Goal: Task Accomplishment & Management: Use online tool/utility

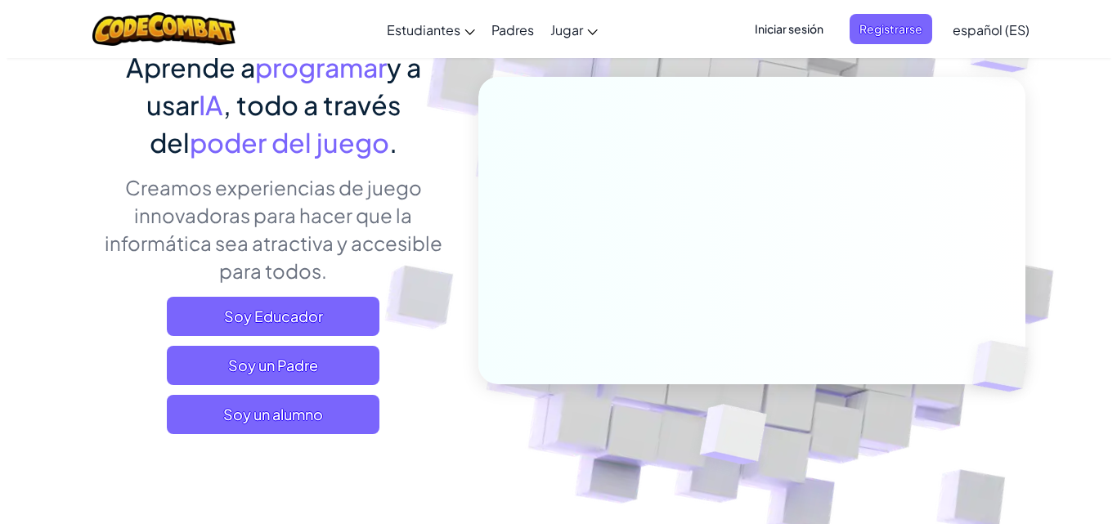
scroll to position [327, 0]
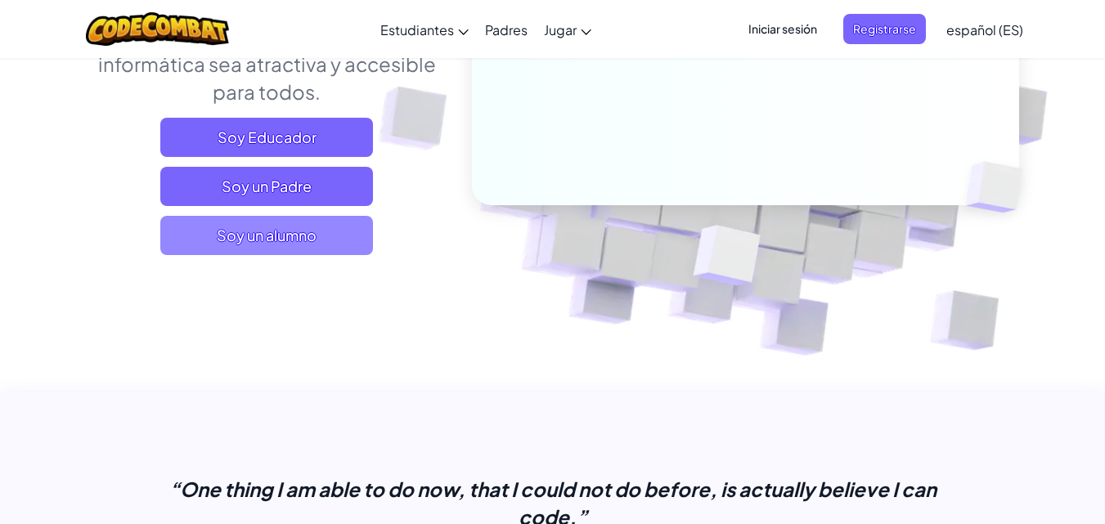
click at [307, 227] on span "Soy un alumno" at bounding box center [266, 235] width 213 height 39
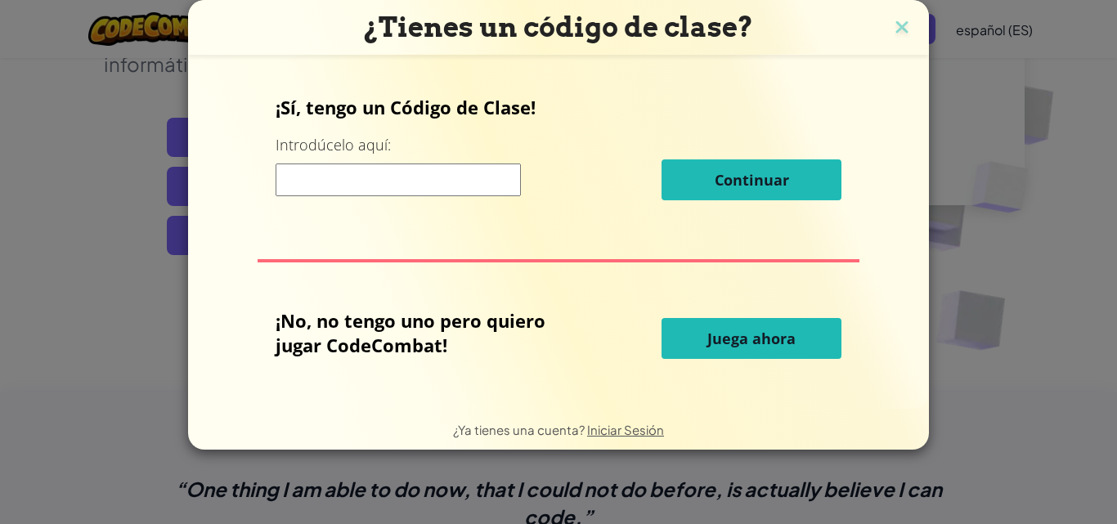
click at [716, 348] on span "Juega ahora" at bounding box center [752, 339] width 88 height 20
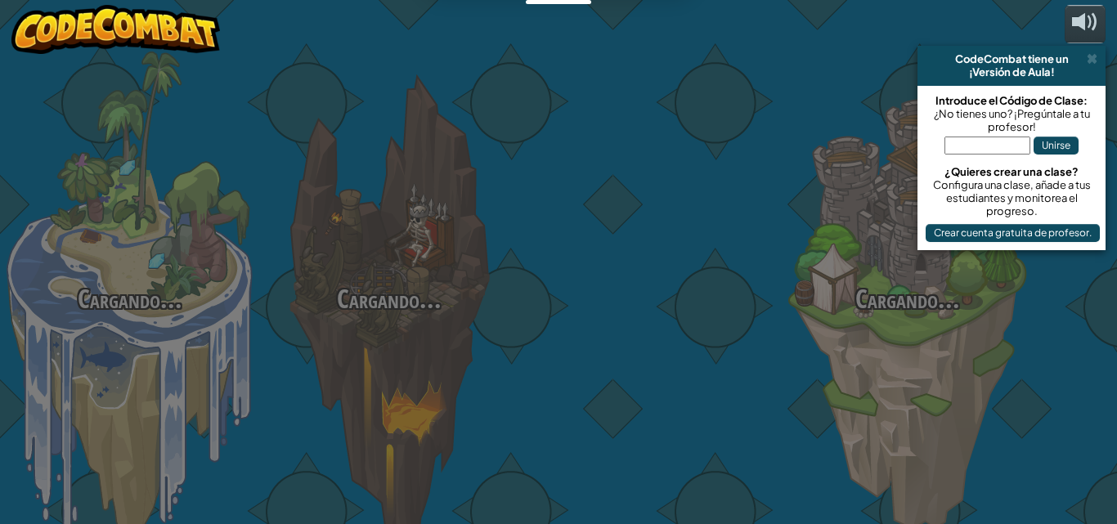
select select "es-ES"
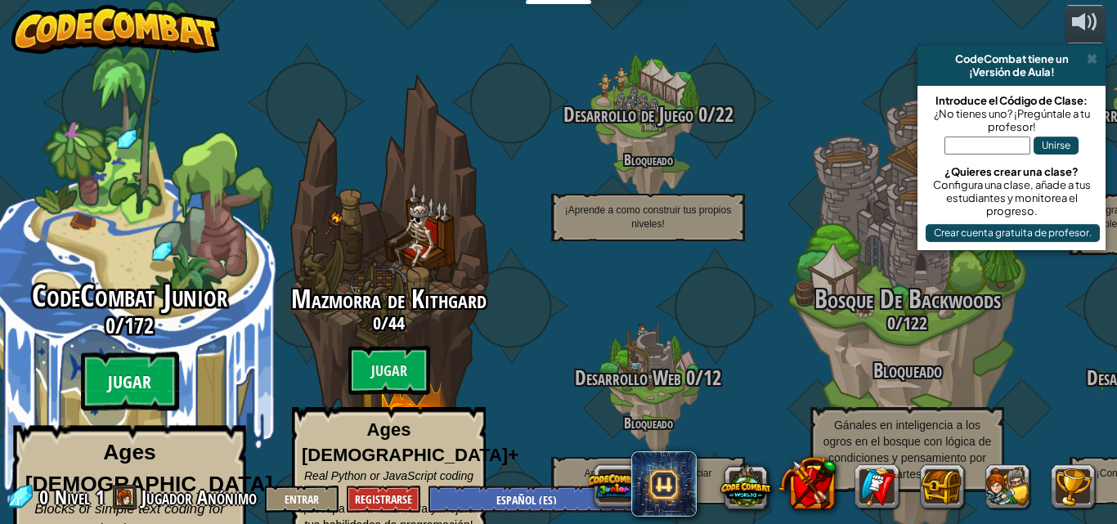
click at [110, 364] on btn "Jugar" at bounding box center [130, 382] width 98 height 59
select select "es-ES"
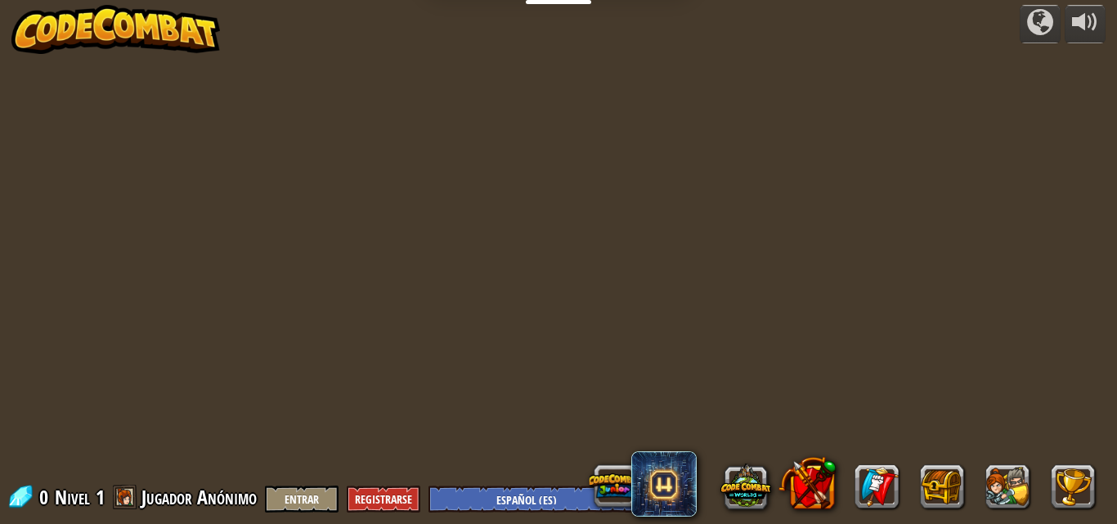
select select "es-ES"
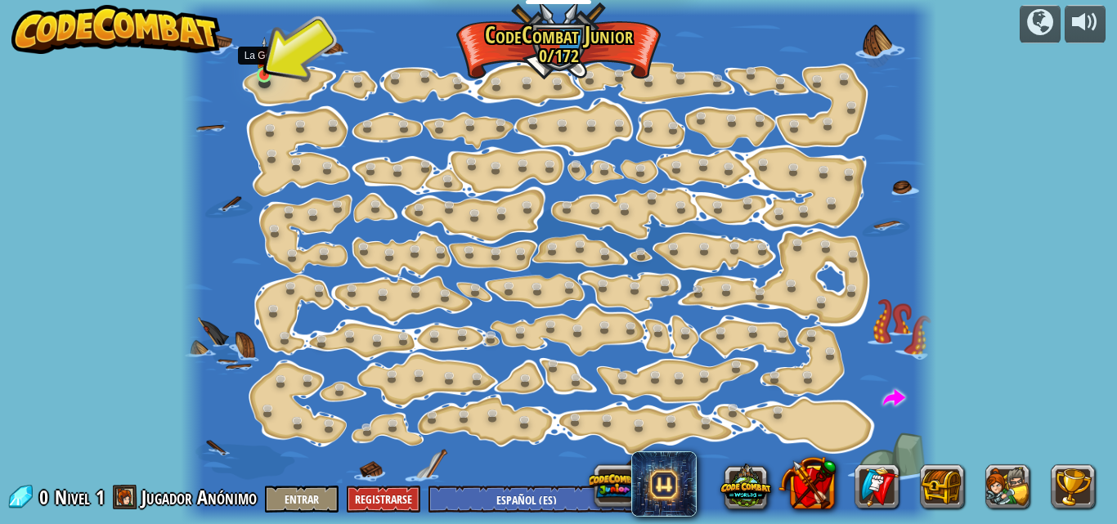
click at [272, 73] on img at bounding box center [264, 57] width 17 height 40
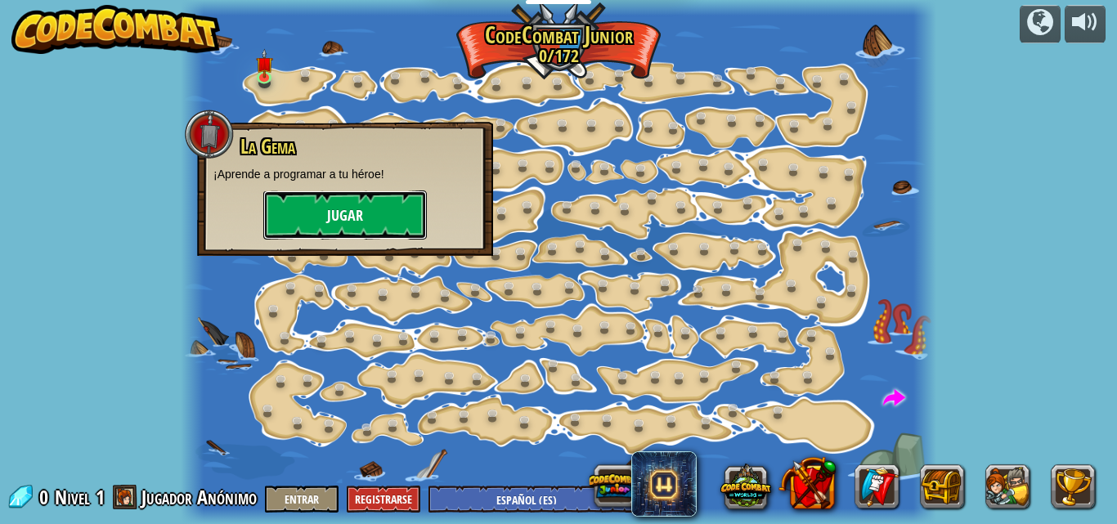
click at [294, 208] on button "Jugar" at bounding box center [345, 215] width 164 height 49
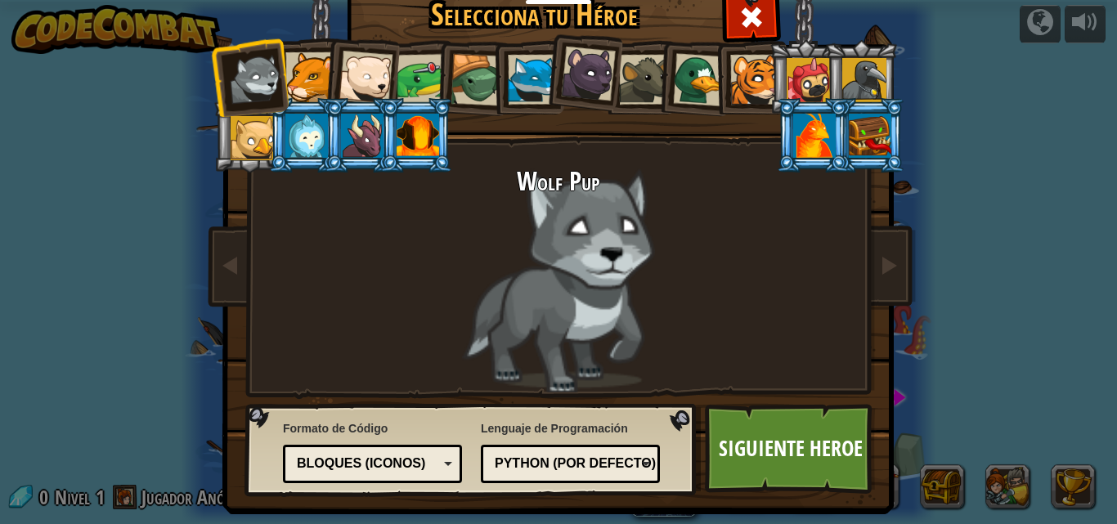
click at [314, 94] on div at bounding box center [310, 77] width 50 height 50
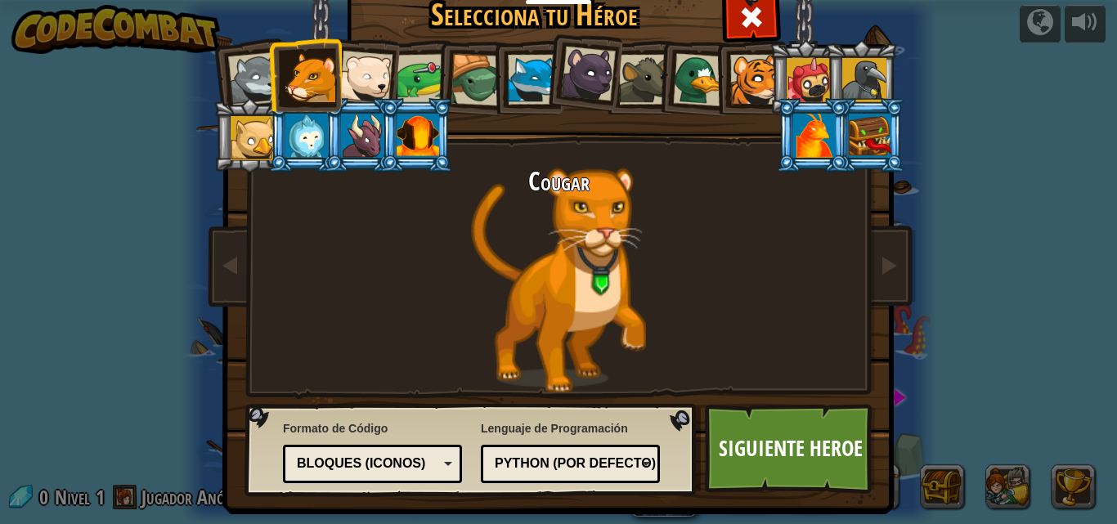
click at [349, 89] on div at bounding box center [366, 78] width 54 height 54
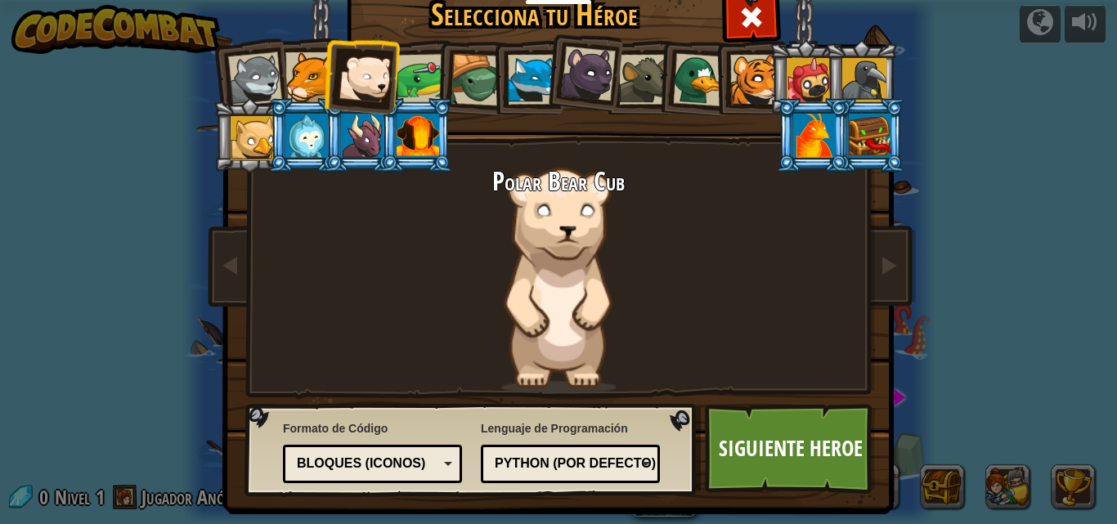
click at [407, 74] on div at bounding box center [422, 79] width 51 height 51
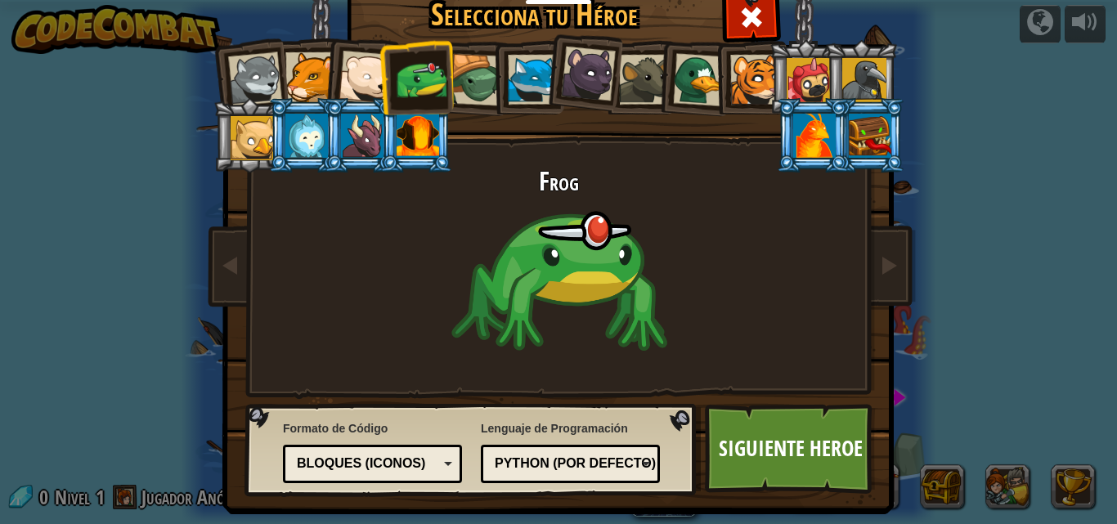
click at [465, 68] on div at bounding box center [477, 80] width 52 height 52
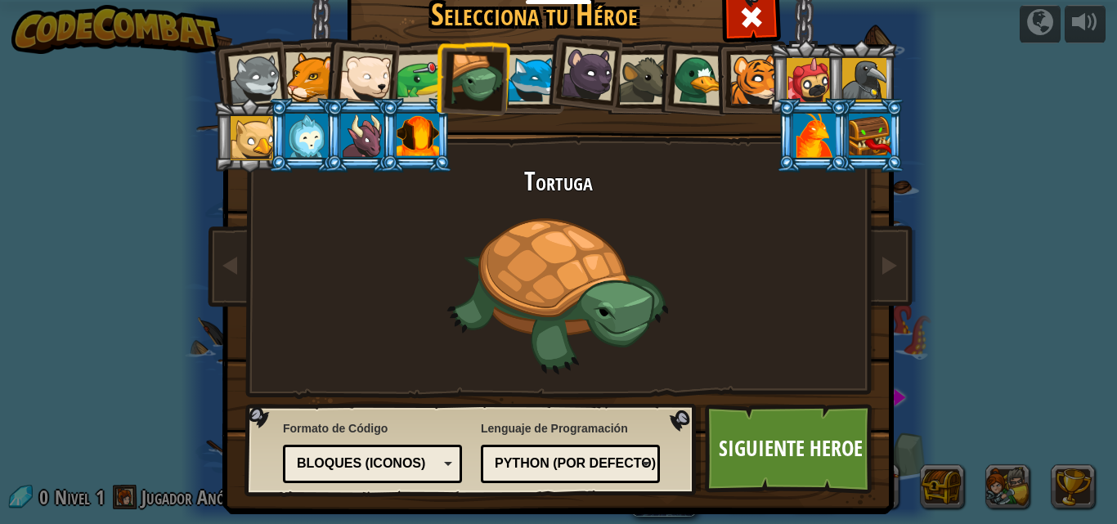
click at [440, 462] on div "Bloques (iconos)" at bounding box center [373, 463] width 158 height 25
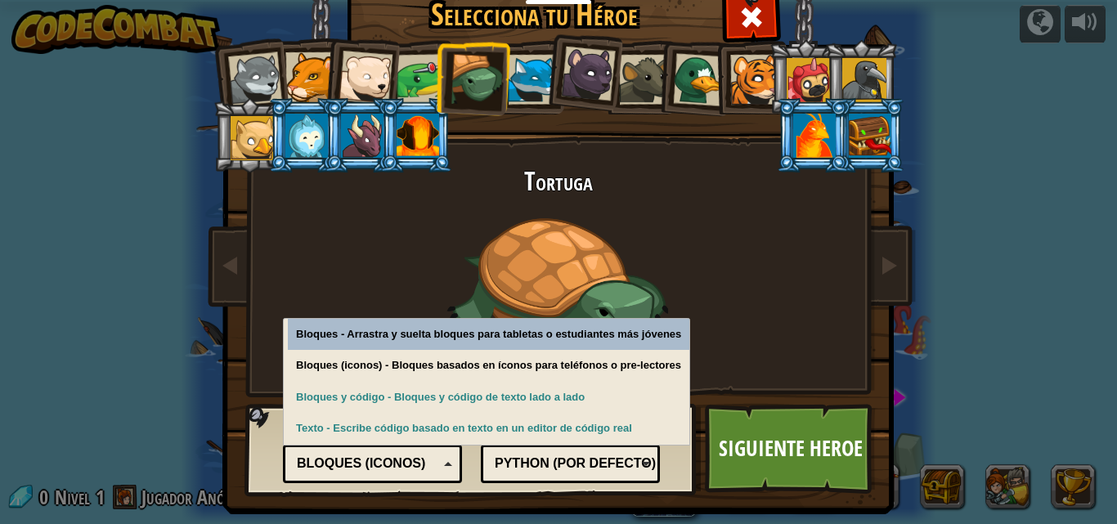
click at [442, 463] on div "Bloques (iconos)" at bounding box center [373, 463] width 158 height 25
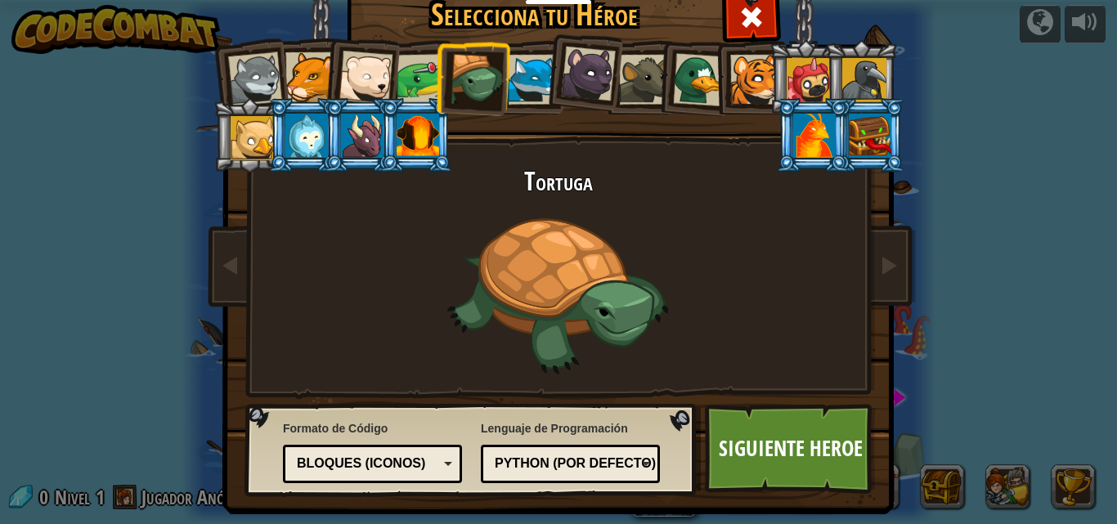
click at [616, 473] on div "Python (Por defecto)" at bounding box center [566, 464] width 142 height 19
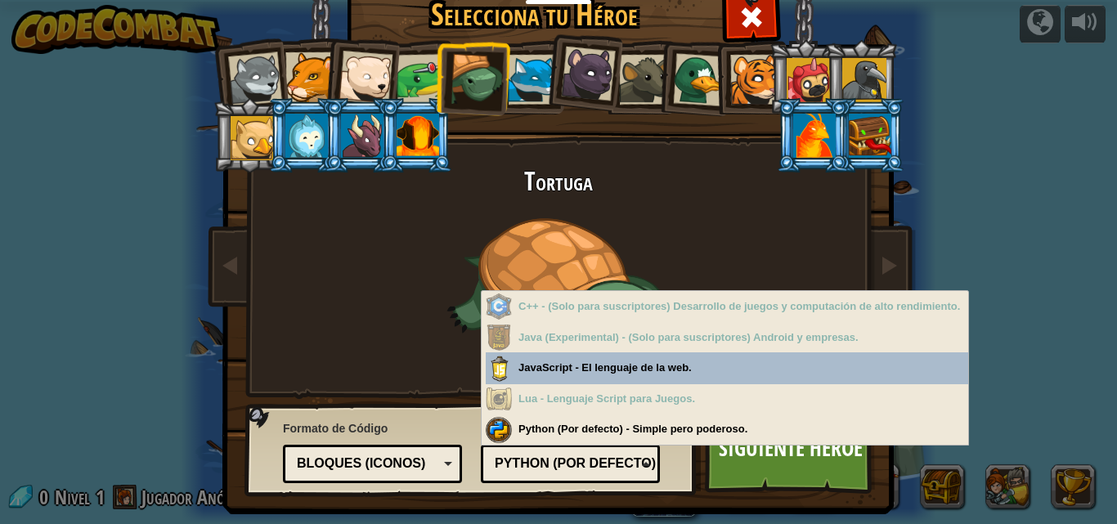
click at [616, 473] on div "Python (Por defecto)" at bounding box center [566, 464] width 142 height 19
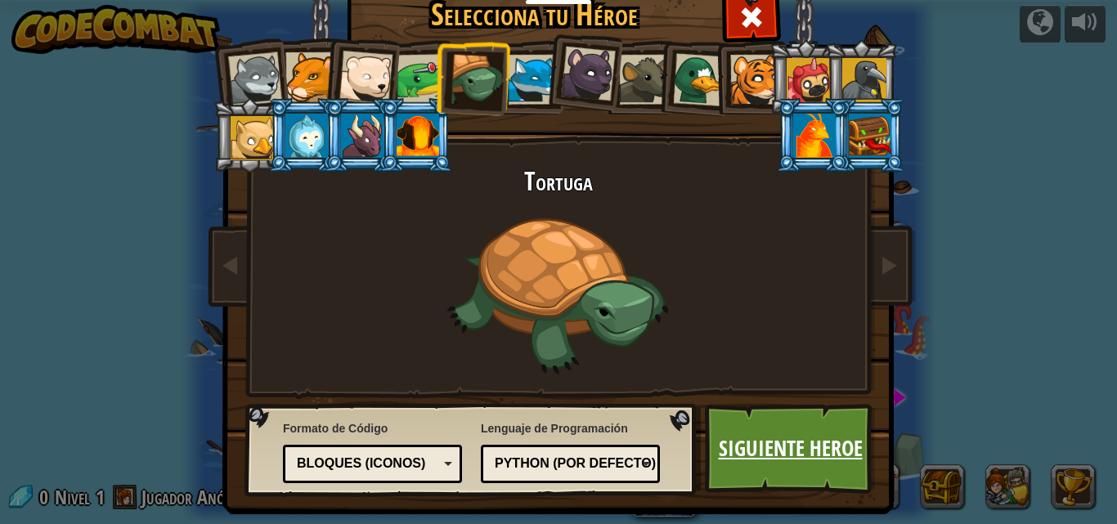
click at [771, 457] on link "Siguiente Heroe" at bounding box center [790, 449] width 171 height 90
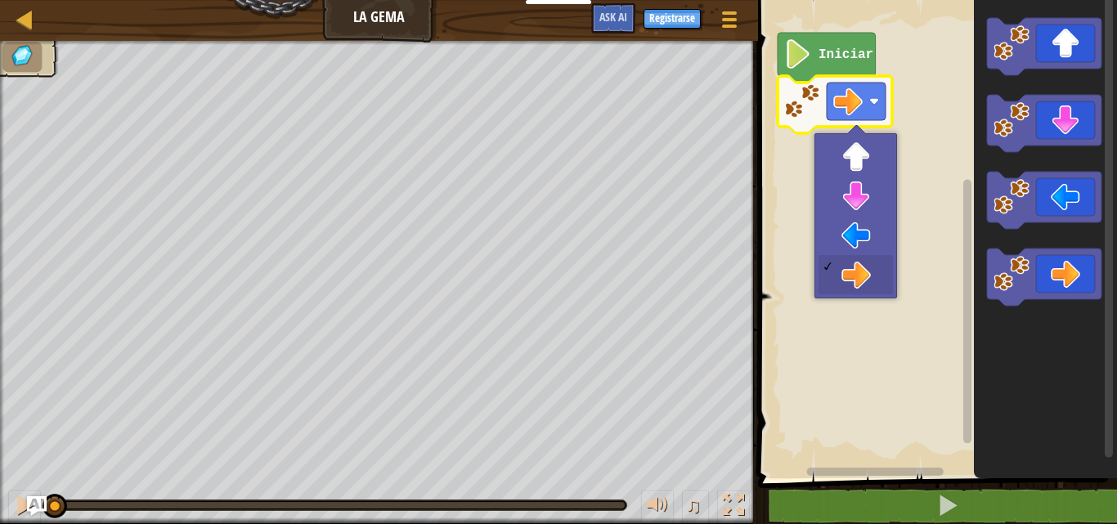
click at [794, 61] on image "Espacio de trabajo de Blockly" at bounding box center [798, 53] width 28 height 29
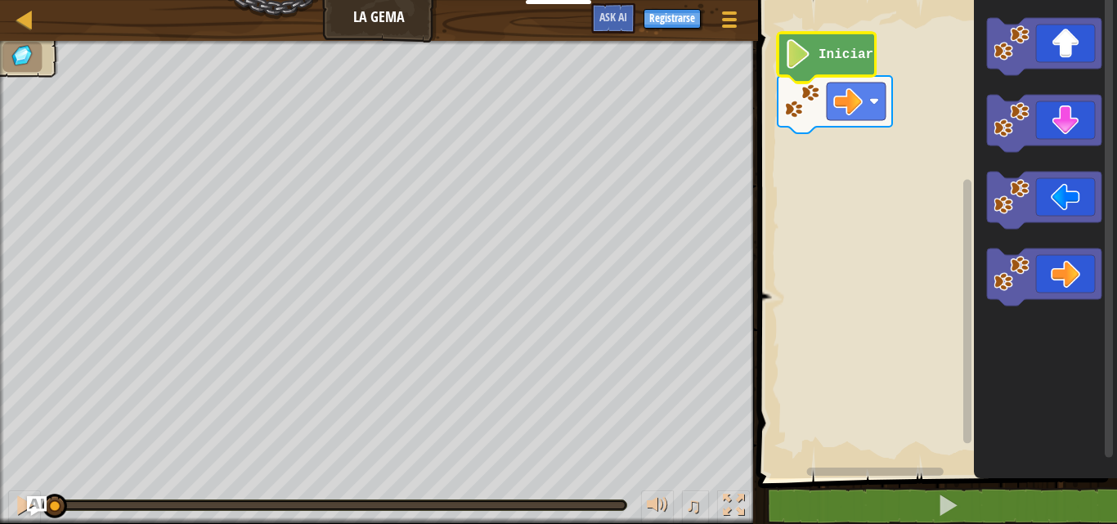
click at [794, 61] on image "Espacio de trabajo de Blockly" at bounding box center [798, 53] width 28 height 29
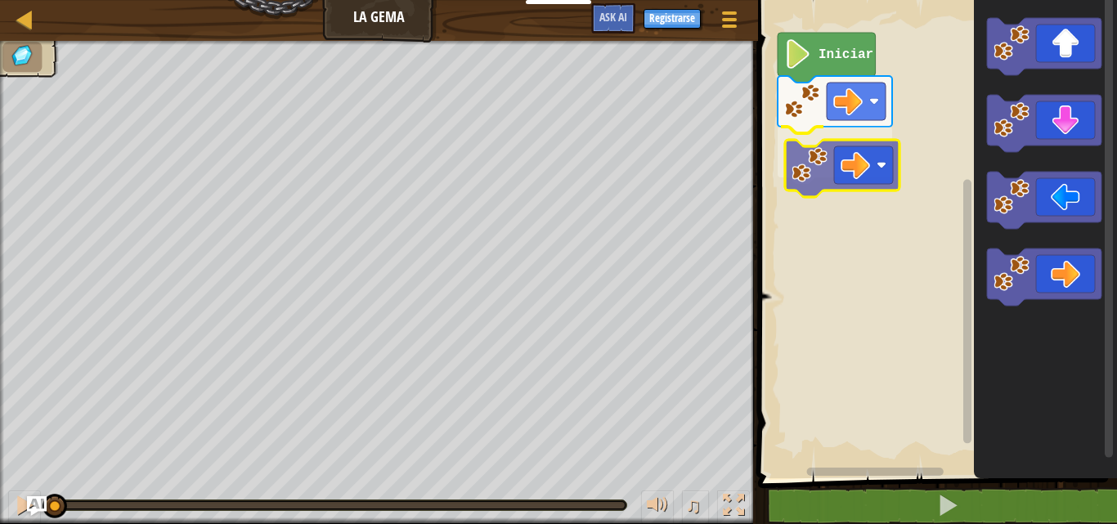
click at [843, 175] on div "Iniciar" at bounding box center [935, 235] width 364 height 487
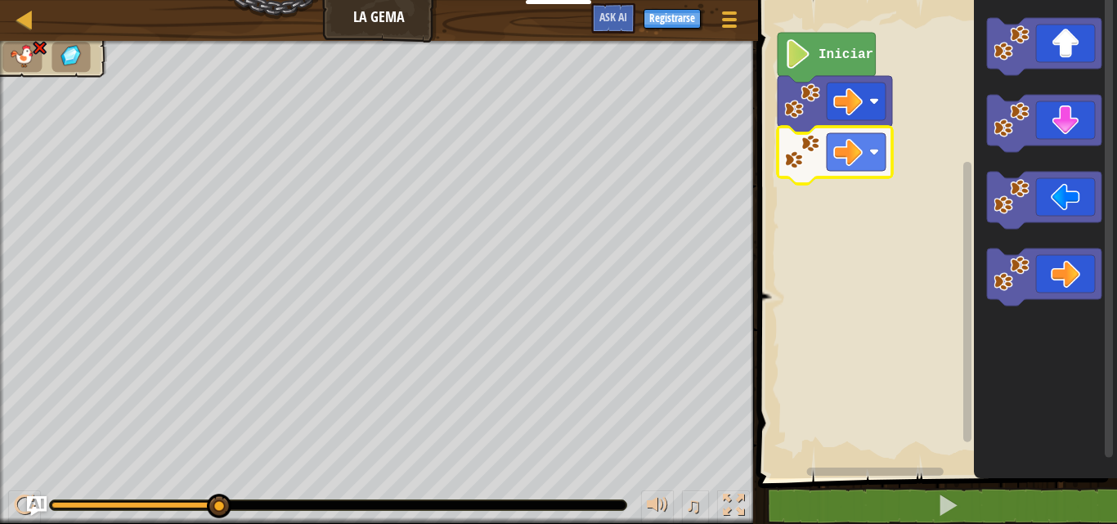
click at [822, 55] on text "Iniciar" at bounding box center [846, 54] width 55 height 15
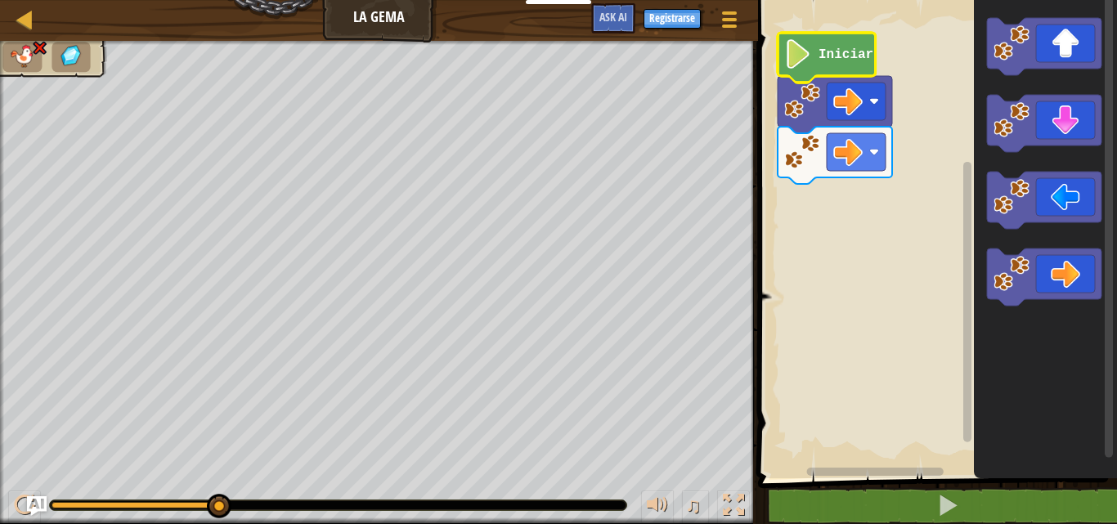
click at [875, 263] on rect "Espacio de trabajo de Blockly" at bounding box center [935, 235] width 364 height 487
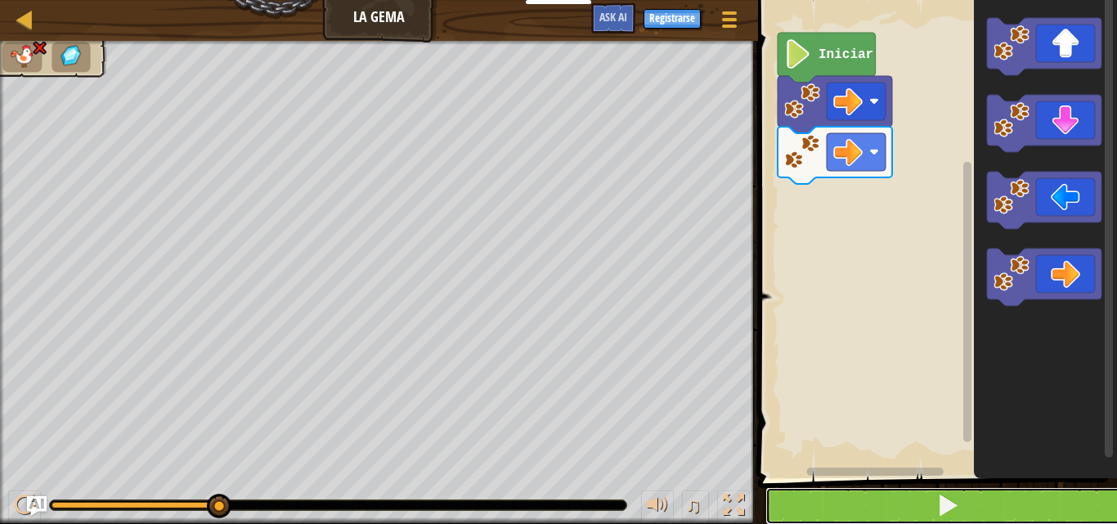
click at [843, 514] on button at bounding box center [948, 506] width 364 height 38
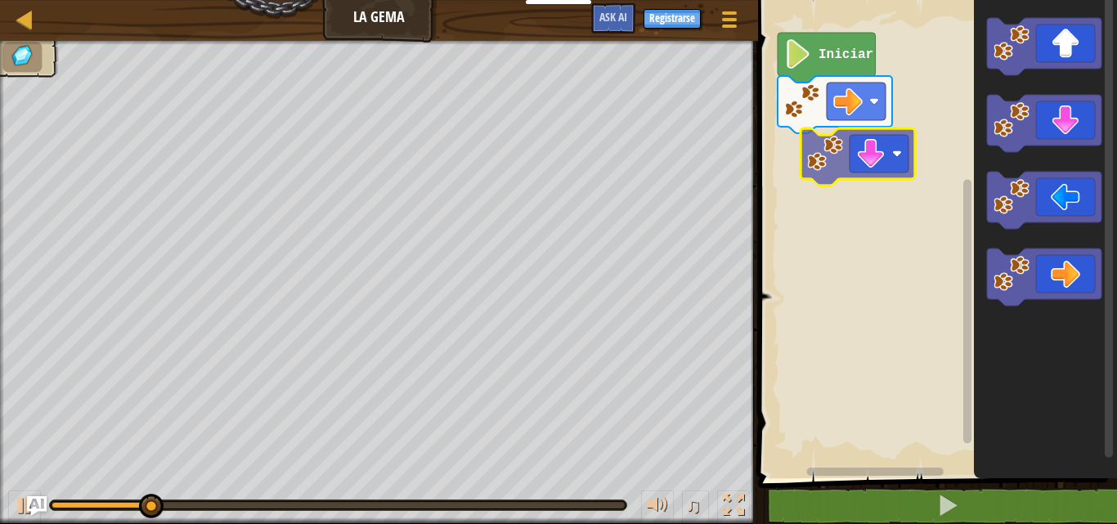
click at [823, 135] on div "Iniciar" at bounding box center [935, 235] width 364 height 487
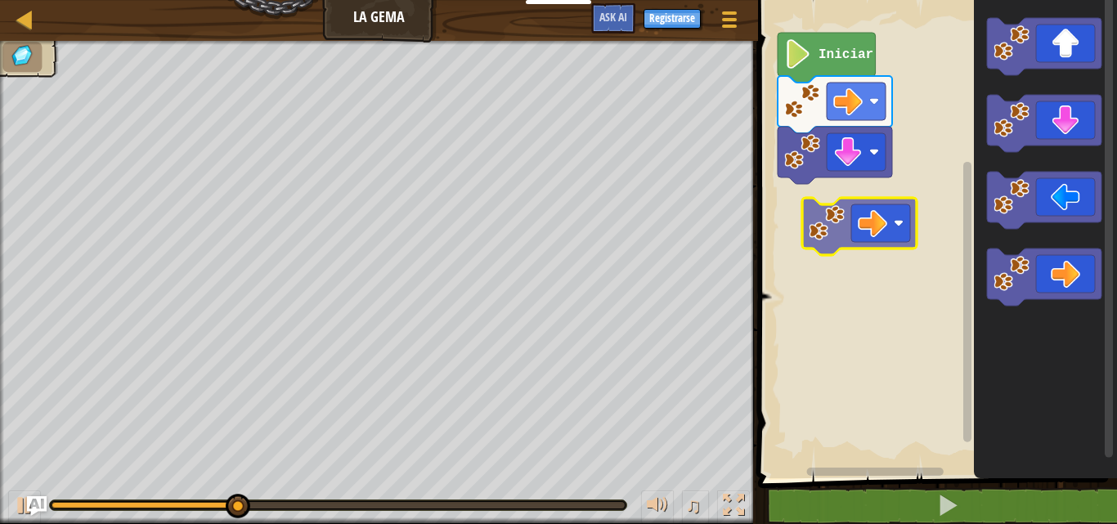
click at [851, 209] on div "Iniciar" at bounding box center [935, 235] width 364 height 487
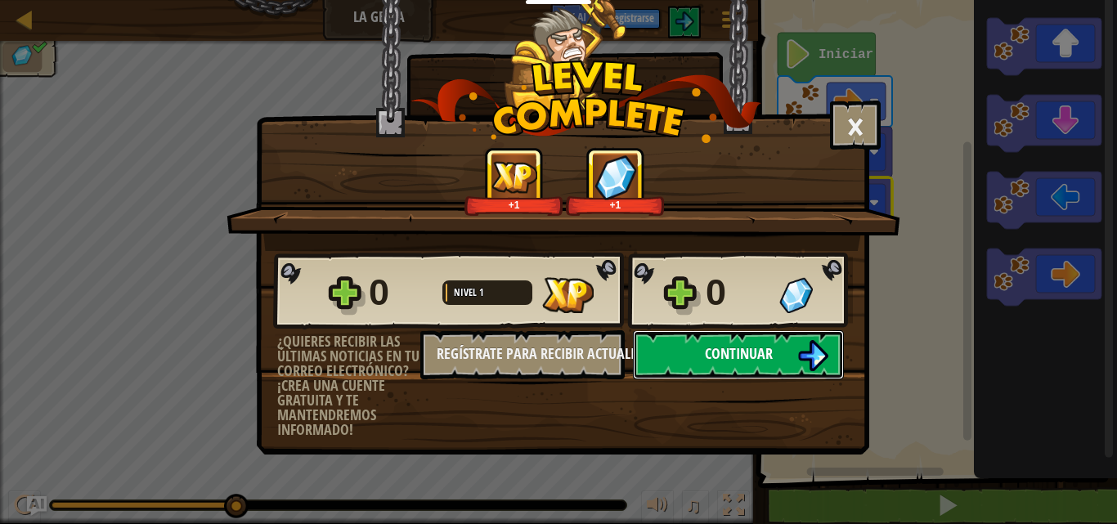
click at [745, 346] on span "Continuar" at bounding box center [739, 354] width 68 height 20
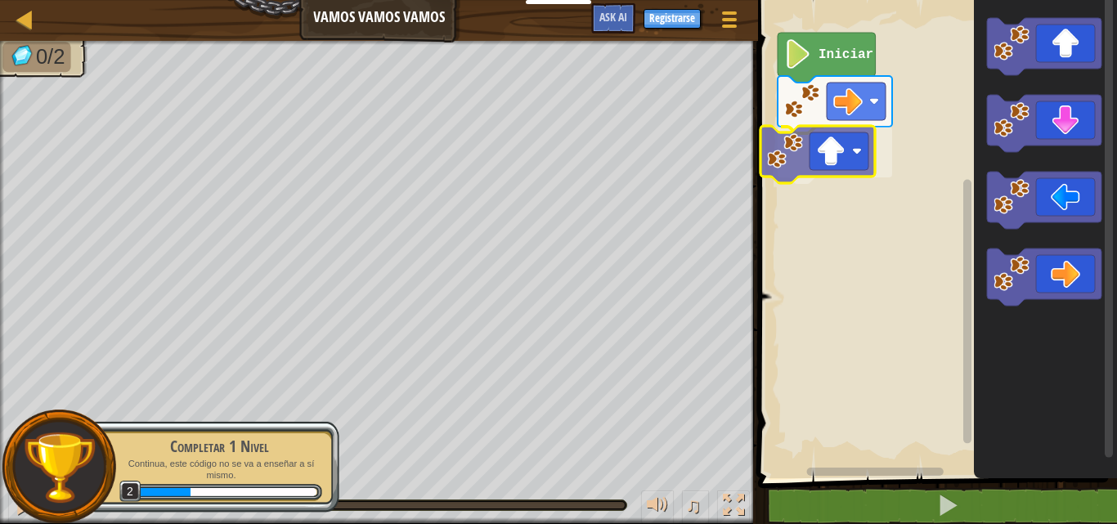
click at [829, 128] on div "Iniciar" at bounding box center [935, 235] width 364 height 487
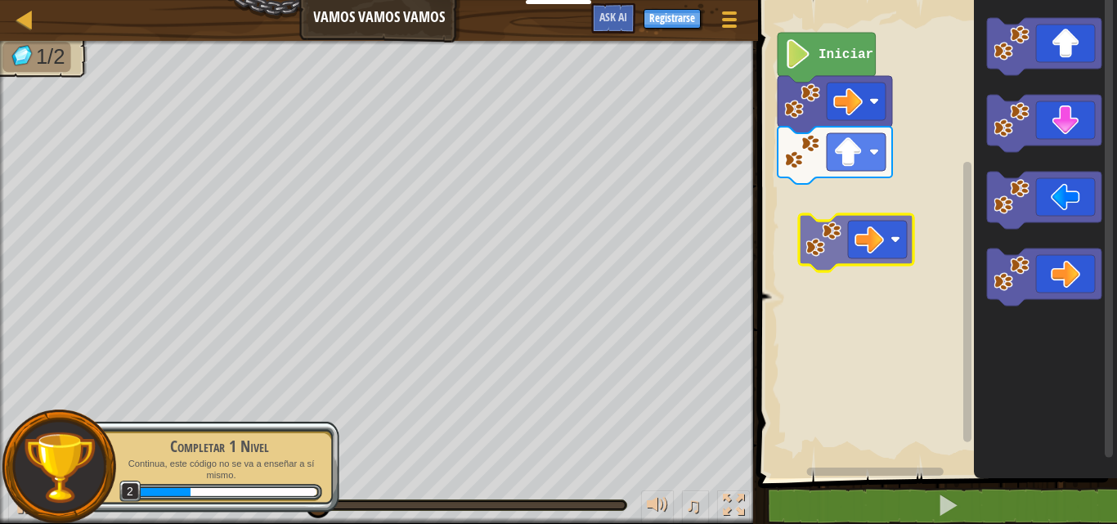
click at [847, 204] on div "Iniciar" at bounding box center [935, 235] width 364 height 487
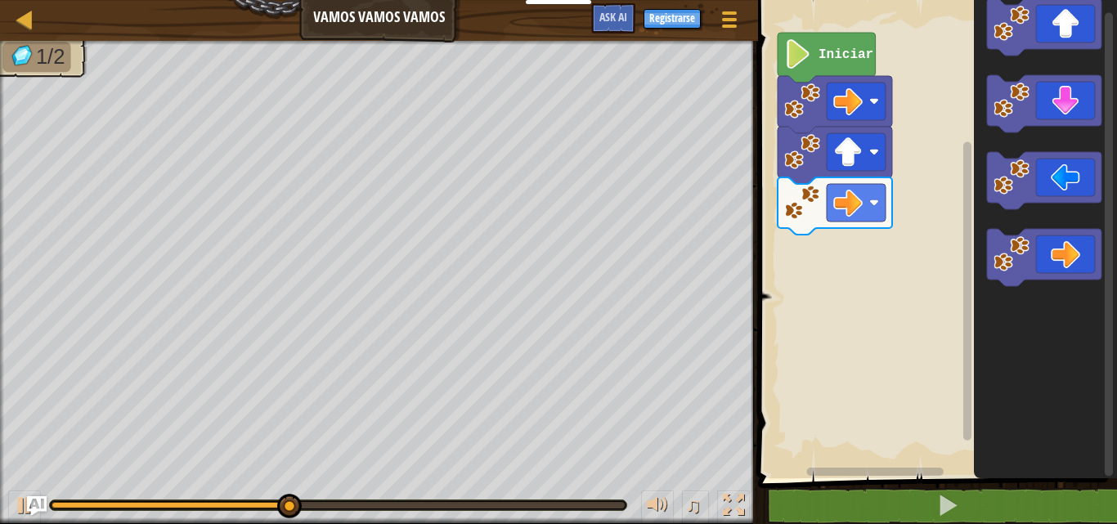
click at [860, 240] on div "Iniciar" at bounding box center [935, 235] width 364 height 487
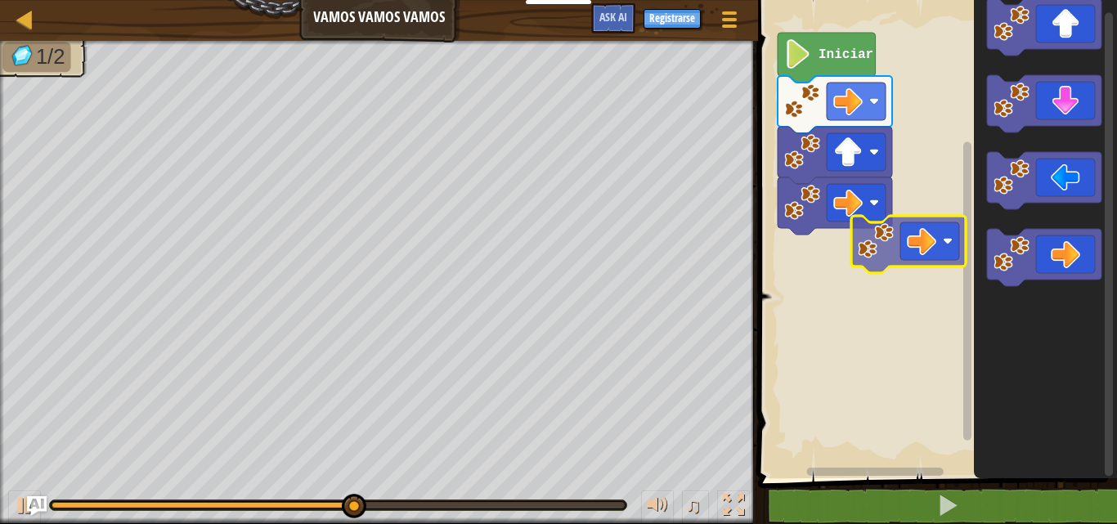
click at [874, 239] on div "Iniciar" at bounding box center [935, 235] width 364 height 487
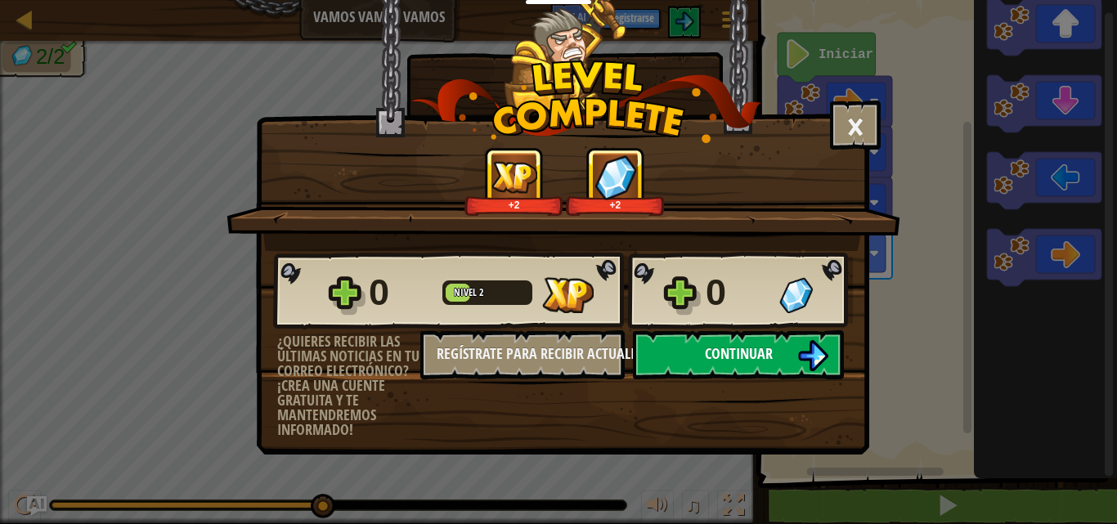
click at [720, 350] on span "Continuar" at bounding box center [739, 354] width 68 height 20
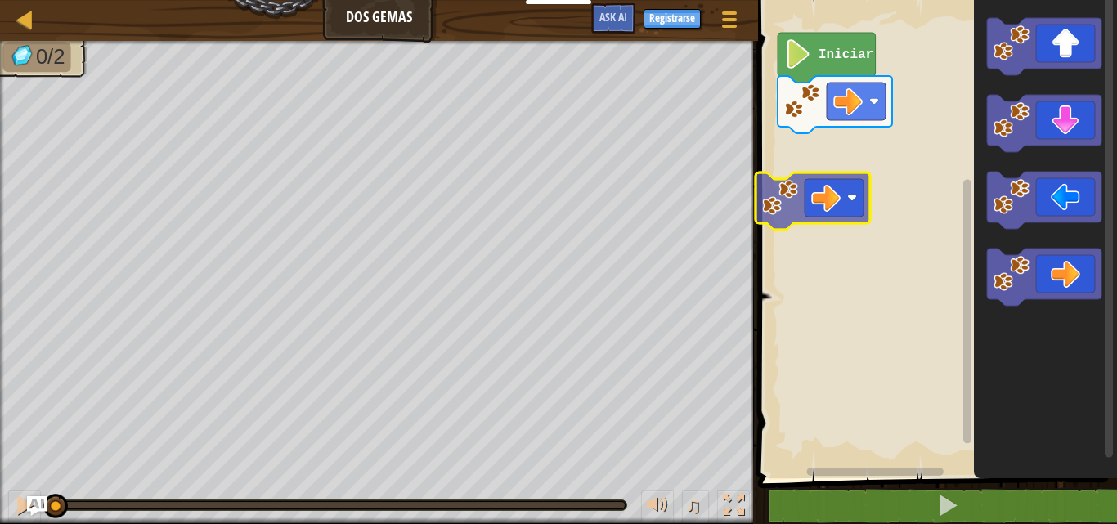
click at [851, 198] on div "Iniciar" at bounding box center [935, 235] width 364 height 487
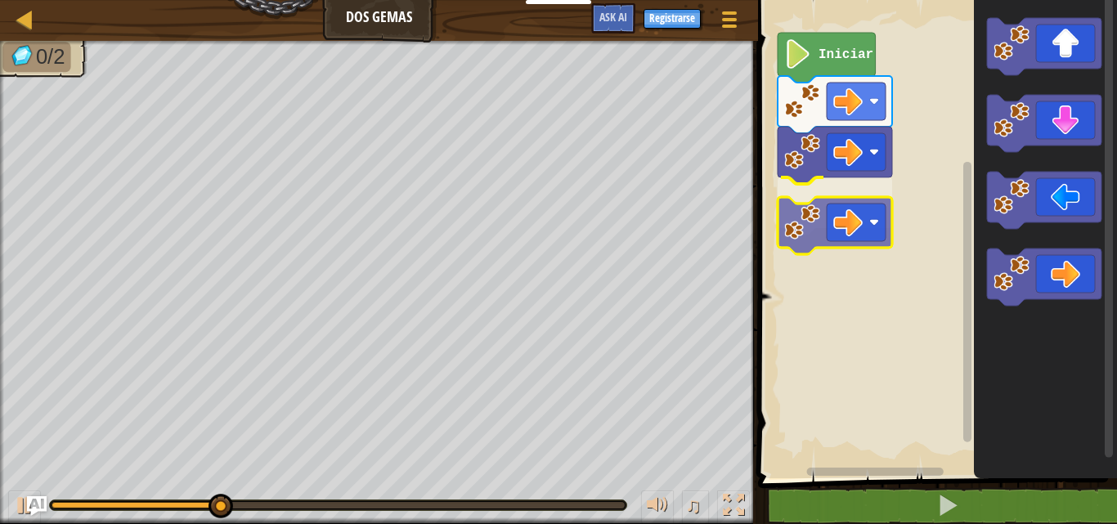
click at [847, 236] on div "Iniciar" at bounding box center [935, 235] width 364 height 487
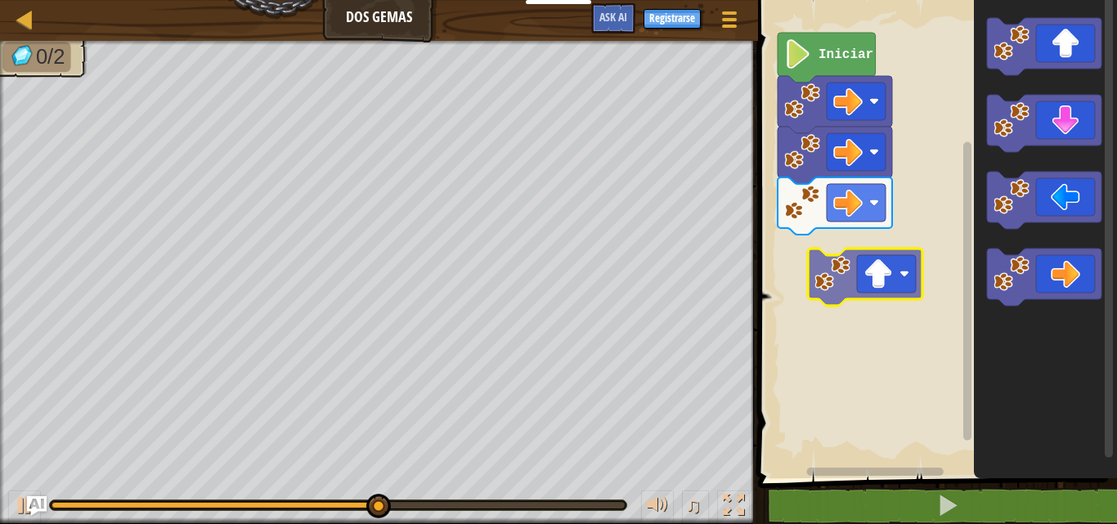
click at [855, 272] on div "Iniciar" at bounding box center [935, 235] width 364 height 487
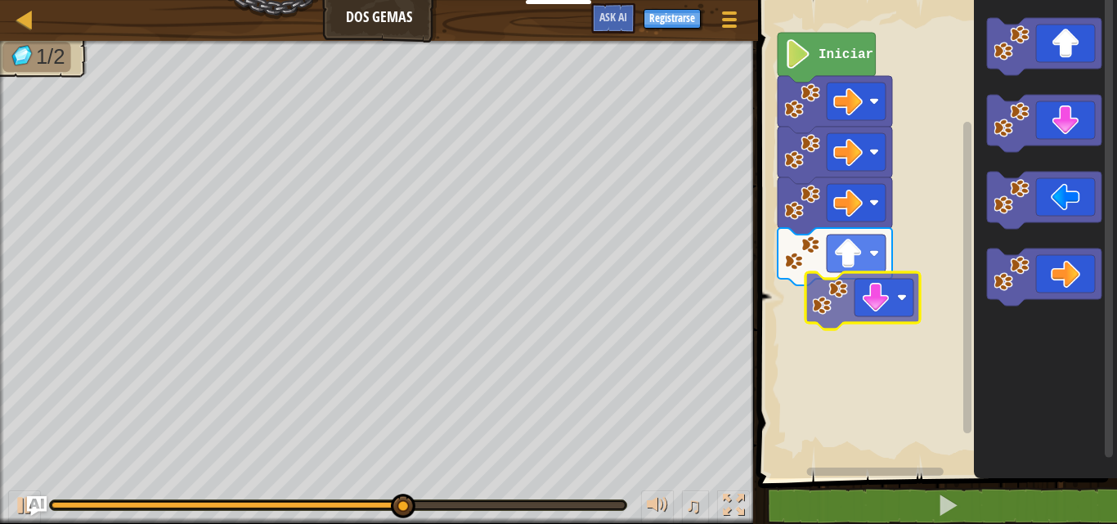
click at [824, 304] on div "Iniciar" at bounding box center [935, 235] width 364 height 487
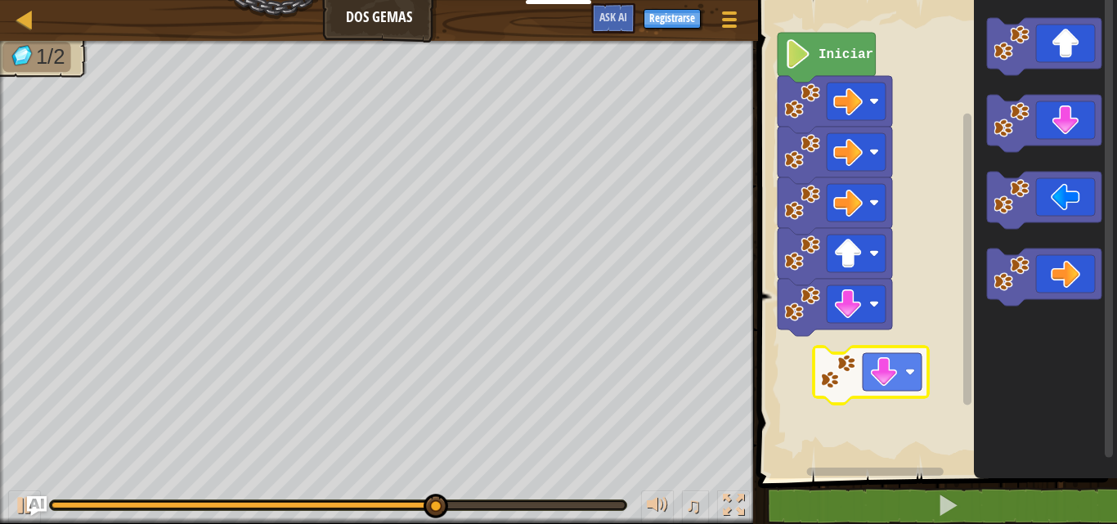
click at [814, 356] on div "Iniciar" at bounding box center [935, 235] width 364 height 487
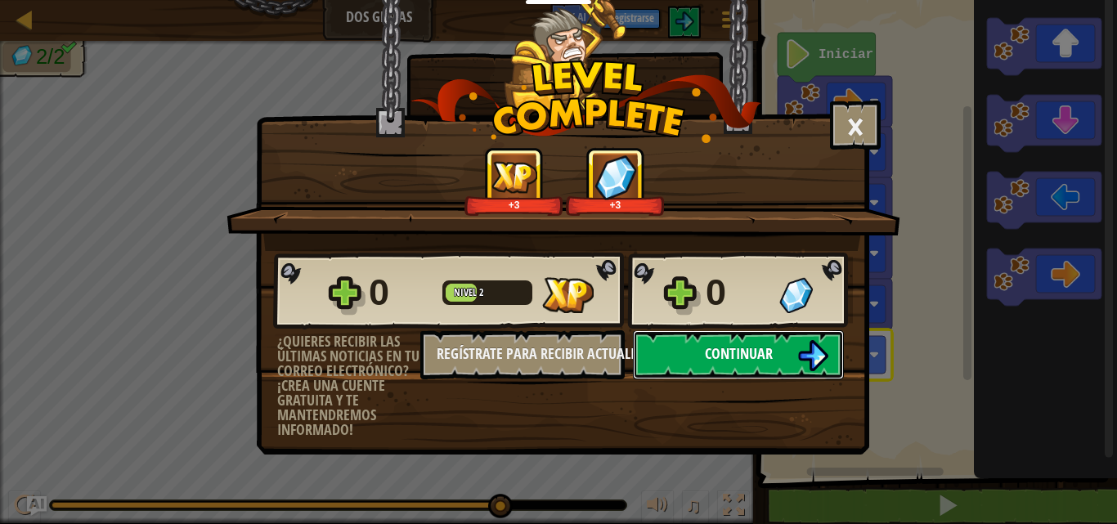
click at [820, 350] on img at bounding box center [812, 355] width 31 height 31
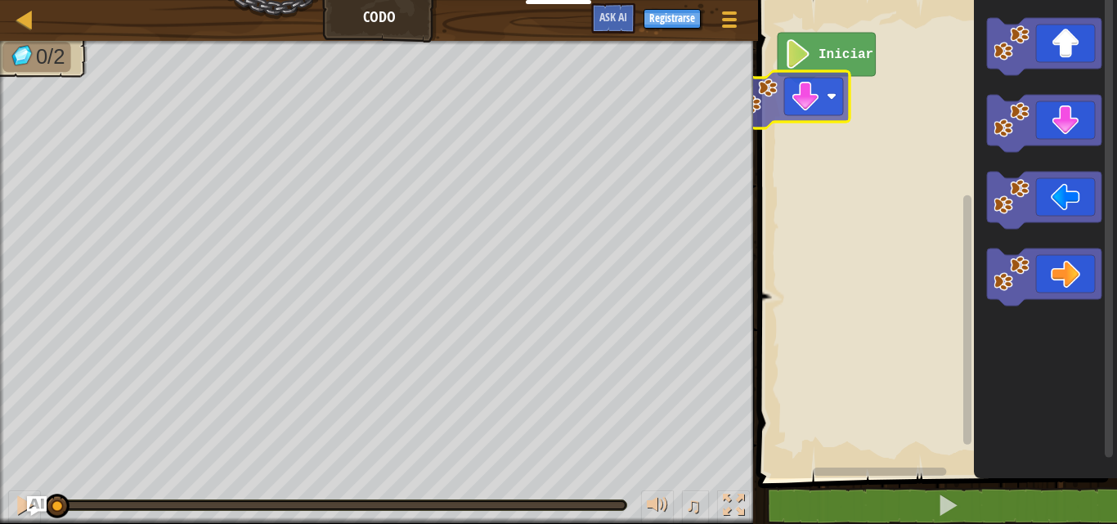
click at [835, 110] on div "Iniciar" at bounding box center [935, 235] width 364 height 487
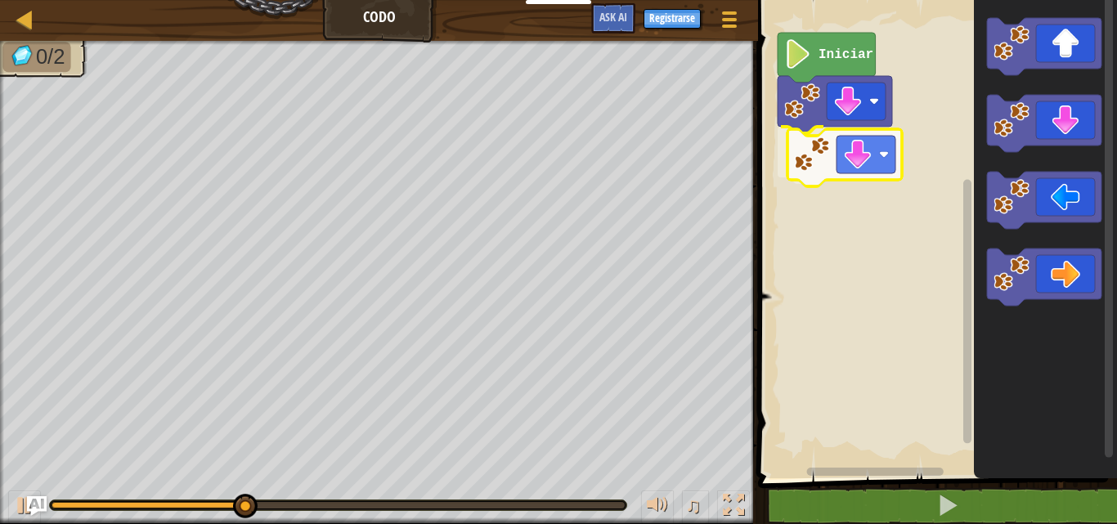
click at [861, 163] on div "Iniciar" at bounding box center [935, 235] width 364 height 487
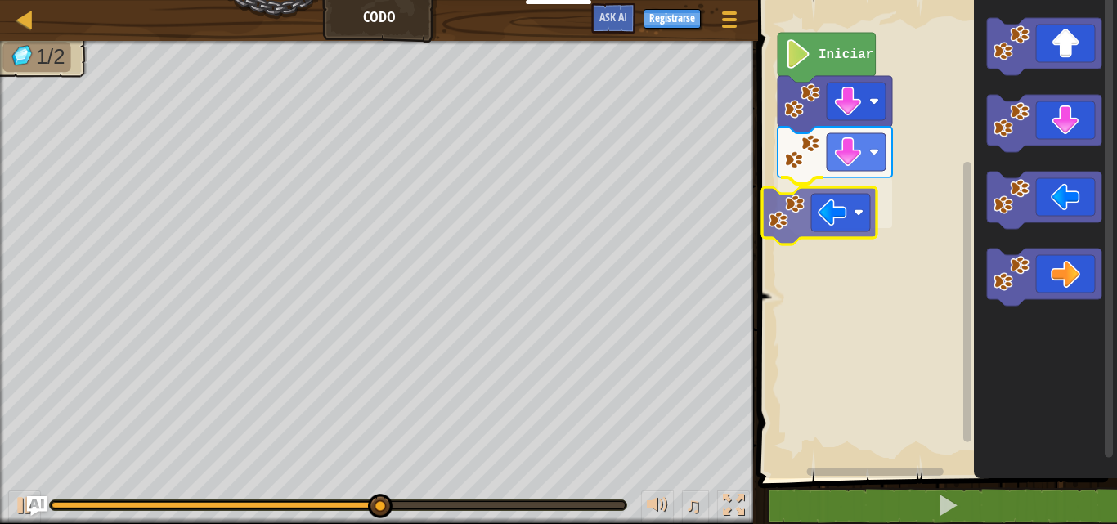
click at [835, 217] on div "Iniciar" at bounding box center [935, 235] width 364 height 487
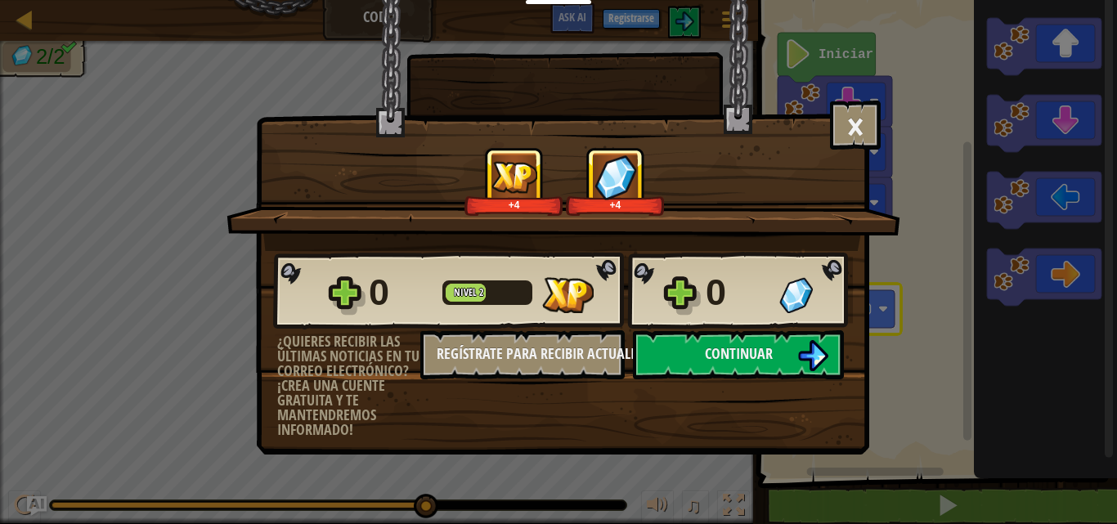
click at [801, 2] on body "Estudiantes Crear Cuenta Gratis. Soluciones para escuelas y distritos Vista pre…" at bounding box center [558, 1] width 1117 height 2
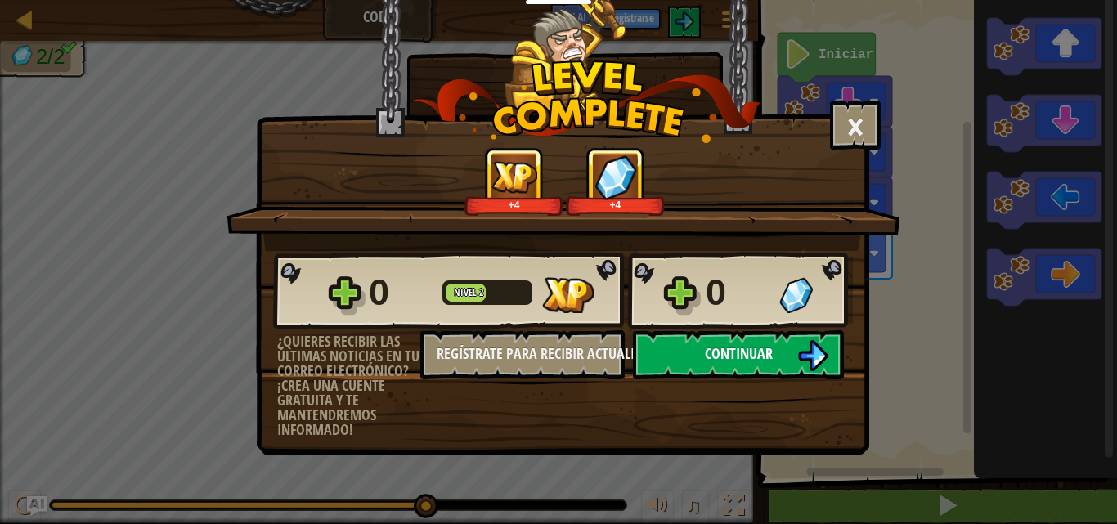
click at [784, 352] on button "Continuar" at bounding box center [738, 354] width 211 height 49
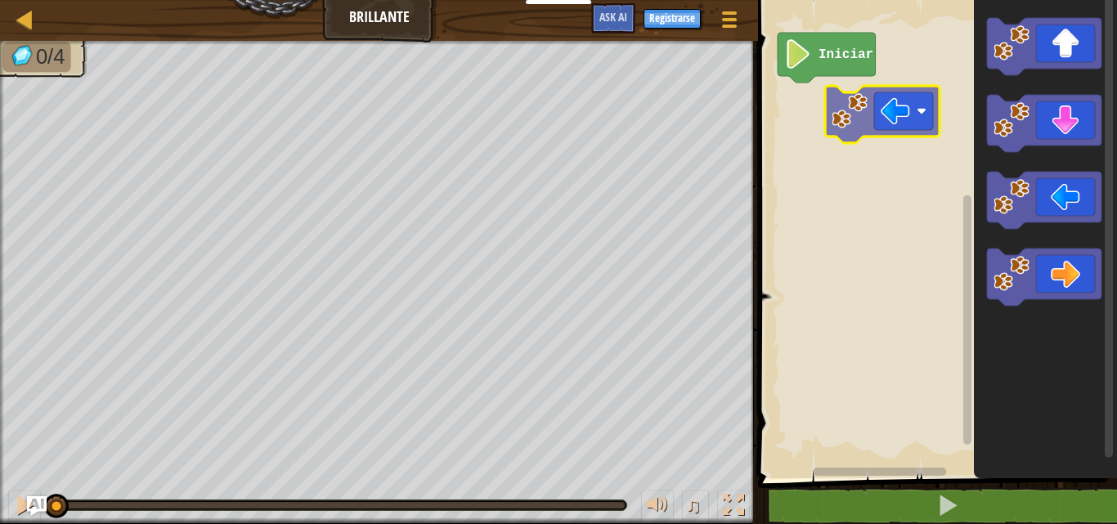
click at [901, 100] on div "Iniciar" at bounding box center [935, 235] width 364 height 487
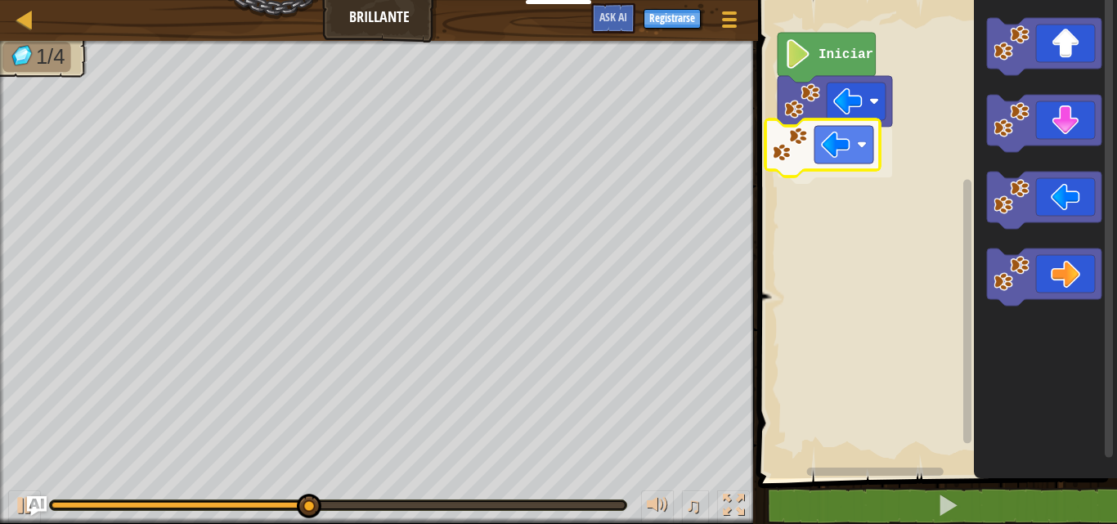
click at [818, 133] on div "Iniciar" at bounding box center [935, 235] width 364 height 487
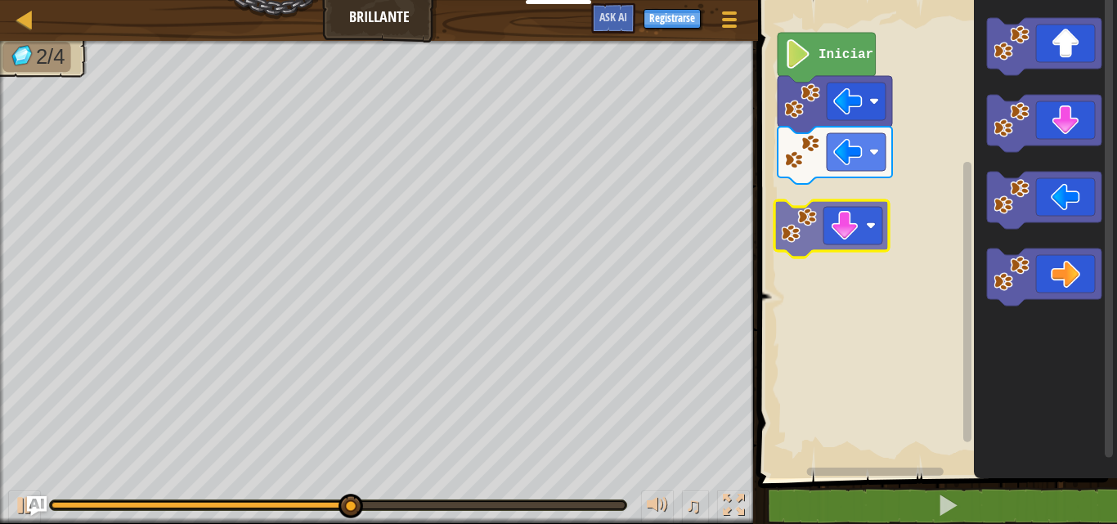
click at [817, 199] on div "Iniciar" at bounding box center [935, 235] width 364 height 487
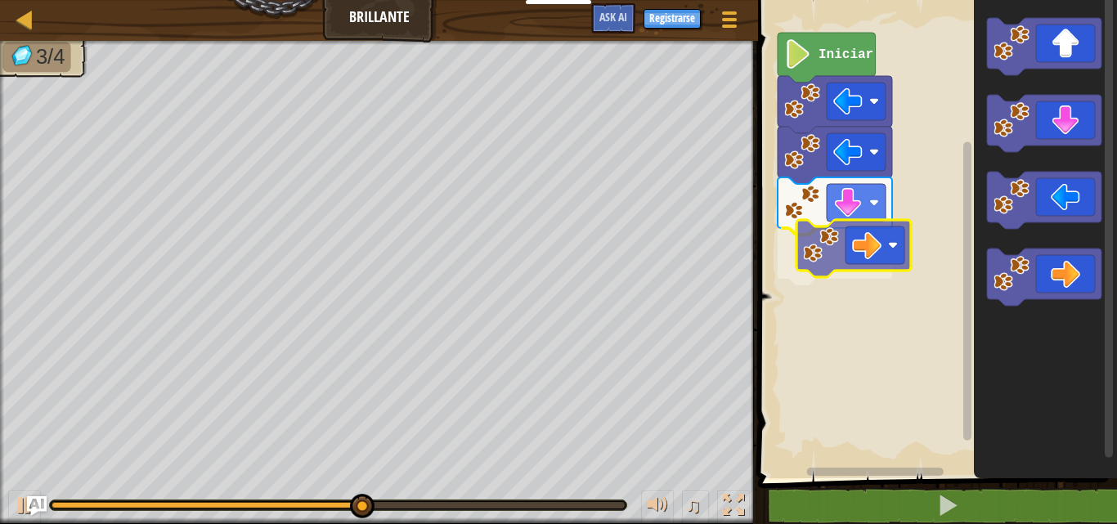
click at [810, 245] on div "Iniciar" at bounding box center [935, 235] width 364 height 487
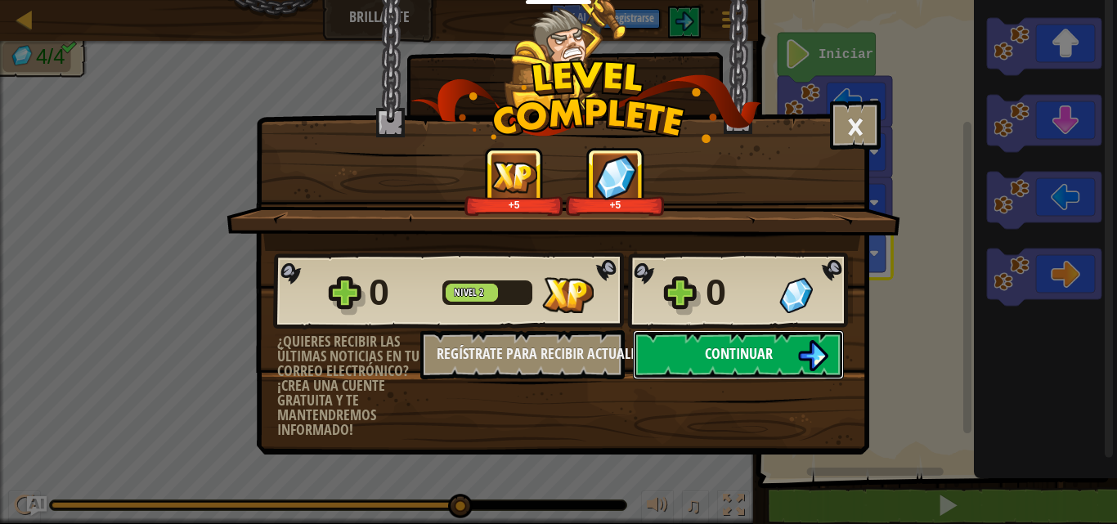
click at [744, 360] on span "Continuar" at bounding box center [739, 354] width 68 height 20
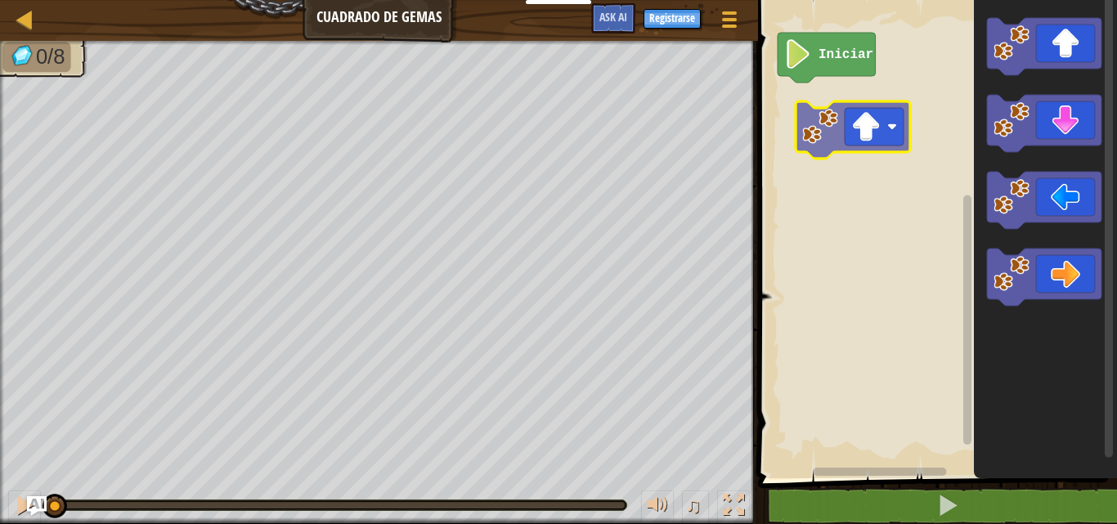
click at [842, 139] on div "Iniciar" at bounding box center [935, 235] width 364 height 487
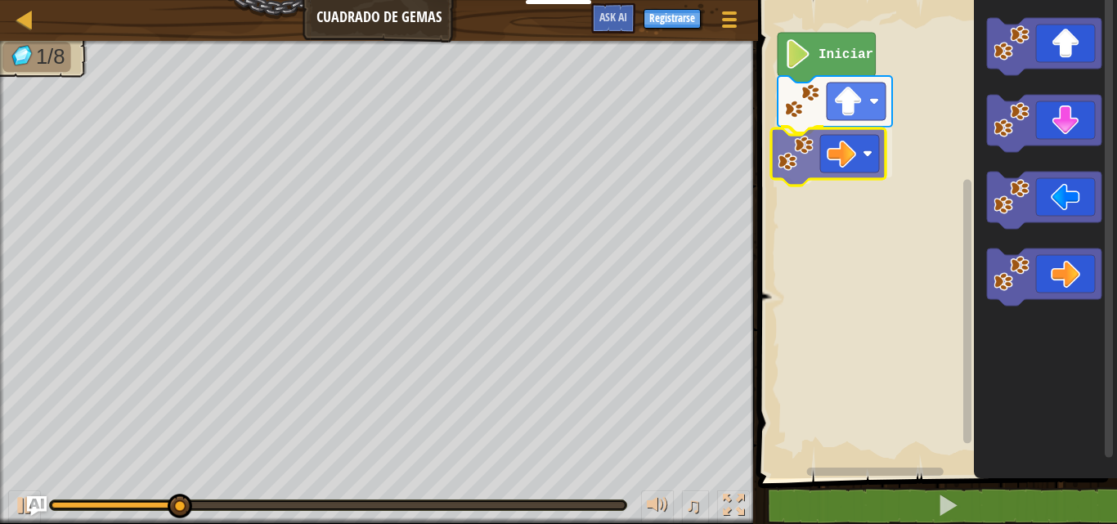
click at [836, 146] on div "Iniciar" at bounding box center [935, 235] width 364 height 487
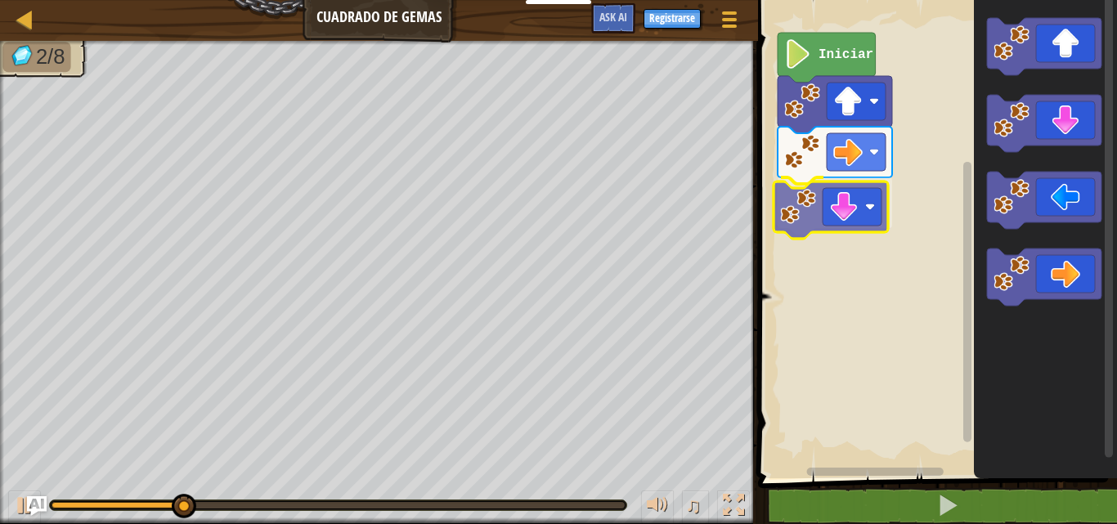
click at [838, 211] on div "Iniciar" at bounding box center [935, 235] width 364 height 487
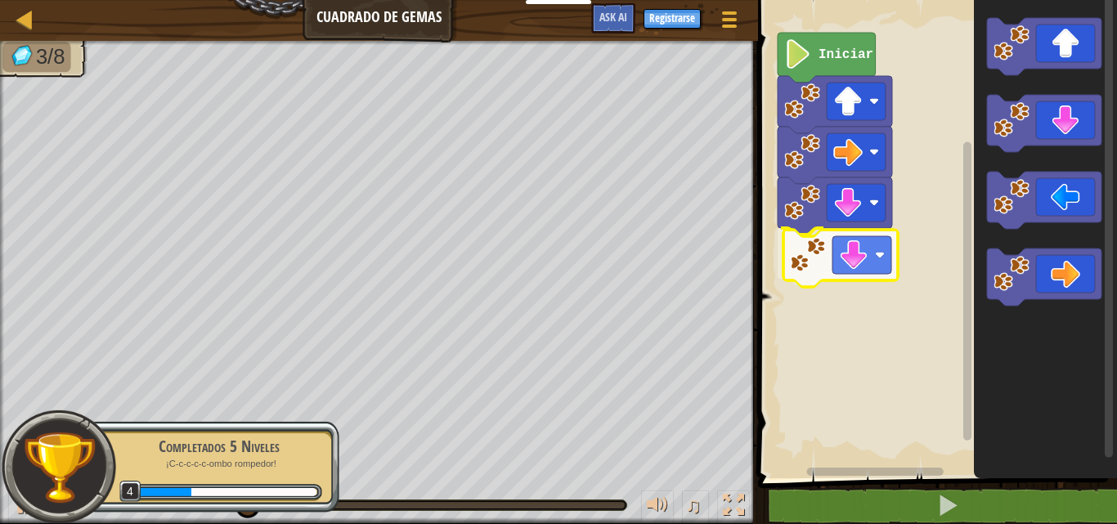
click at [834, 245] on div "Iniciar" at bounding box center [935, 235] width 364 height 487
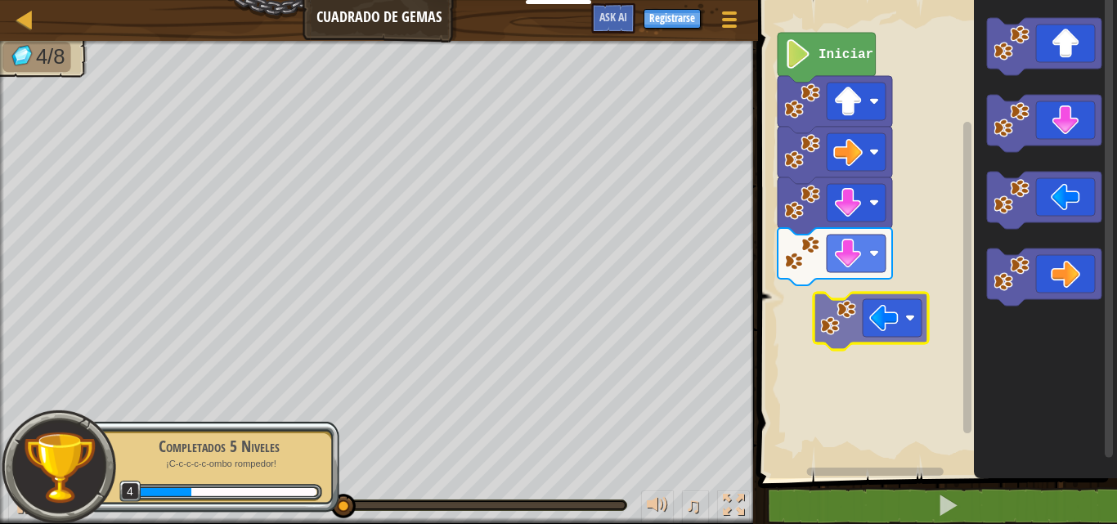
click at [886, 298] on div "Iniciar" at bounding box center [935, 235] width 364 height 487
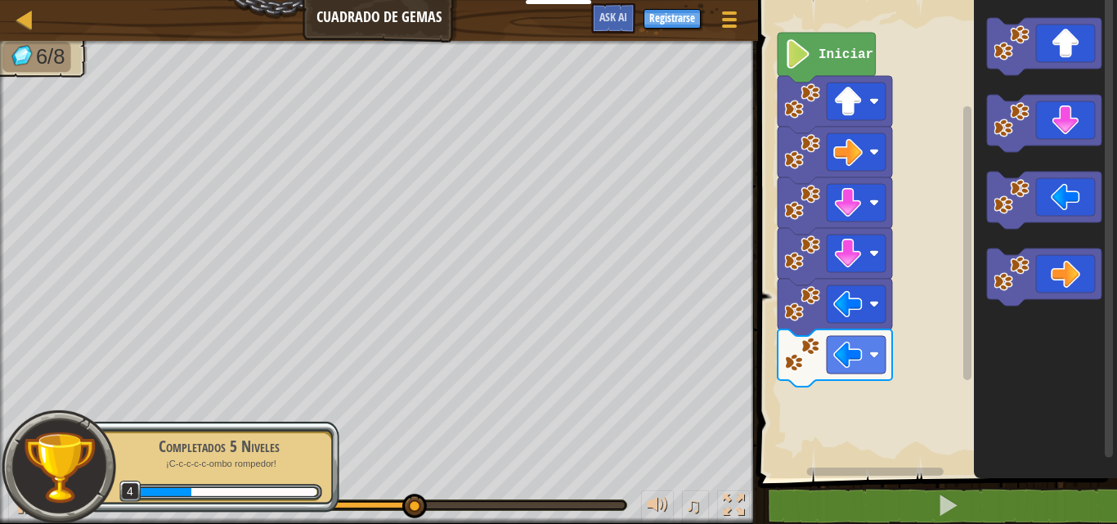
click at [859, 403] on div "Iniciar" at bounding box center [935, 235] width 364 height 487
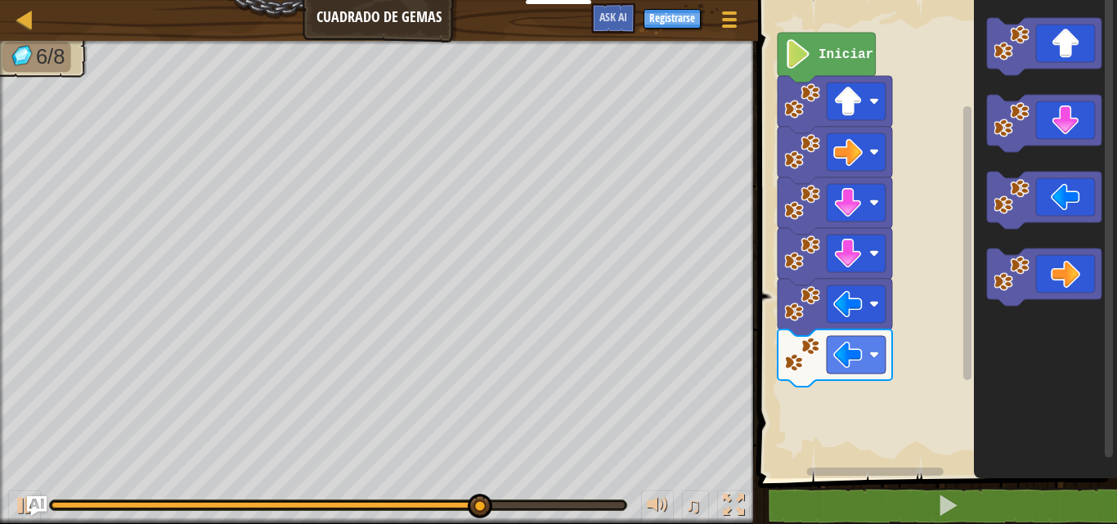
click at [824, 398] on div "Iniciar" at bounding box center [935, 235] width 364 height 487
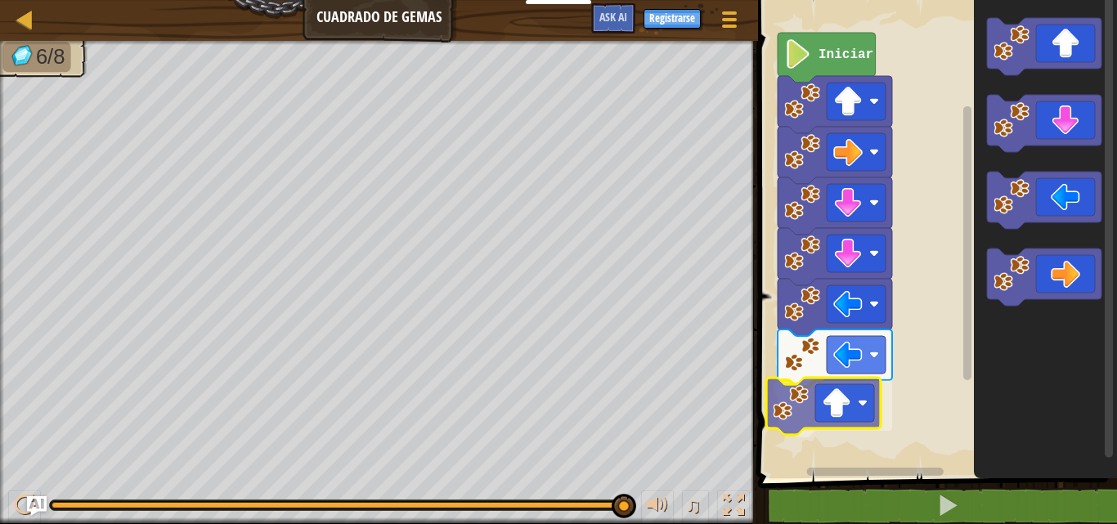
click at [794, 416] on div "Iniciar" at bounding box center [935, 235] width 364 height 487
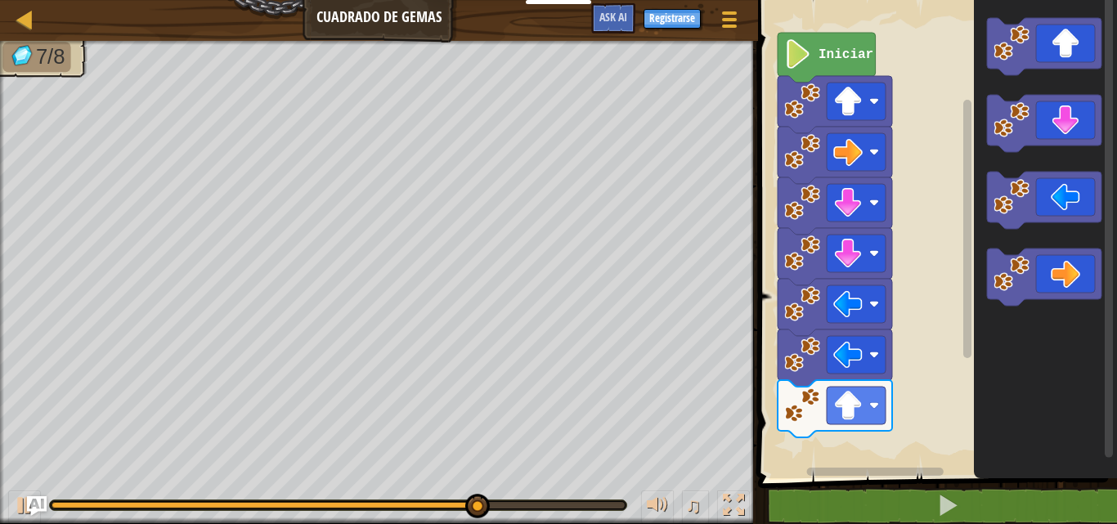
click at [903, 326] on div "Iniciar" at bounding box center [935, 235] width 364 height 487
click at [854, 285] on div "Iniciar" at bounding box center [935, 235] width 364 height 487
click at [1089, 21] on icon "Espacio de trabajo de Blockly" at bounding box center [1045, 235] width 143 height 487
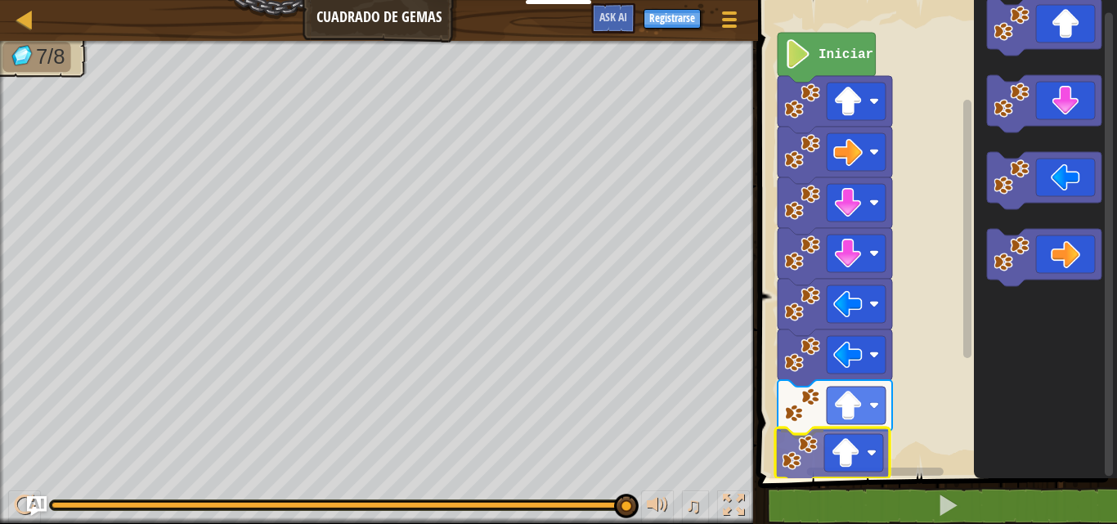
click at [866, 479] on div "1 ההההההההההההההההההההההההההההההההההההההההההההההההההההההההההההההההההההההההההההה…" at bounding box center [935, 278] width 364 height 540
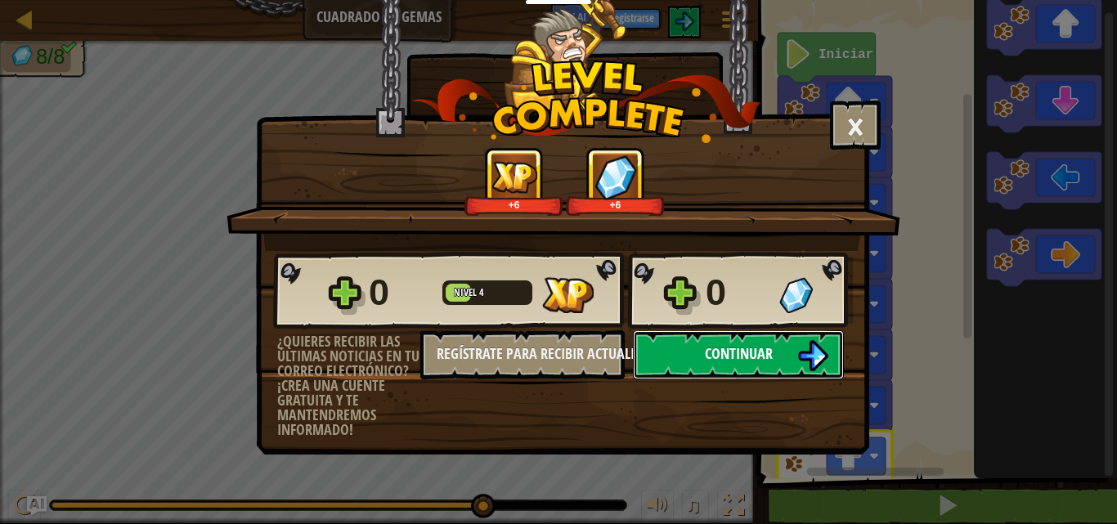
click at [736, 352] on span "Continuar" at bounding box center [739, 354] width 68 height 20
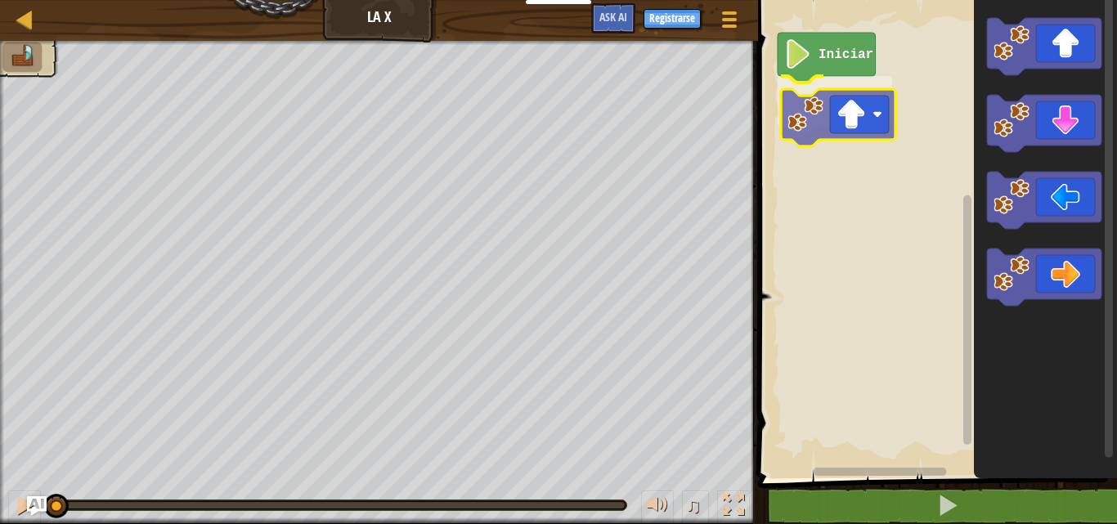
click at [788, 131] on div "Iniciar" at bounding box center [935, 235] width 364 height 487
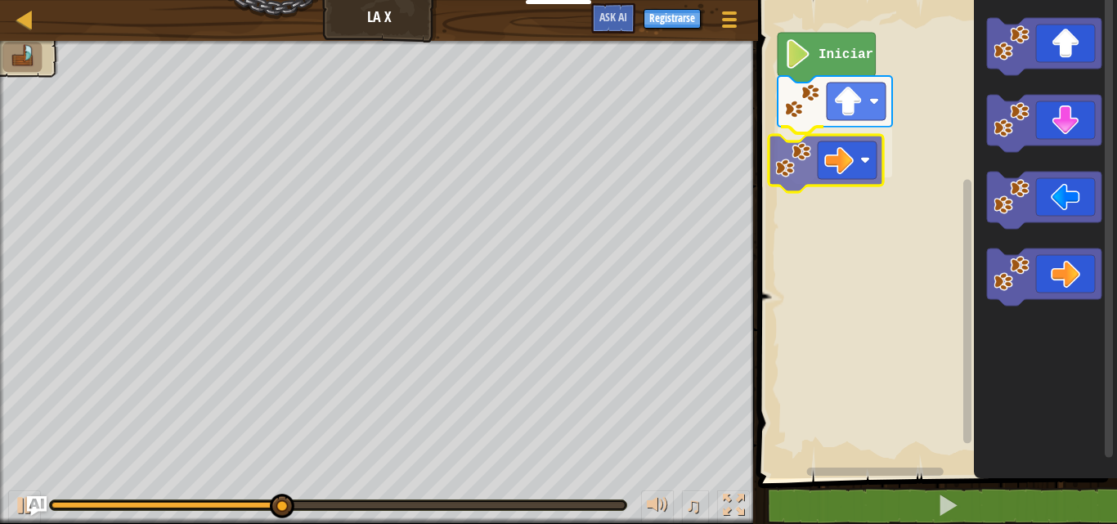
click at [834, 163] on div "Iniciar" at bounding box center [935, 235] width 364 height 487
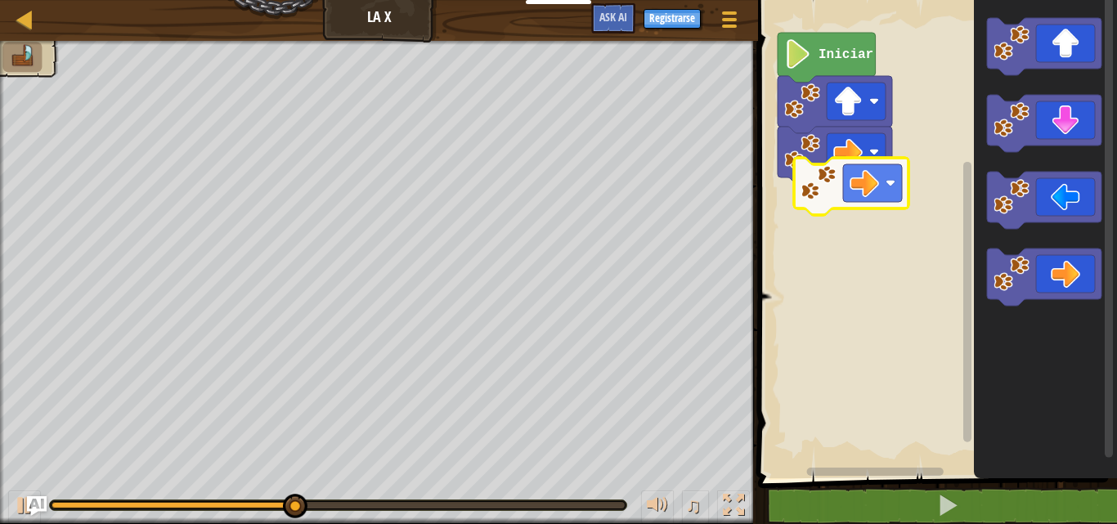
click at [838, 199] on div "Iniciar" at bounding box center [935, 235] width 364 height 487
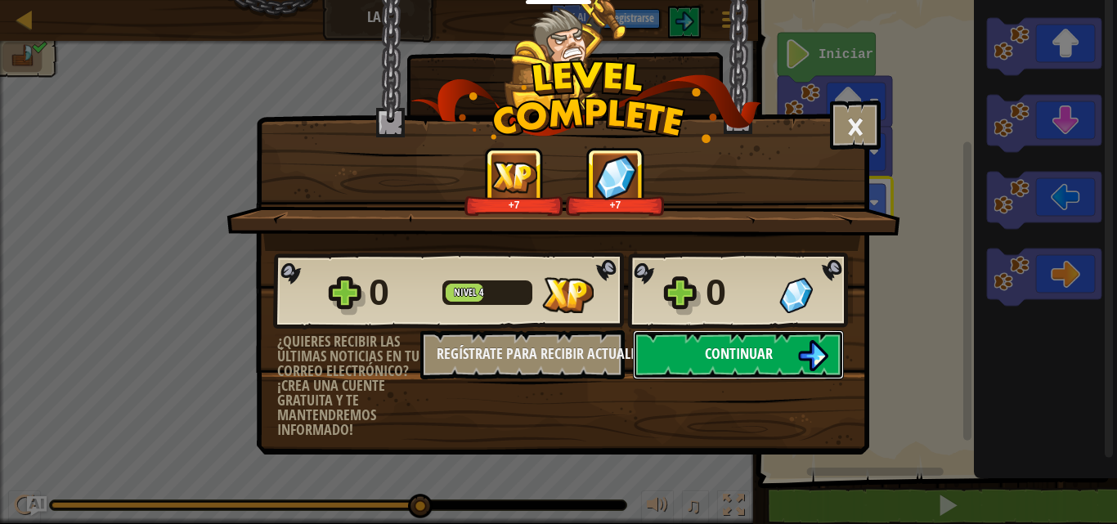
click at [754, 353] on span "Continuar" at bounding box center [739, 354] width 68 height 20
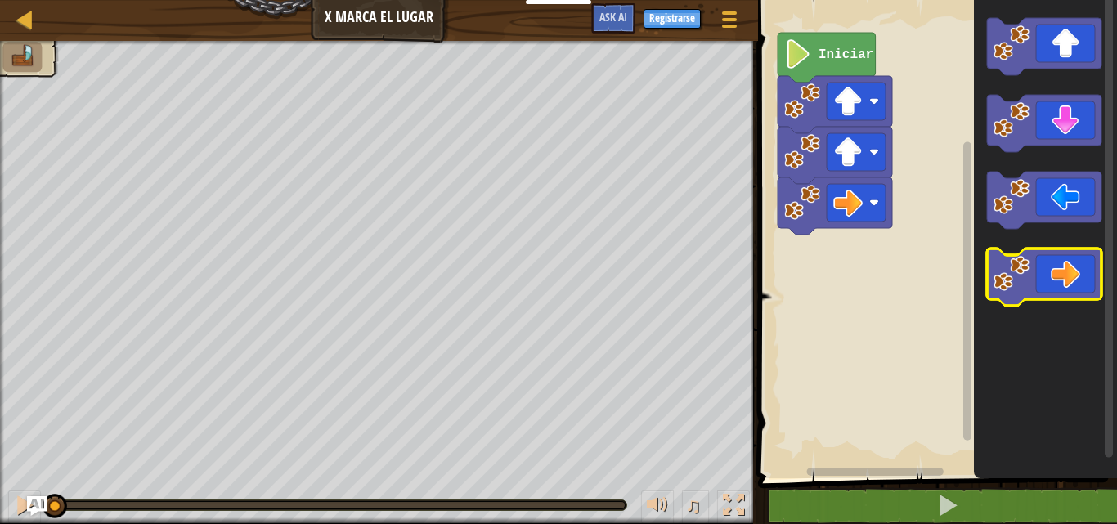
click at [1086, 295] on div "Iniciar" at bounding box center [935, 235] width 364 height 487
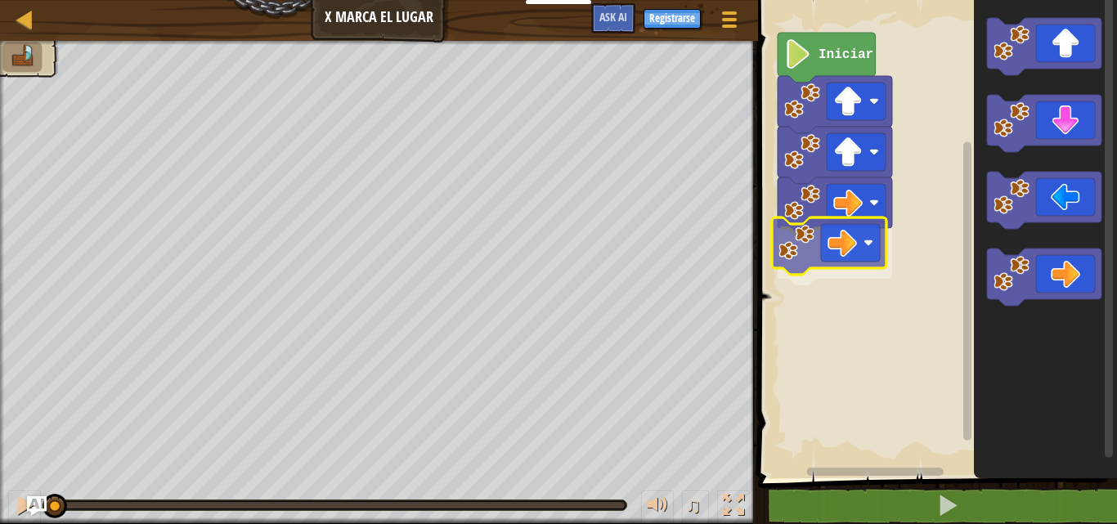
click at [844, 262] on div "Iniciar" at bounding box center [935, 235] width 364 height 487
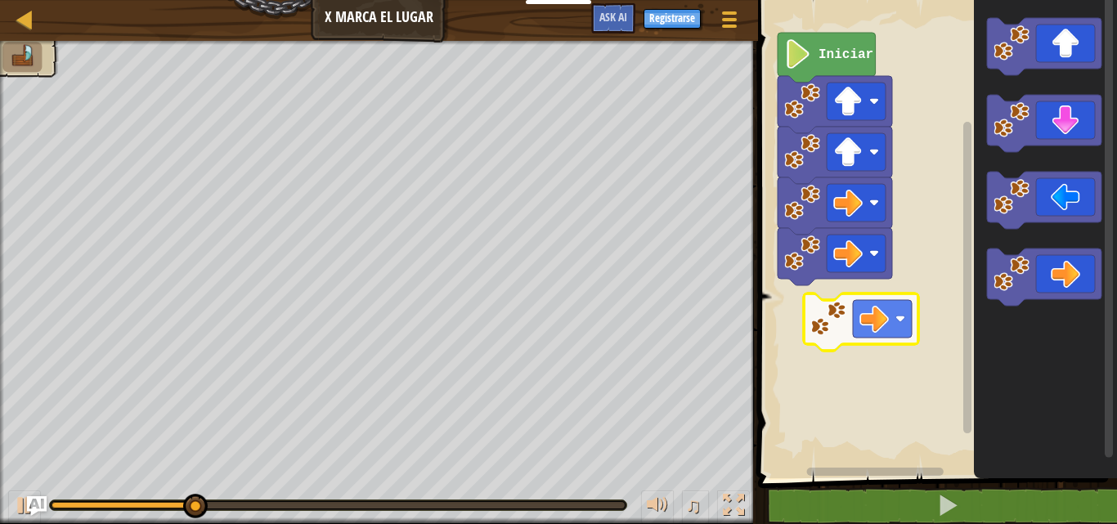
click at [891, 309] on div "Iniciar" at bounding box center [935, 235] width 364 height 487
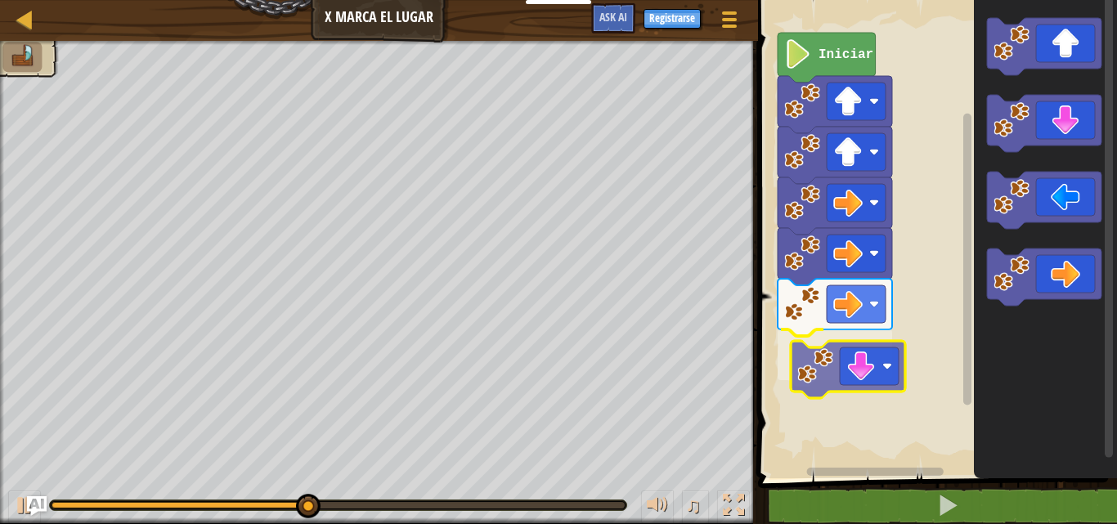
click at [845, 372] on div "Iniciar" at bounding box center [935, 235] width 364 height 487
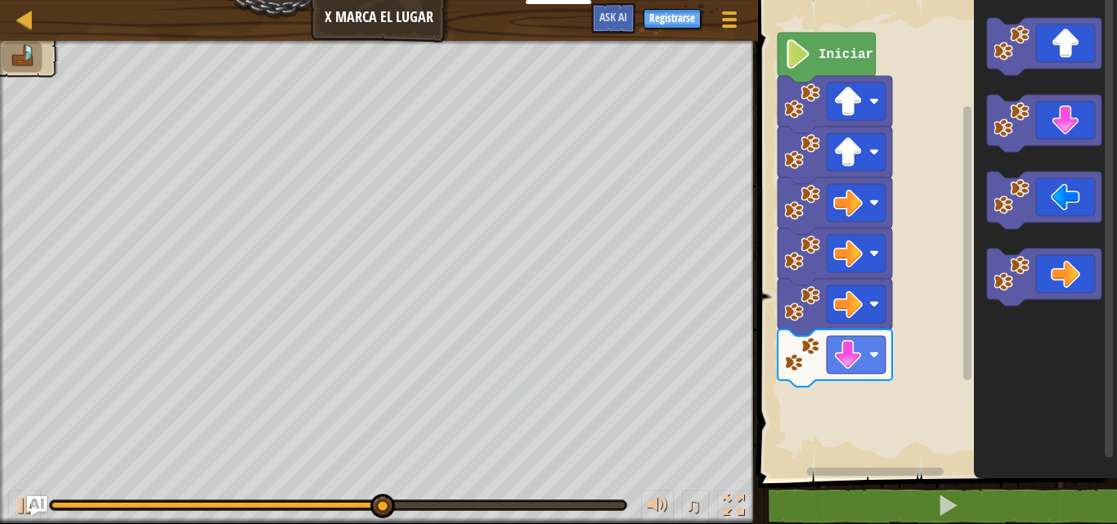
click at [881, 348] on div "Iniciar" at bounding box center [935, 235] width 364 height 487
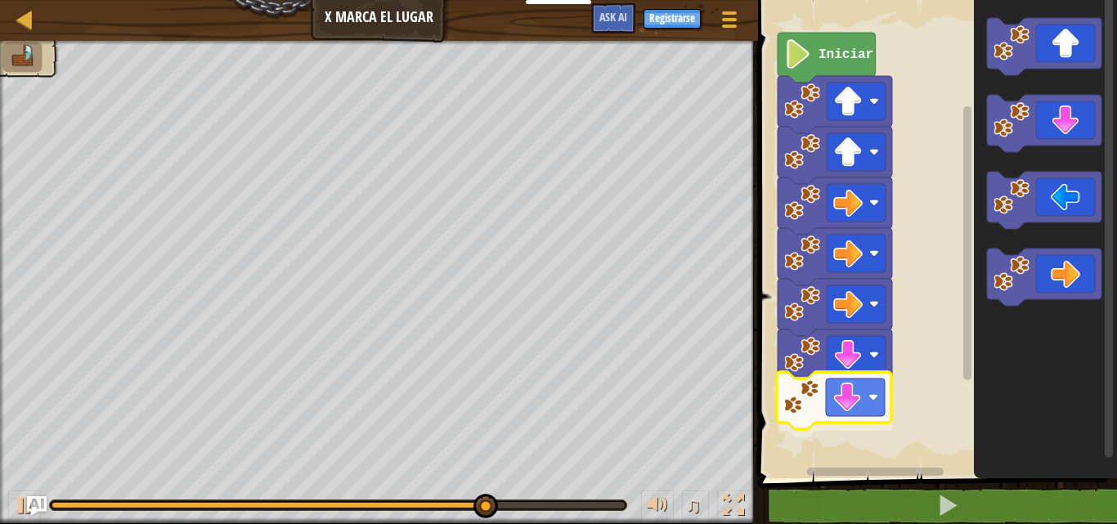
click at [832, 415] on div "Iniciar" at bounding box center [935, 235] width 364 height 487
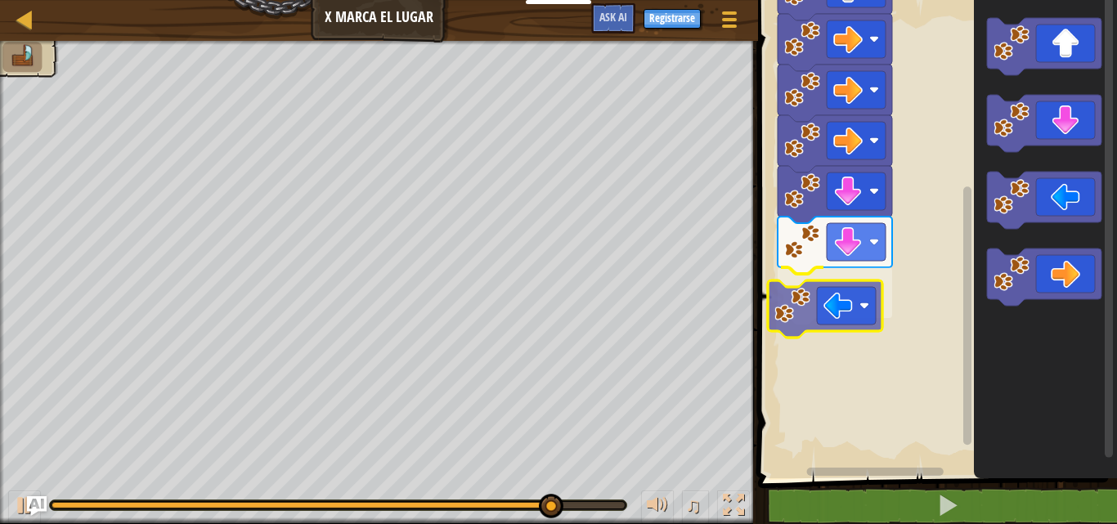
click at [861, 316] on div "Iniciar" at bounding box center [935, 235] width 364 height 487
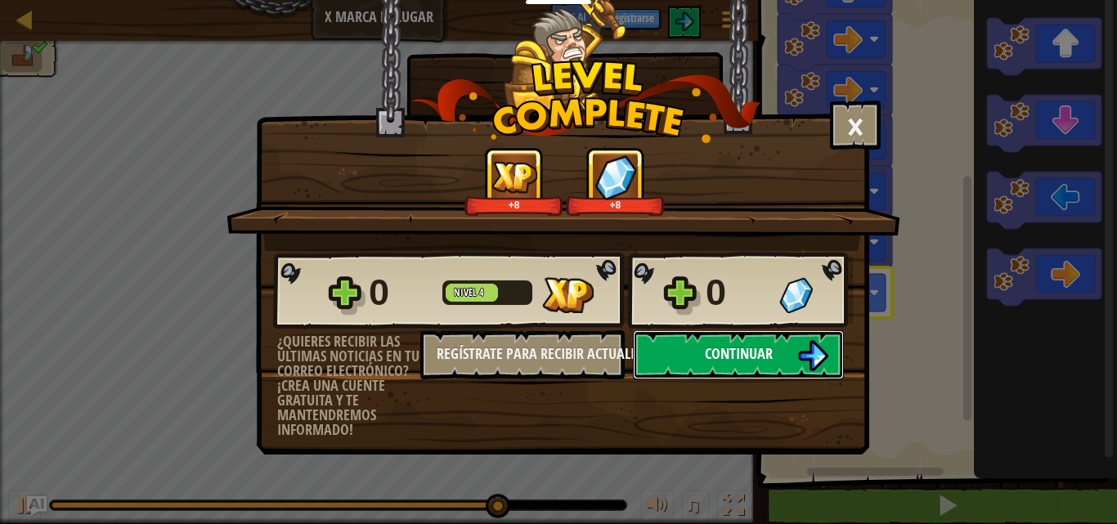
click at [809, 332] on button "Continuar" at bounding box center [738, 354] width 211 height 49
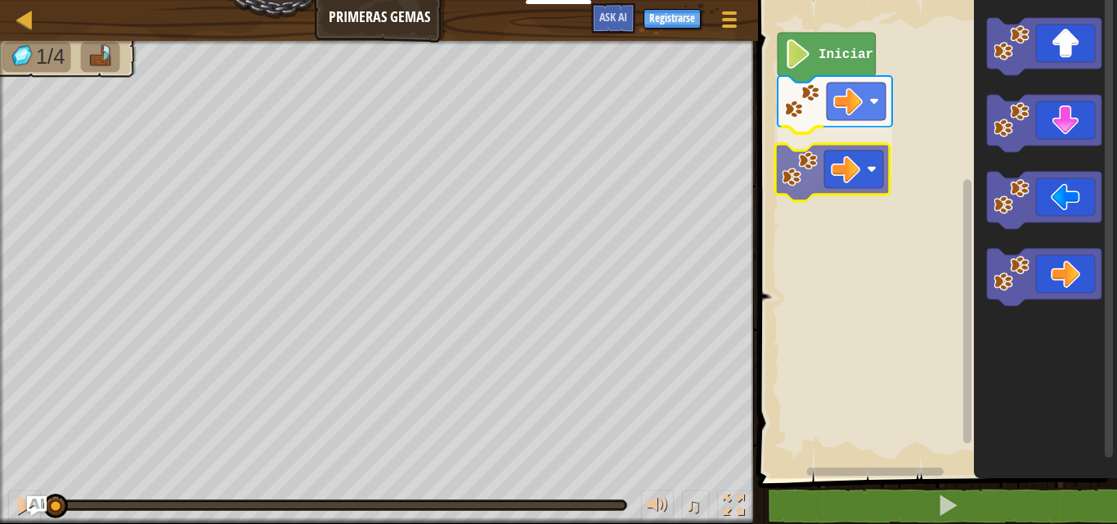
click at [864, 166] on div "Iniciar" at bounding box center [935, 235] width 364 height 487
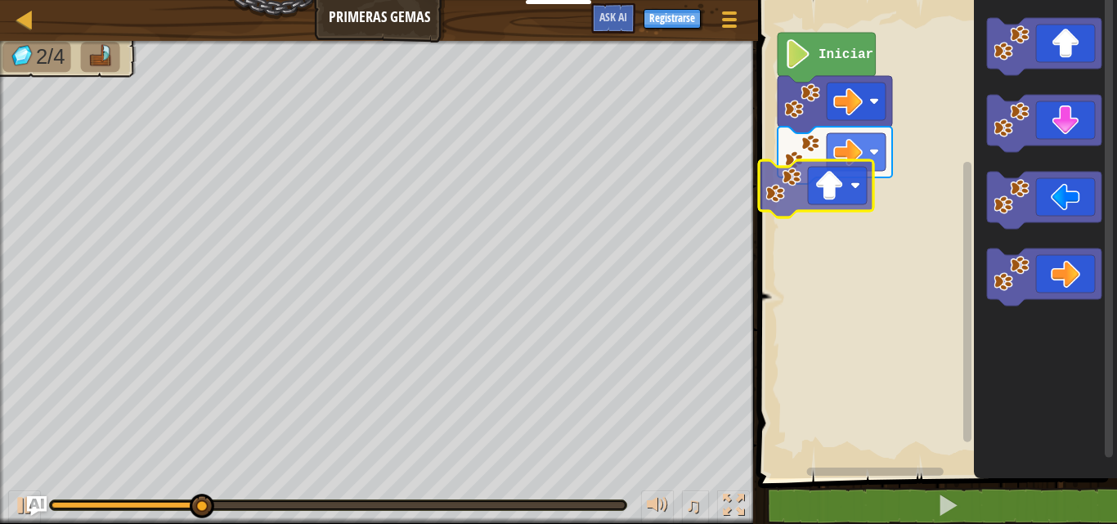
click at [829, 199] on div "Iniciar" at bounding box center [935, 235] width 364 height 487
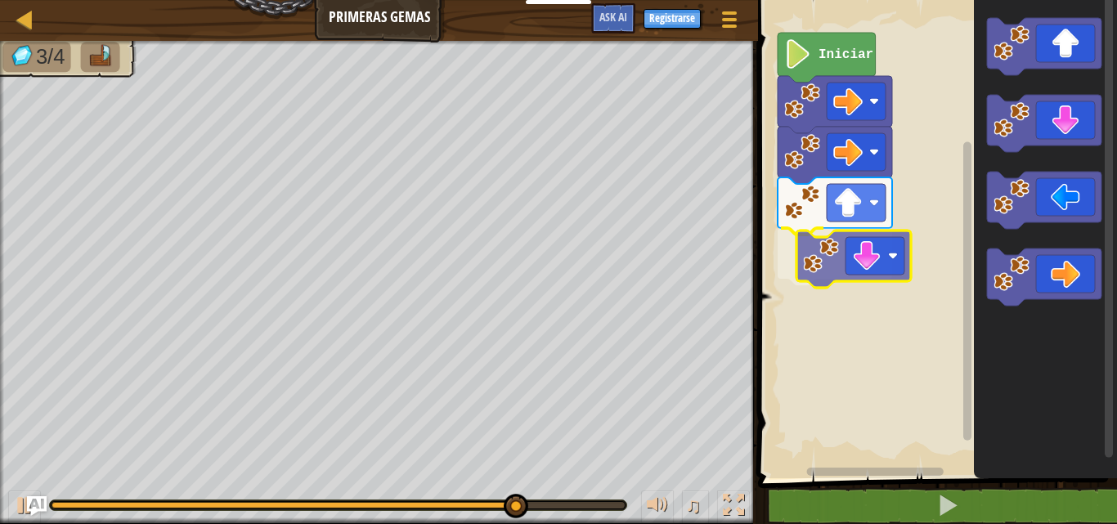
click at [839, 253] on div "Iniciar" at bounding box center [935, 235] width 364 height 487
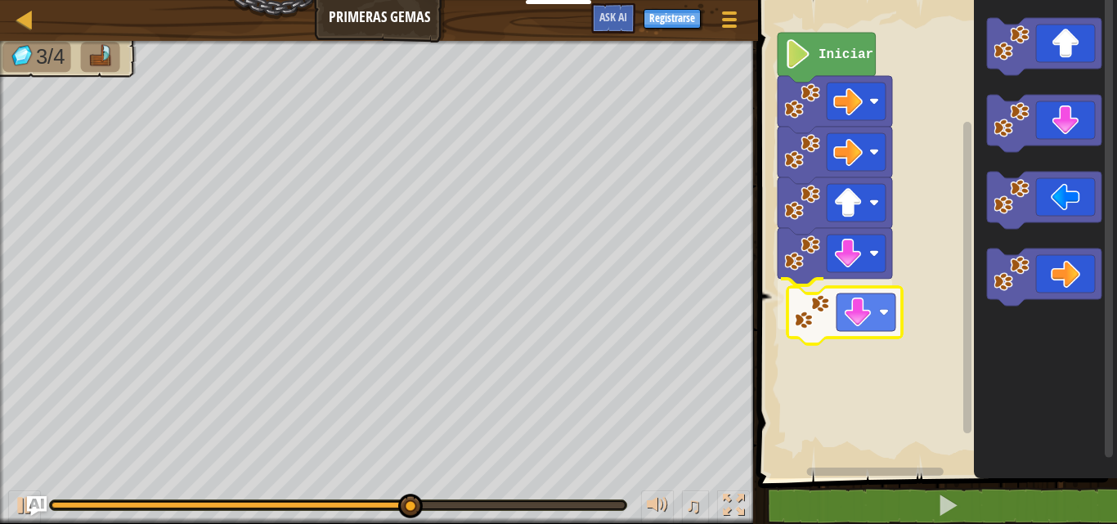
click at [788, 330] on div "Iniciar" at bounding box center [935, 235] width 364 height 487
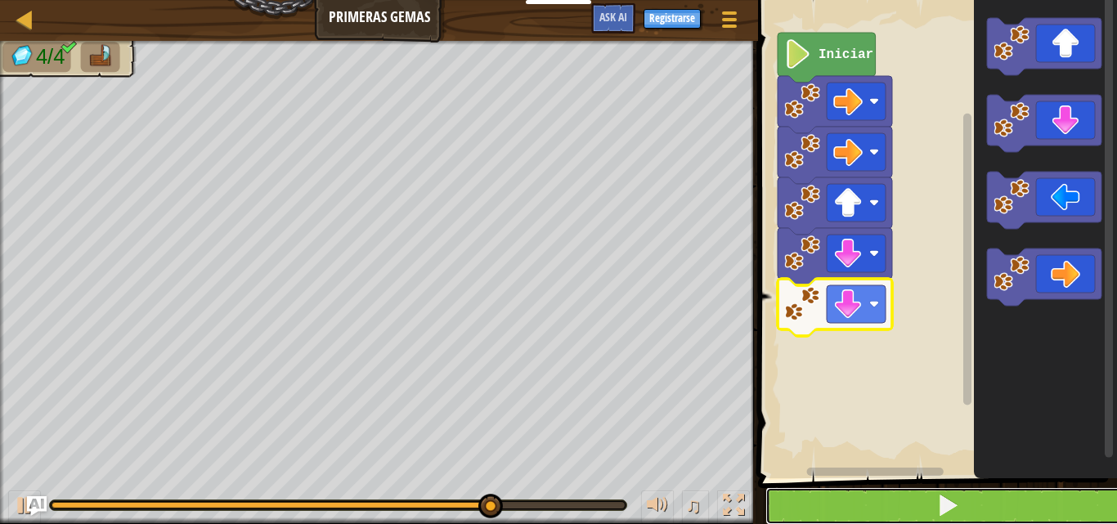
click at [905, 507] on button at bounding box center [948, 506] width 364 height 38
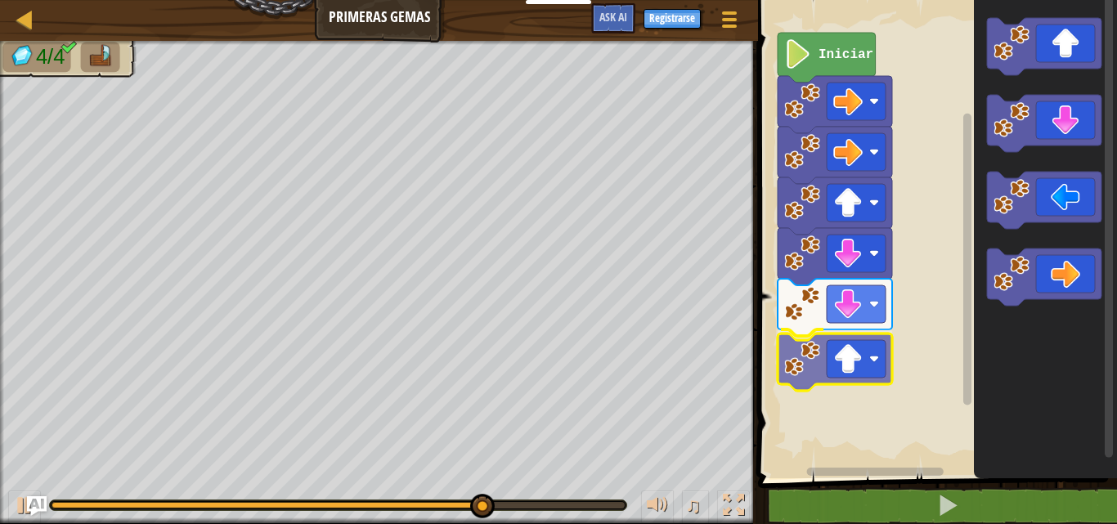
click at [855, 363] on div "Iniciar" at bounding box center [935, 235] width 364 height 487
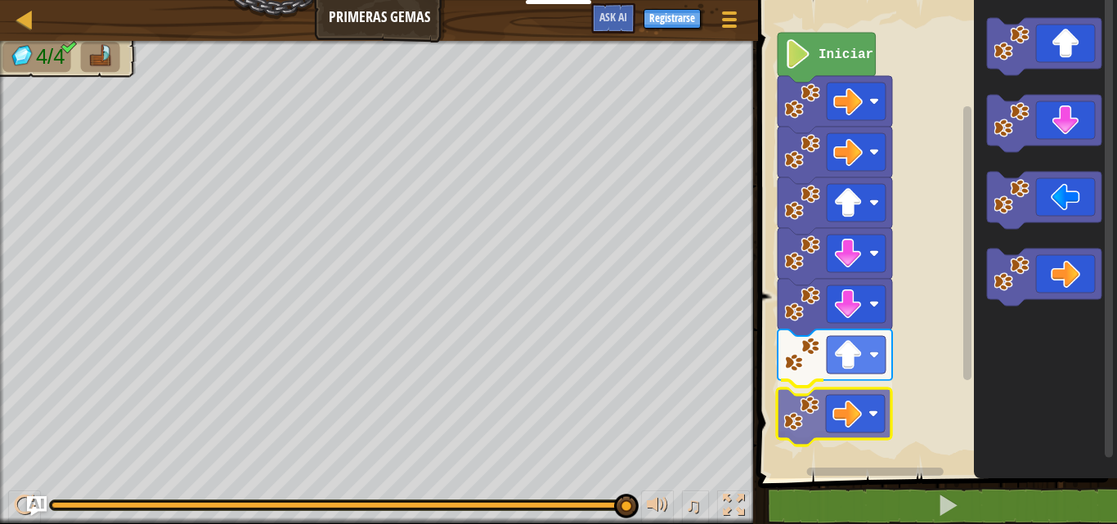
click at [830, 418] on div "Iniciar" at bounding box center [935, 235] width 364 height 487
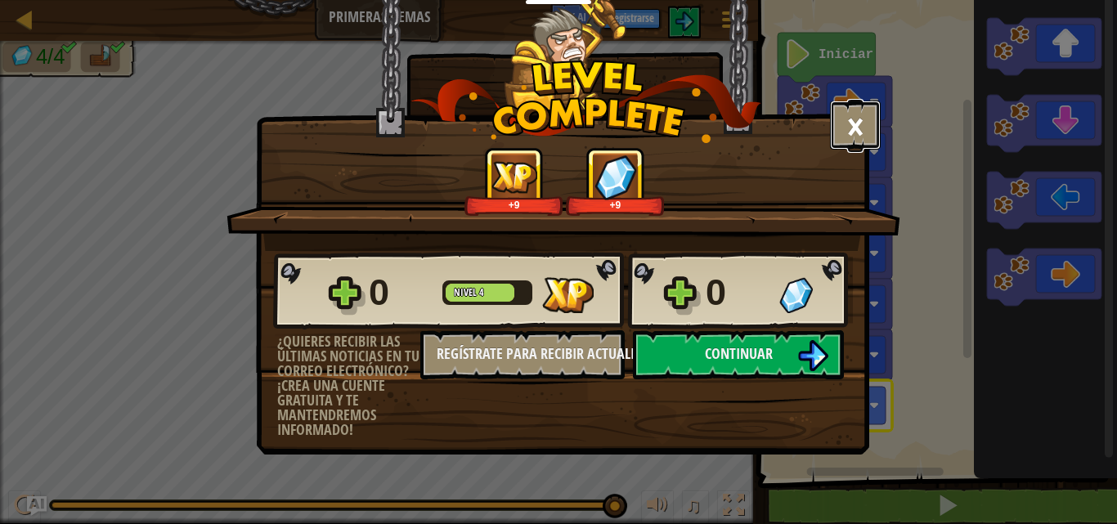
click at [835, 124] on button "×" at bounding box center [855, 125] width 51 height 49
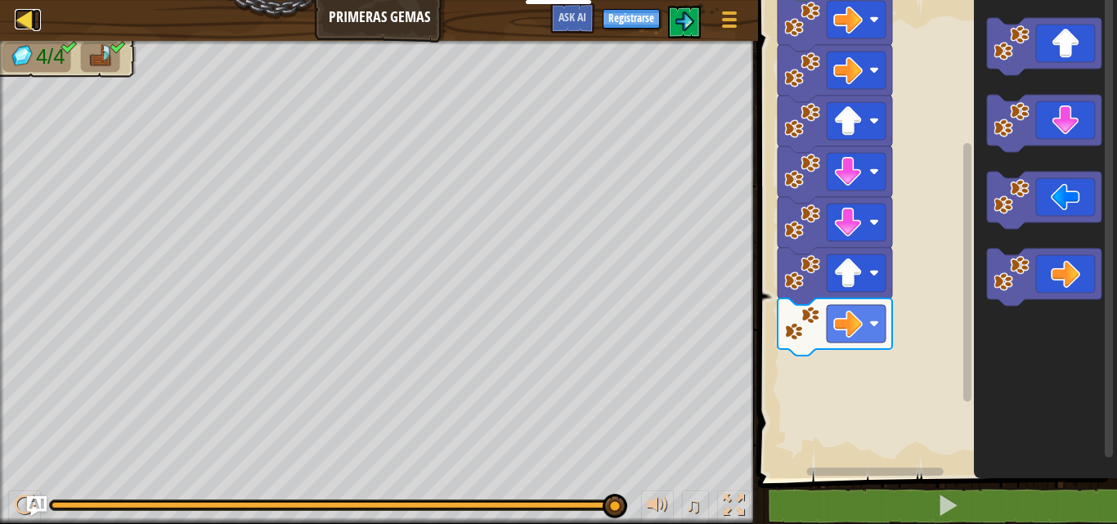
click at [28, 22] on div at bounding box center [25, 19] width 20 height 20
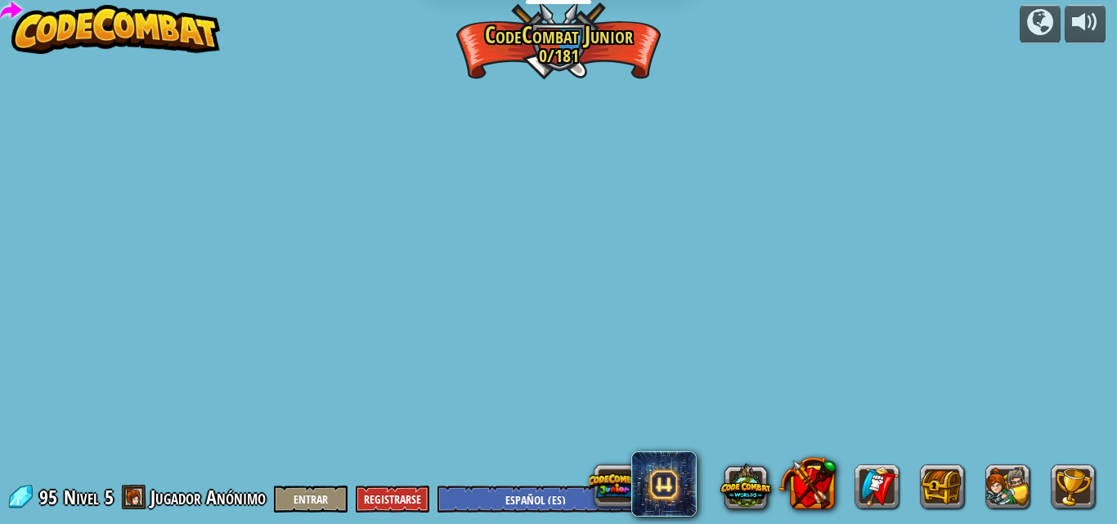
select select "es-ES"
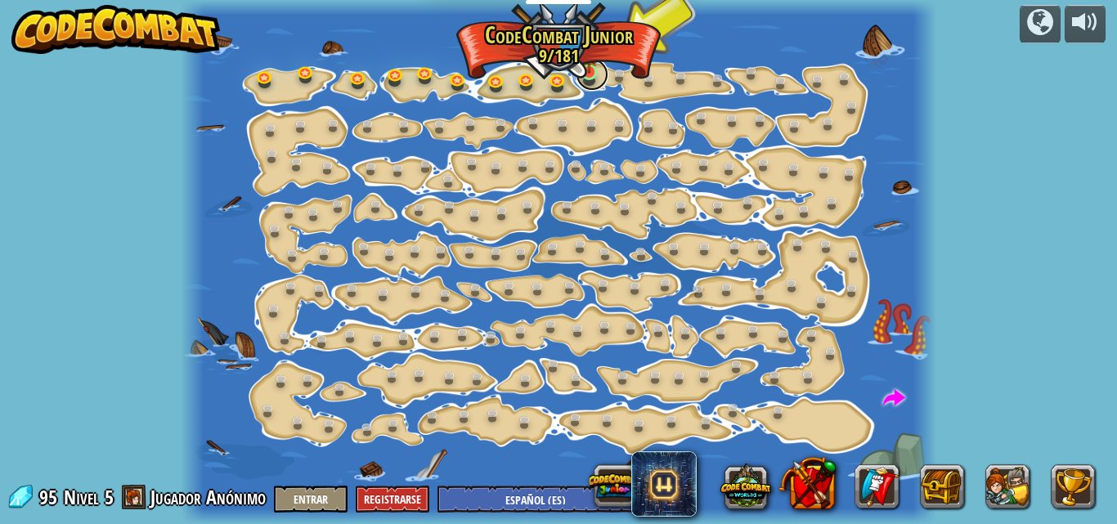
click at [591, 75] on link at bounding box center [592, 74] width 33 height 33
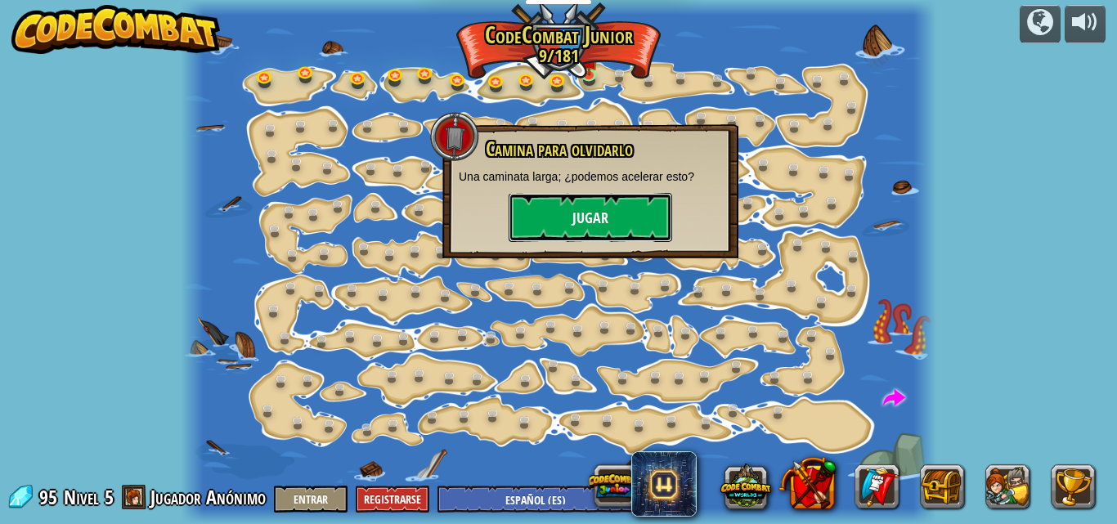
click at [573, 214] on button "Jugar" at bounding box center [591, 217] width 164 height 49
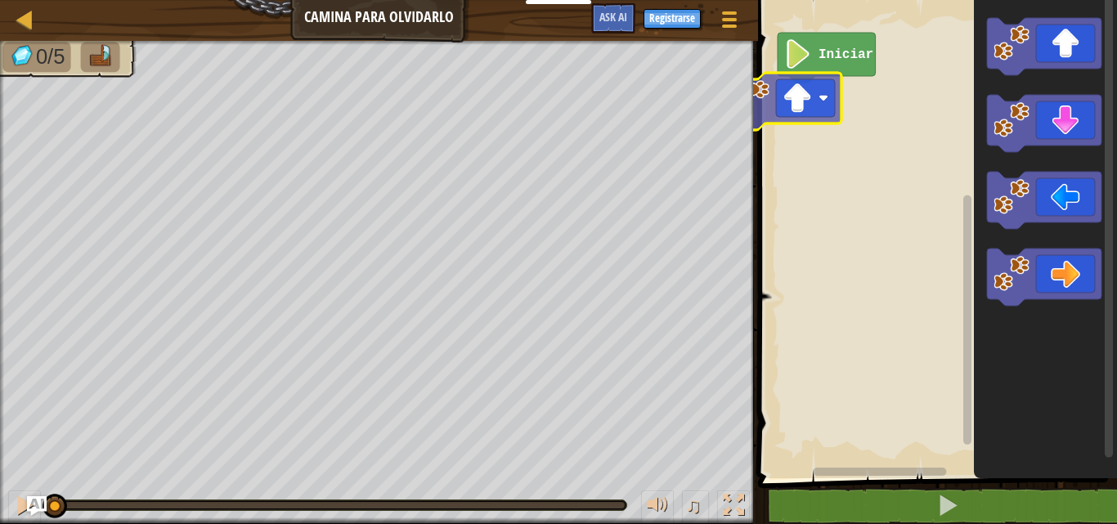
click at [805, 105] on div "Iniciar" at bounding box center [935, 235] width 364 height 487
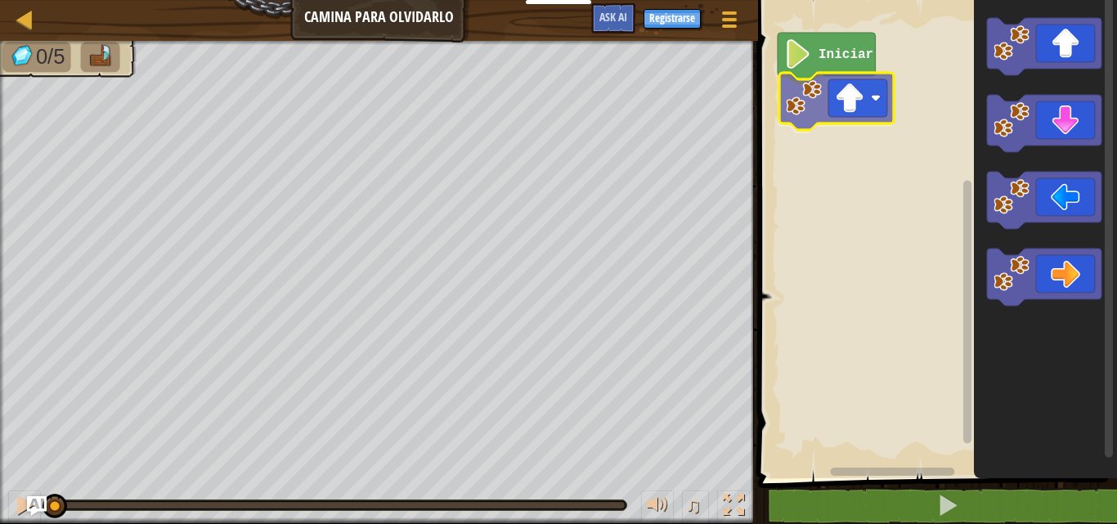
click at [857, 105] on div "Iniciar" at bounding box center [935, 235] width 364 height 487
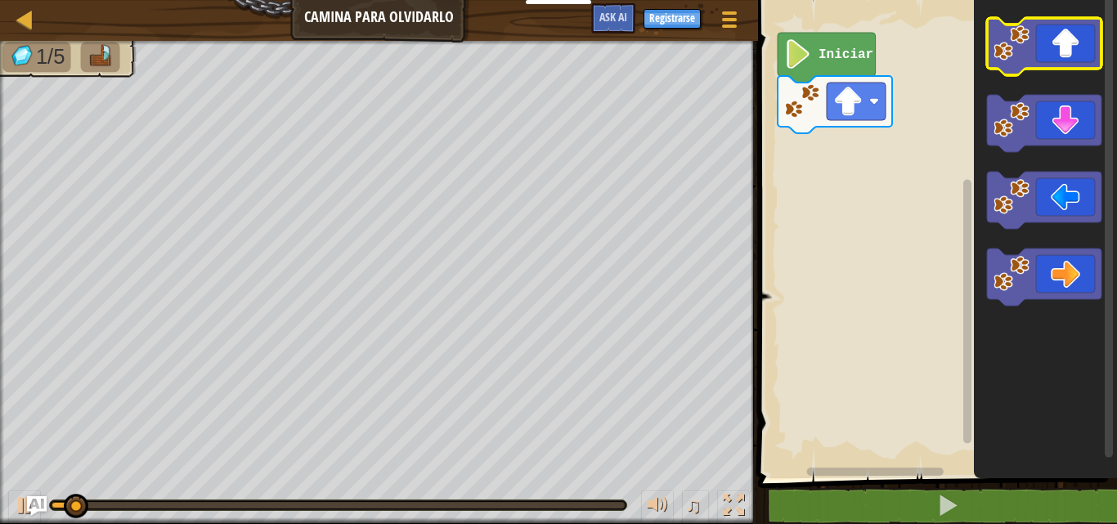
click at [1005, 61] on icon "Espacio de trabajo de Blockly" at bounding box center [1045, 235] width 143 height 487
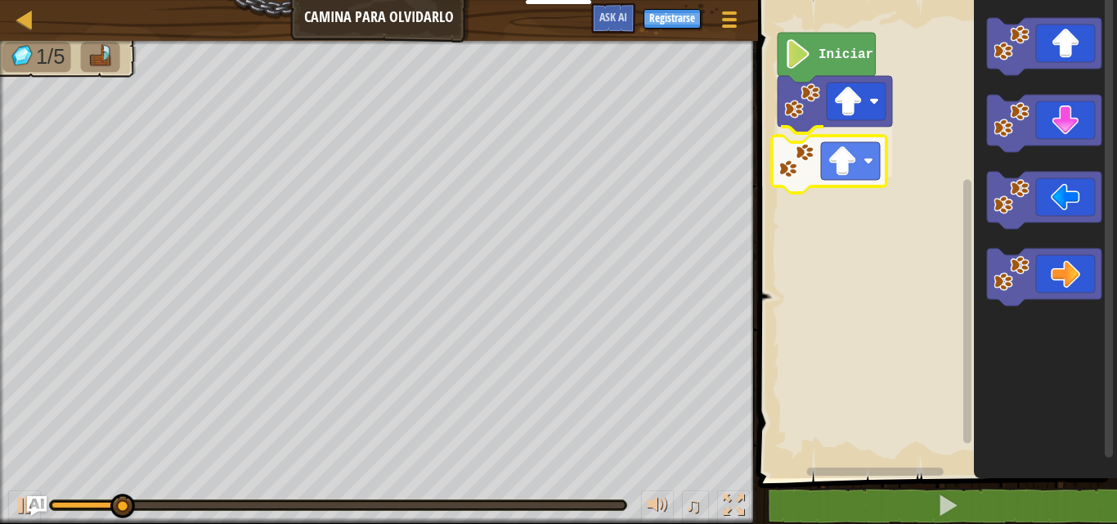
click at [797, 182] on div "Iniciar" at bounding box center [935, 235] width 364 height 487
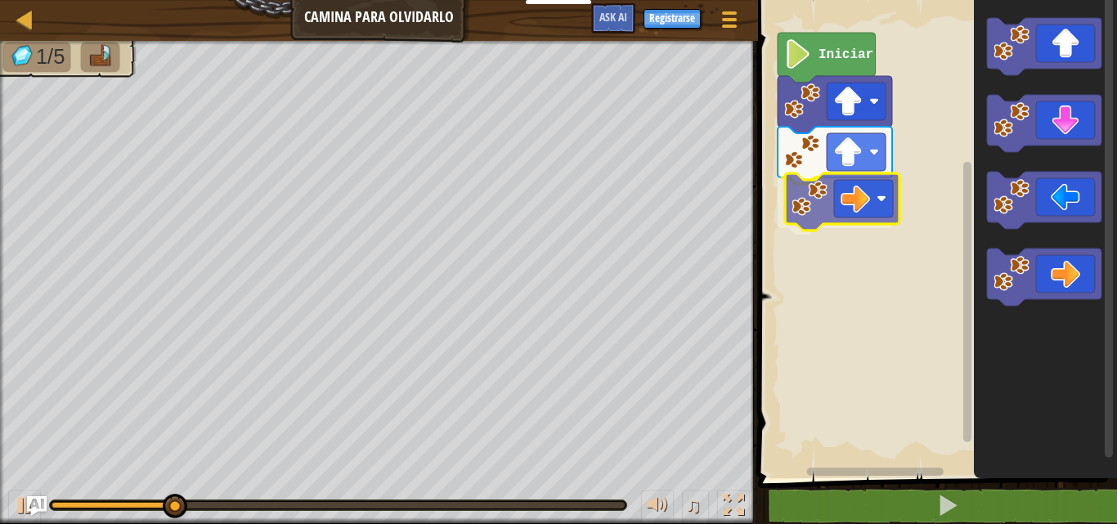
click at [834, 213] on div "Iniciar" at bounding box center [935, 235] width 364 height 487
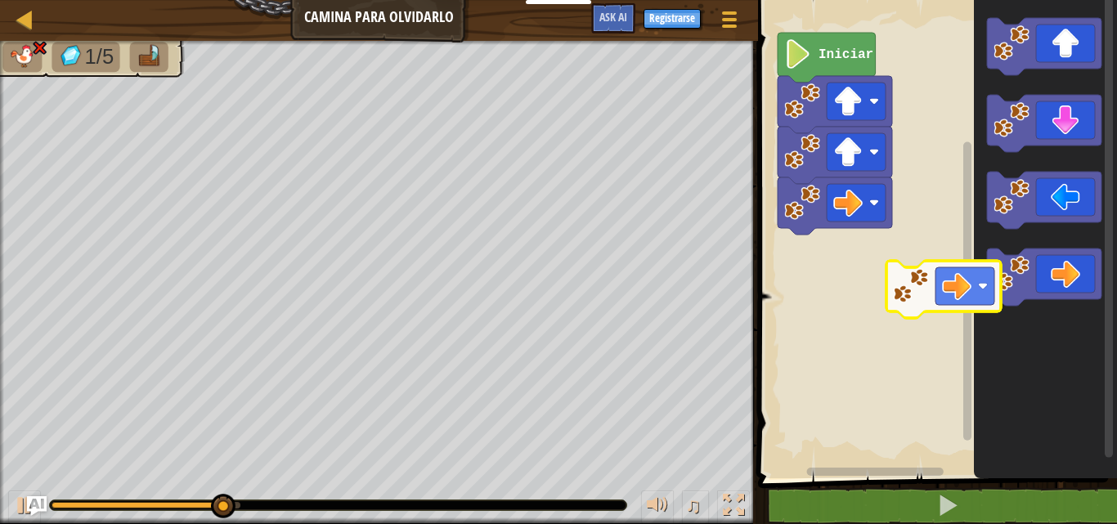
click at [1031, 305] on g "Espacio de trabajo de Blockly" at bounding box center [1044, 162] width 115 height 288
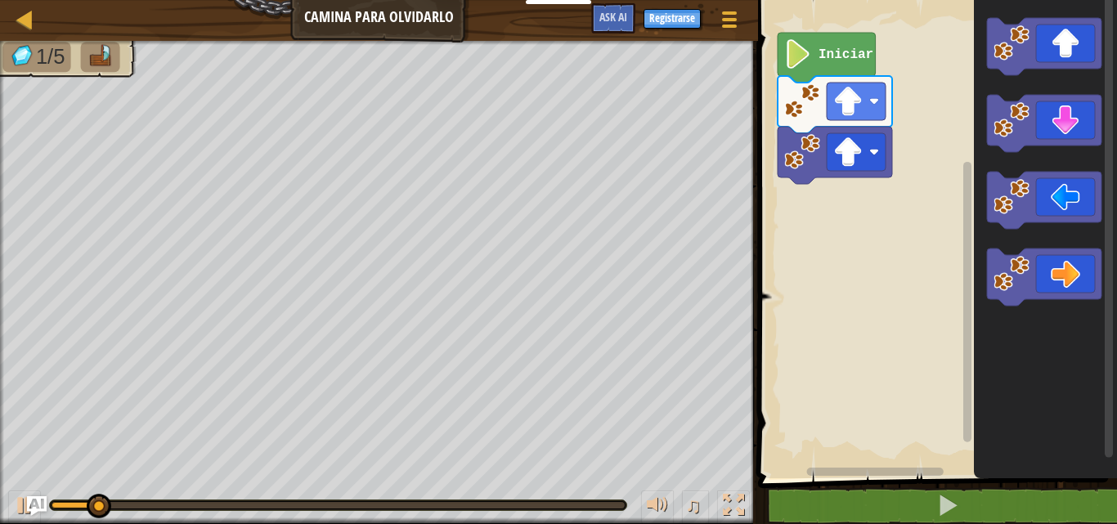
click at [836, 238] on div "Iniciar" at bounding box center [935, 235] width 364 height 487
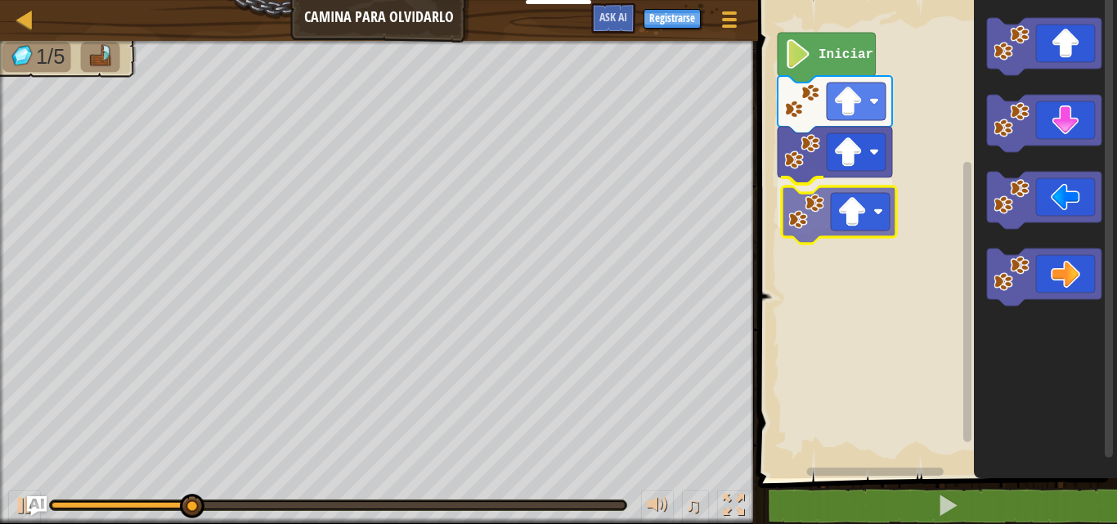
click at [868, 201] on div "Iniciar" at bounding box center [935, 235] width 364 height 487
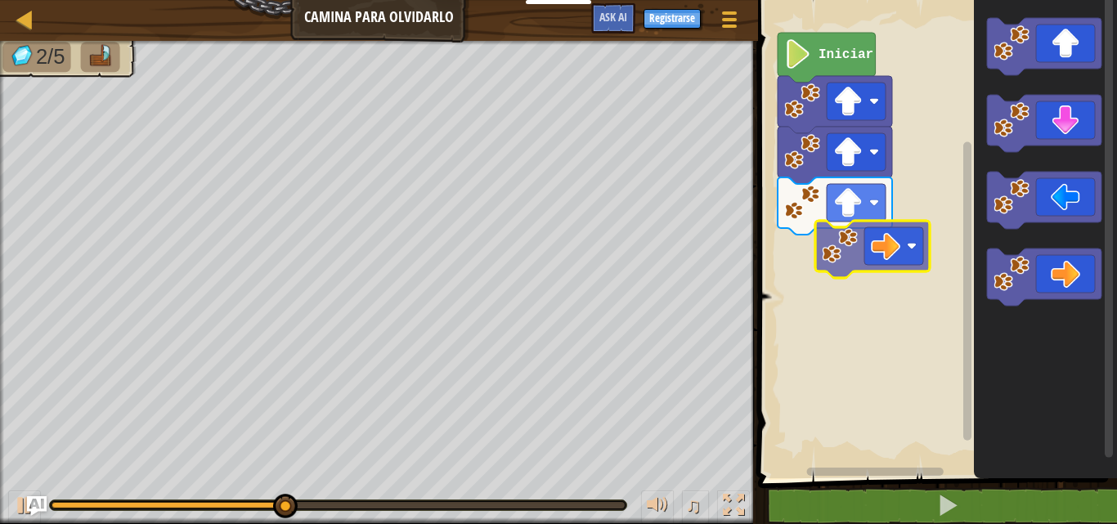
click at [910, 259] on div "Iniciar" at bounding box center [935, 235] width 364 height 487
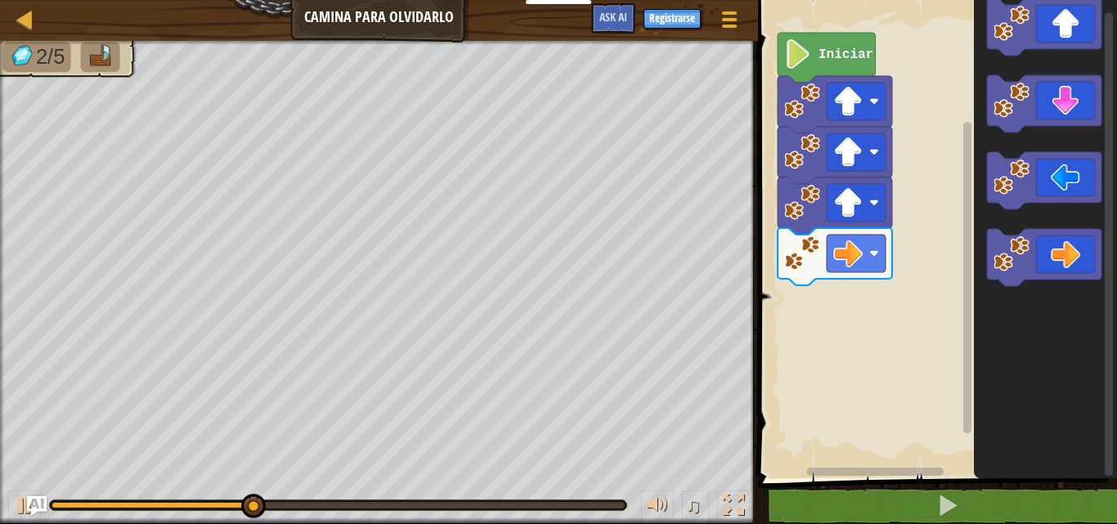
click at [951, 329] on div "Iniciar" at bounding box center [935, 235] width 364 height 487
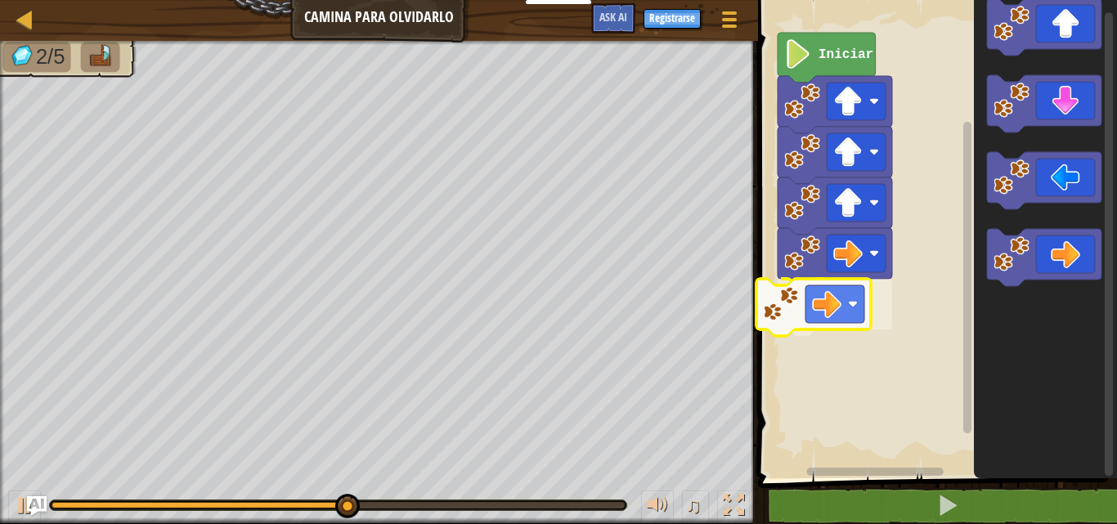
click at [813, 311] on div "Iniciar" at bounding box center [935, 235] width 364 height 487
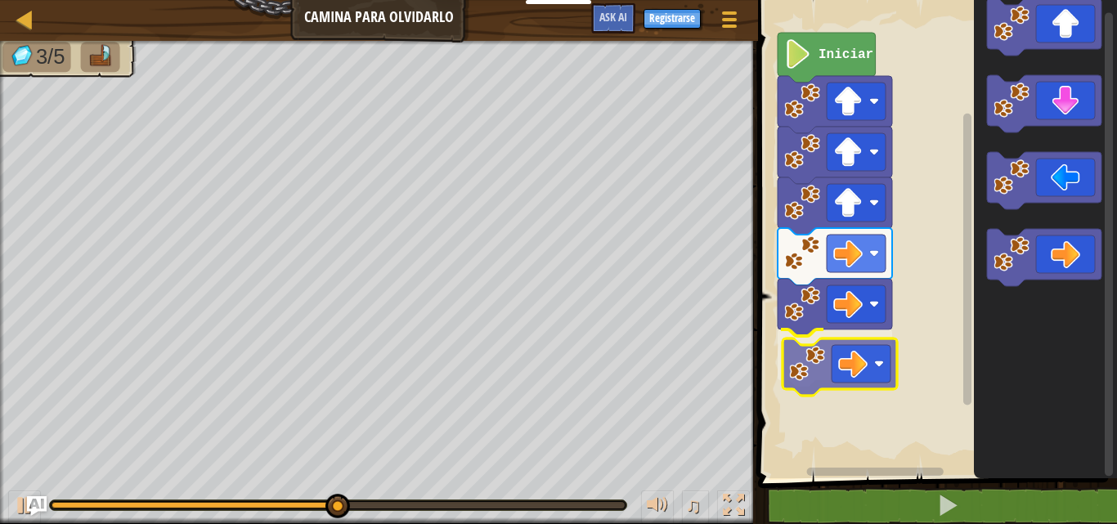
click at [851, 369] on div "Iniciar" at bounding box center [935, 235] width 364 height 487
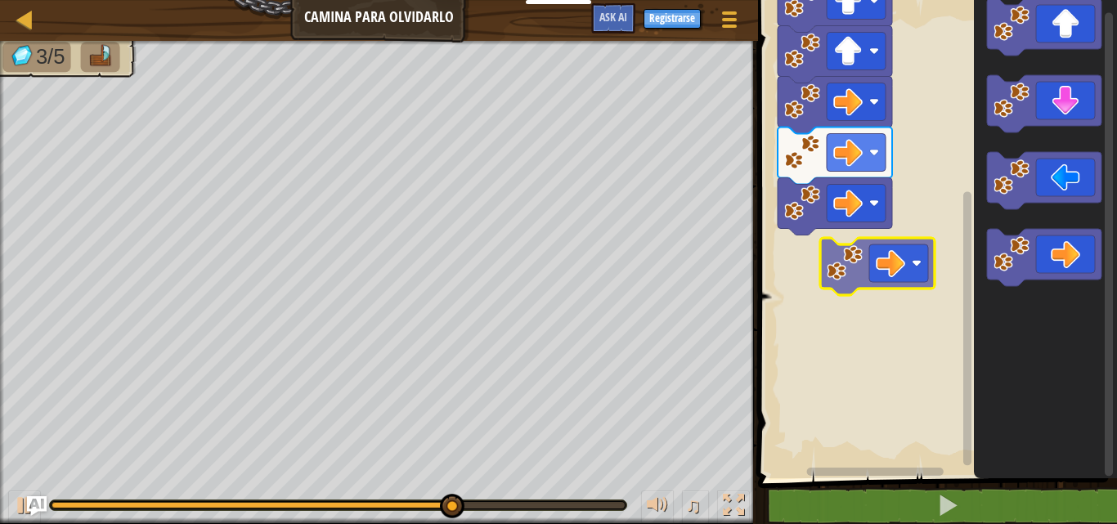
click at [823, 254] on div "Iniciar" at bounding box center [935, 235] width 364 height 487
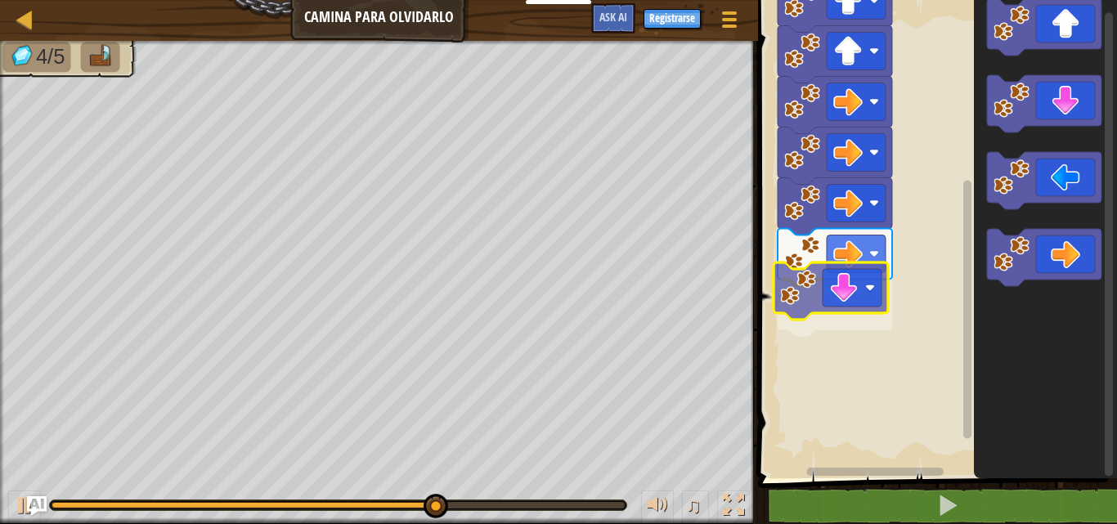
click at [788, 291] on div "Iniciar" at bounding box center [935, 235] width 364 height 487
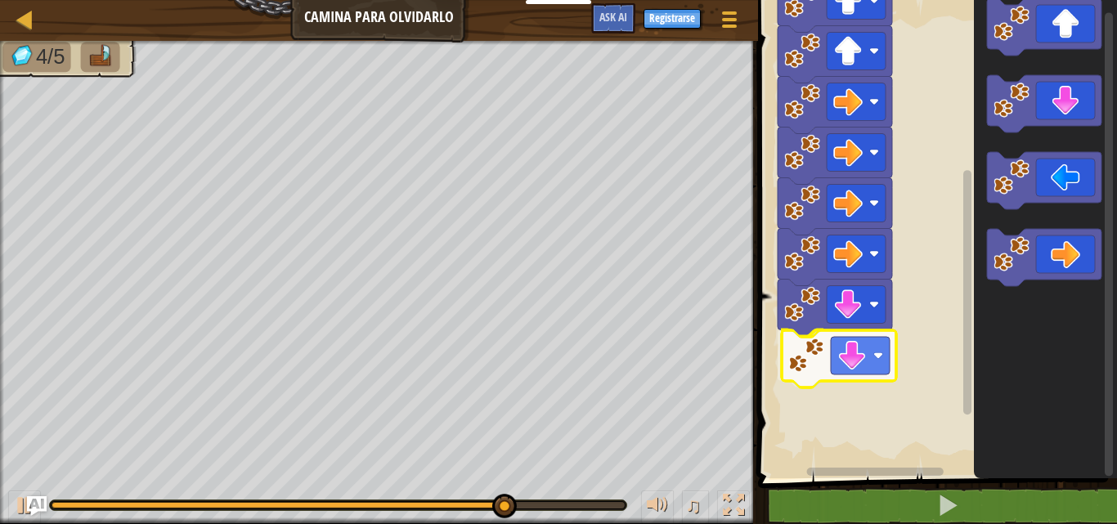
click at [809, 380] on div "Iniciar" at bounding box center [935, 235] width 364 height 487
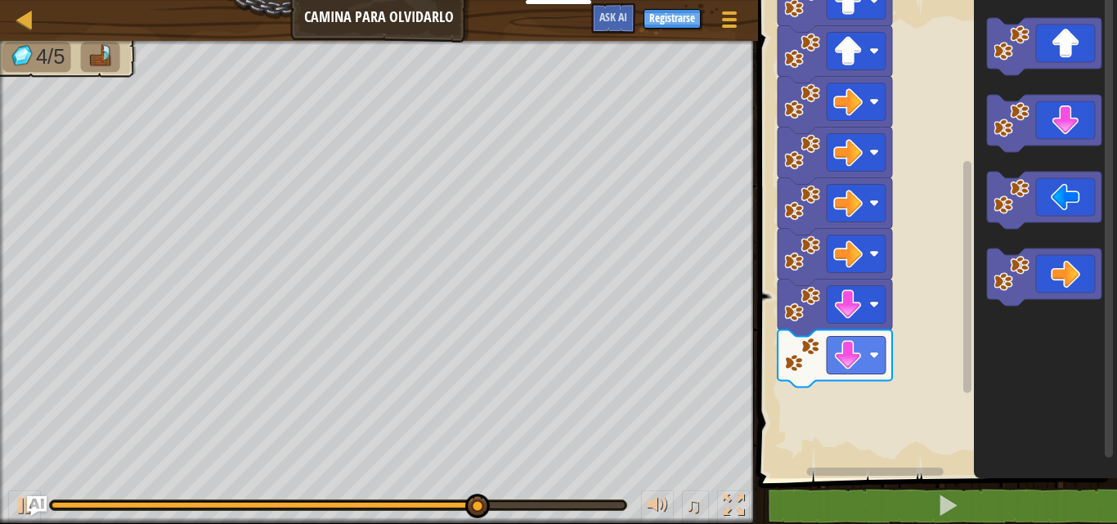
click at [822, 383] on div "Iniciar" at bounding box center [935, 235] width 364 height 487
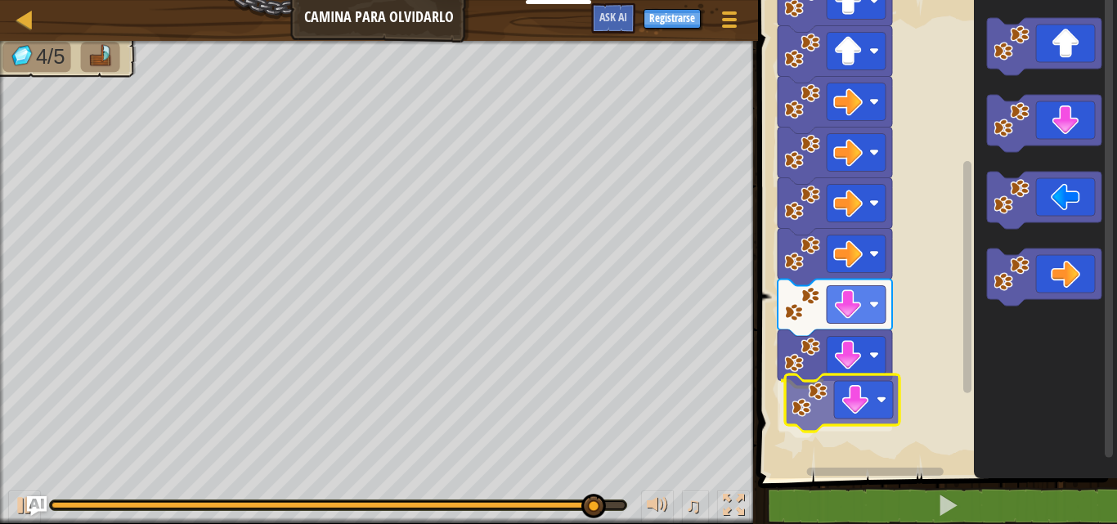
click at [830, 423] on div "Iniciar" at bounding box center [935, 235] width 364 height 487
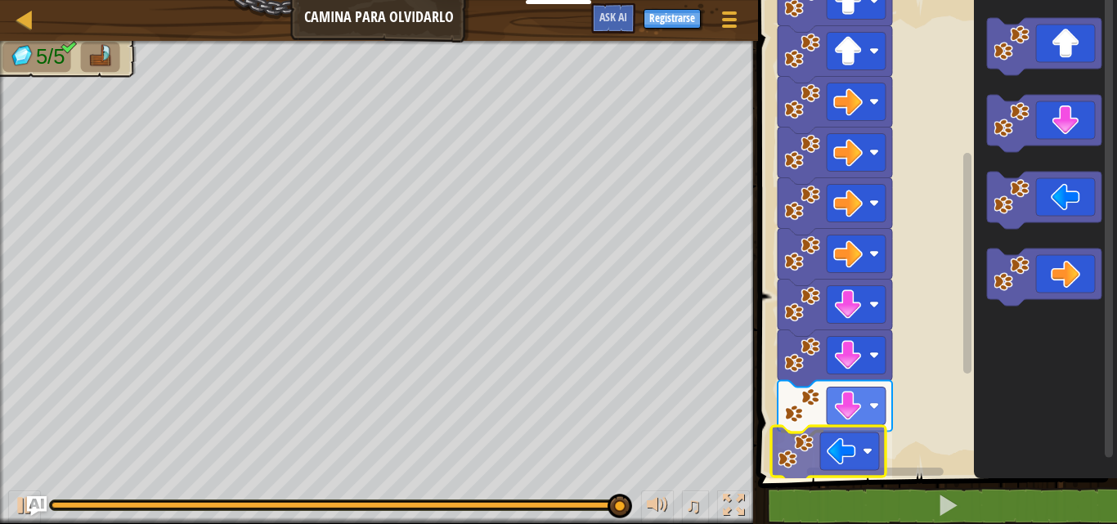
click at [811, 459] on div "Iniciar" at bounding box center [935, 235] width 364 height 487
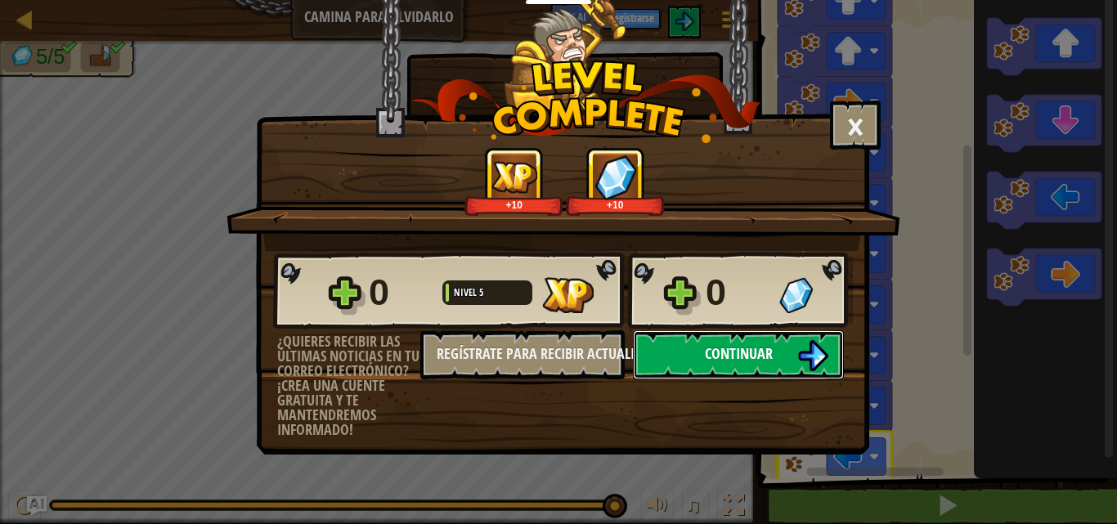
click at [717, 351] on span "Continuar" at bounding box center [739, 354] width 68 height 20
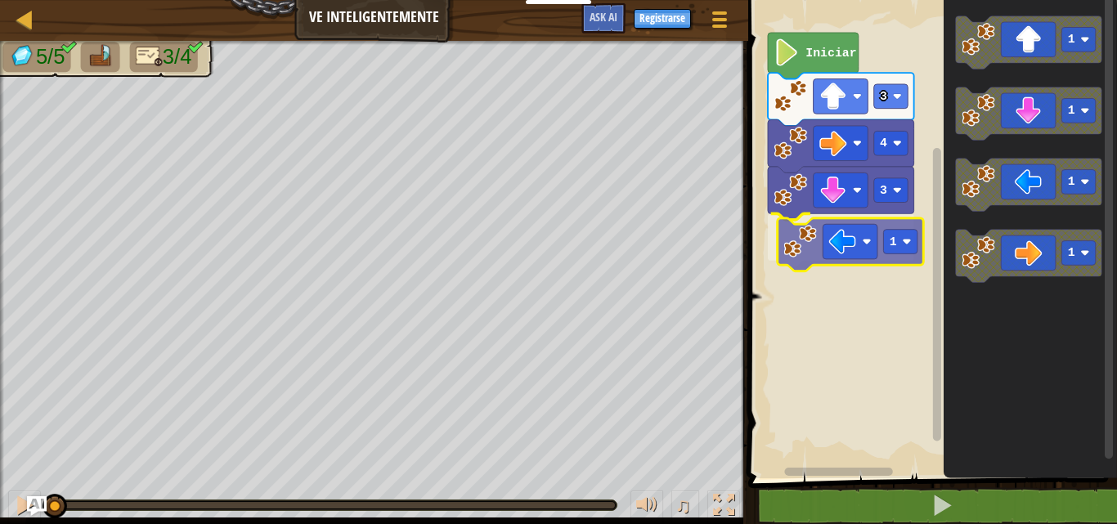
click at [819, 247] on div "3 1 4 3 Iniciar 1 1 1 1 1" at bounding box center [930, 235] width 374 height 487
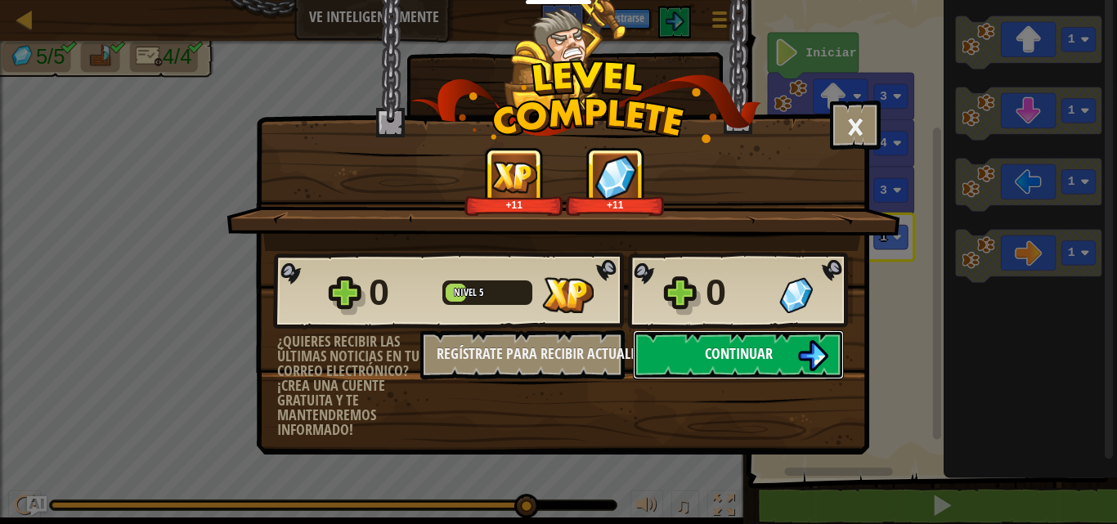
click at [680, 368] on button "Continuar" at bounding box center [738, 354] width 211 height 49
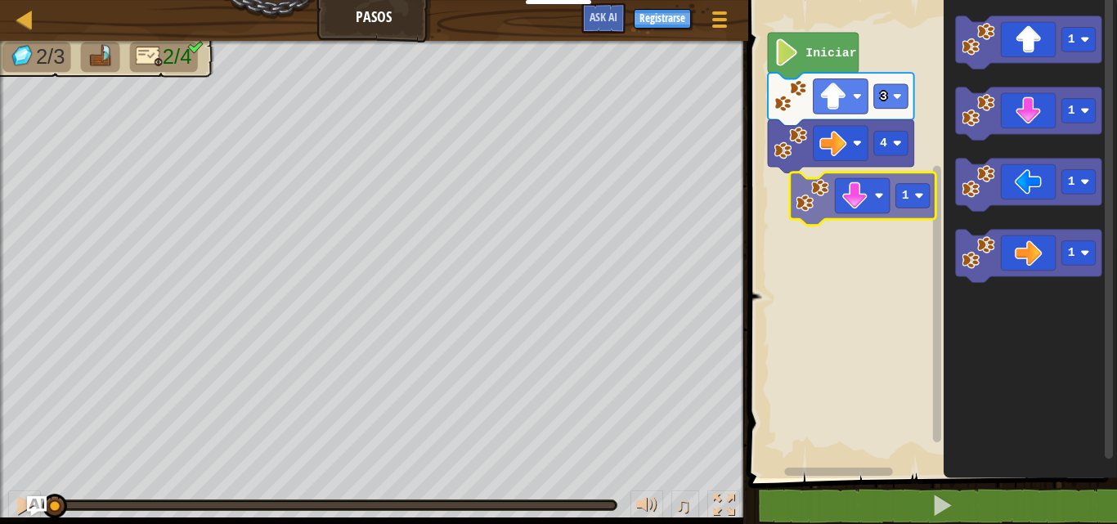
click at [841, 183] on div "4 3 Iniciar 1 1 1 1 1" at bounding box center [930, 235] width 374 height 487
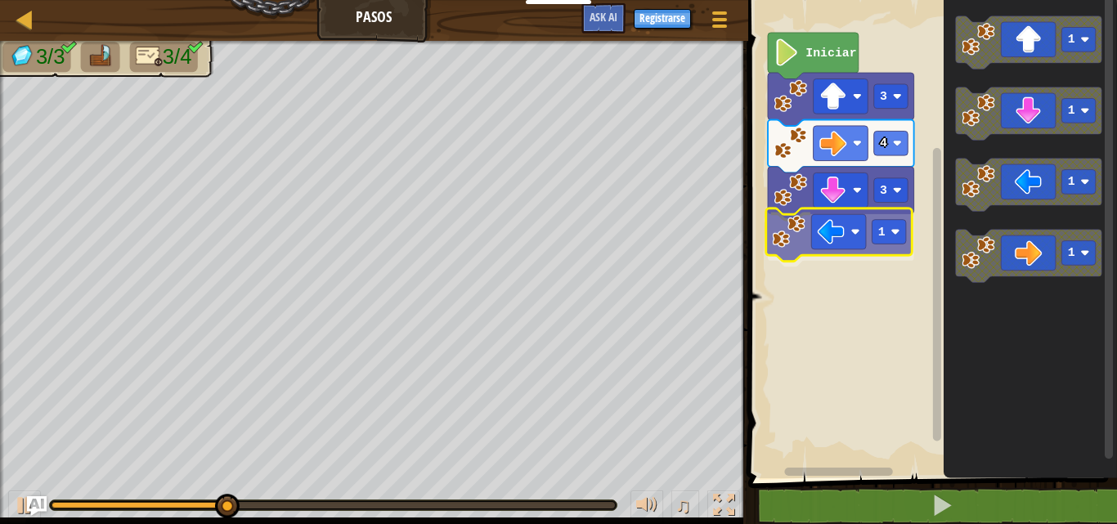
click at [848, 240] on div "Iniciar 3 4 3 1 1 1 1 1 1" at bounding box center [930, 235] width 374 height 487
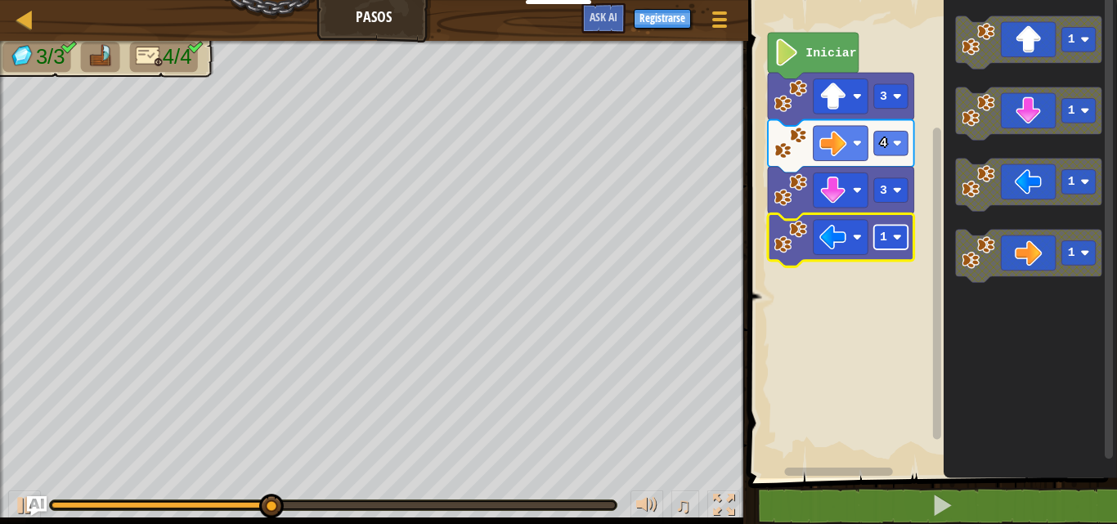
click at [892, 236] on rect "Espacio de trabajo de Blockly" at bounding box center [891, 237] width 34 height 25
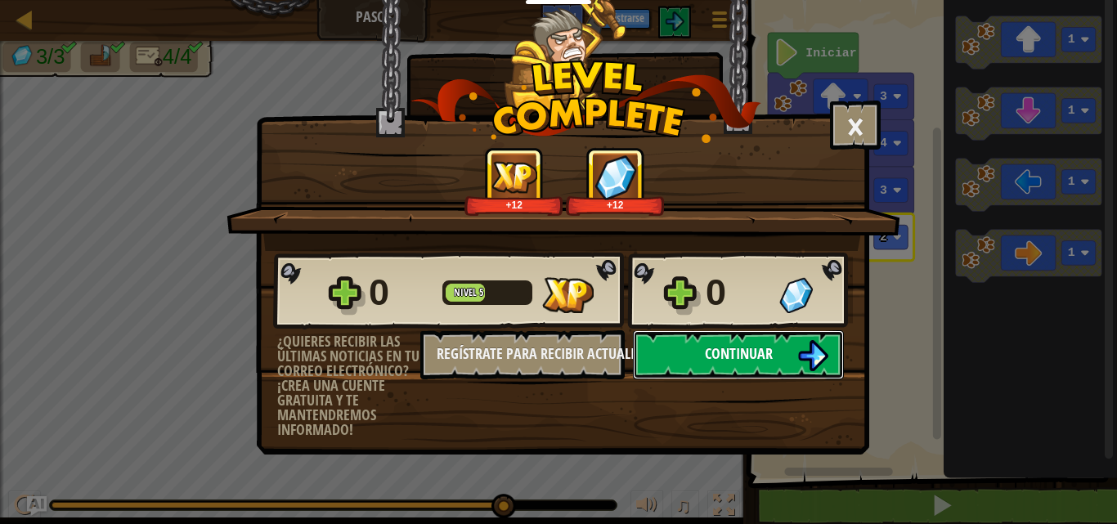
click at [723, 369] on button "Continuar" at bounding box center [738, 354] width 211 height 49
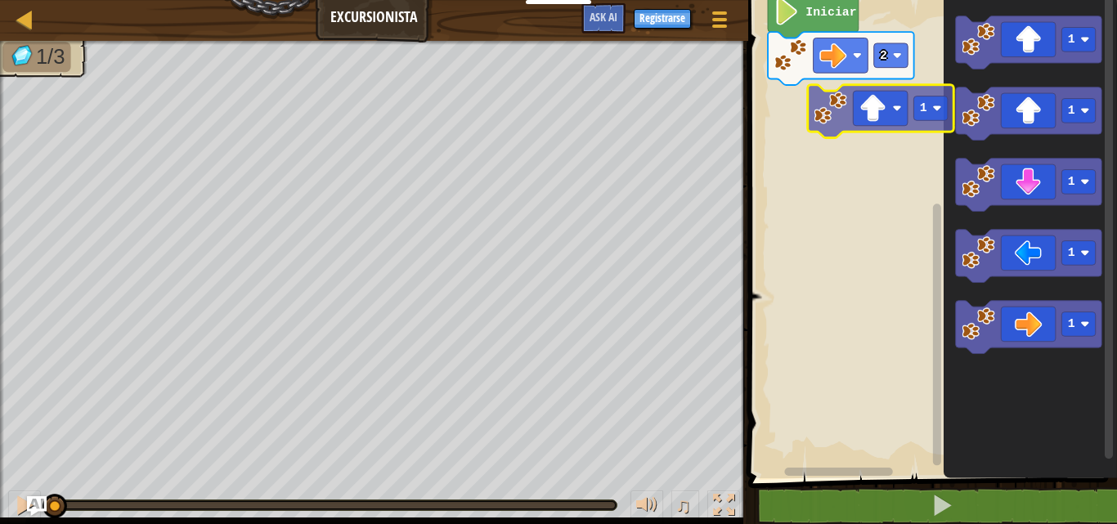
click at [897, 114] on div "2 Iniciar 1 1 1 1 1 1" at bounding box center [930, 235] width 374 height 487
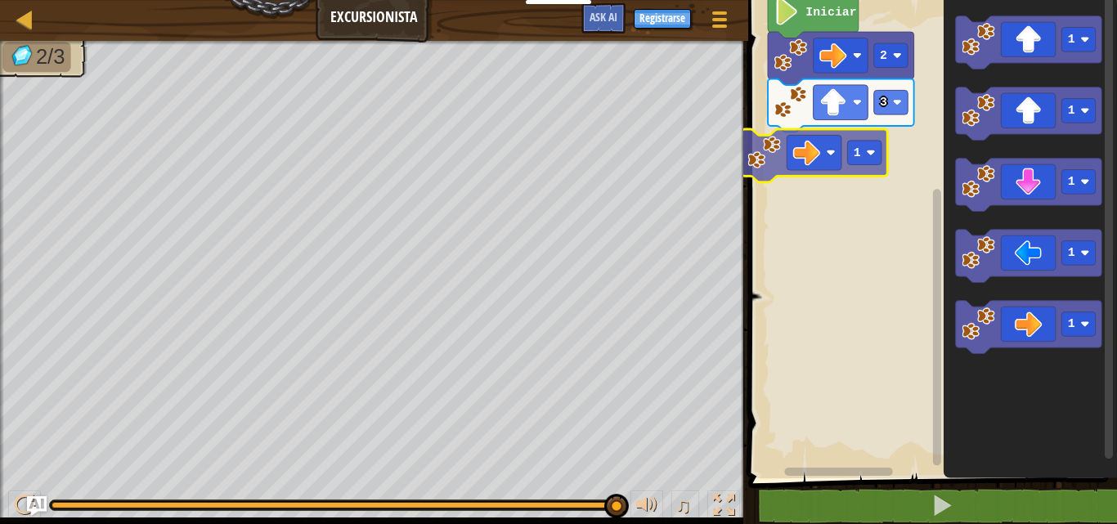
click at [823, 140] on div "Iniciar 2 3 1 1 1 1 1 1" at bounding box center [930, 235] width 374 height 487
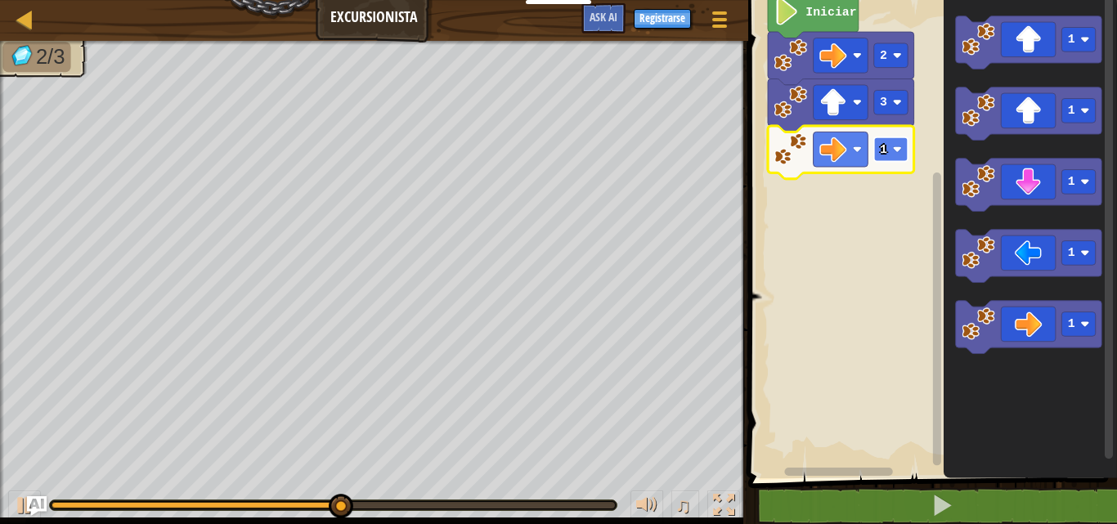
click at [878, 155] on rect "Espacio de trabajo de Blockly" at bounding box center [891, 149] width 34 height 25
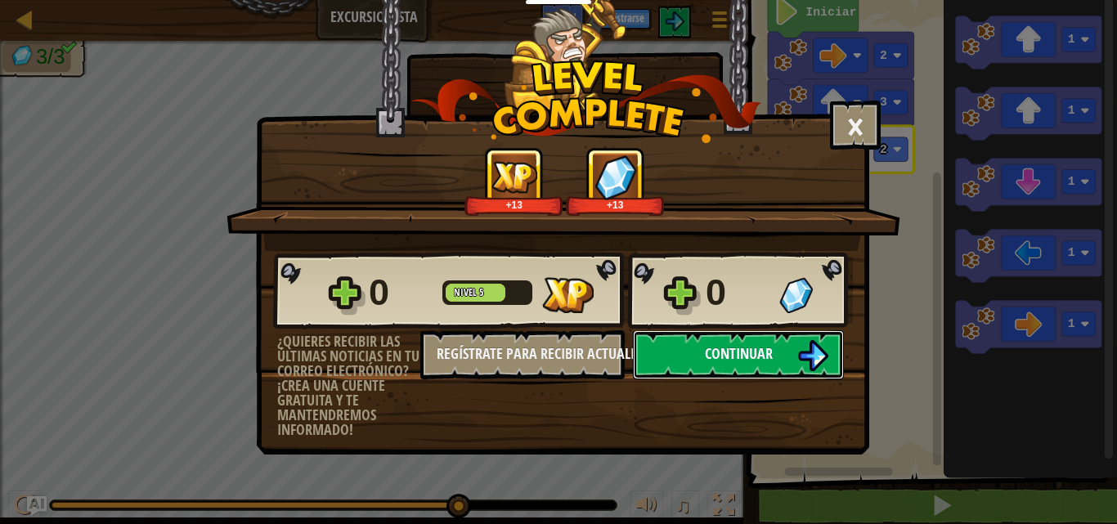
click at [686, 345] on button "Continuar" at bounding box center [738, 354] width 211 height 49
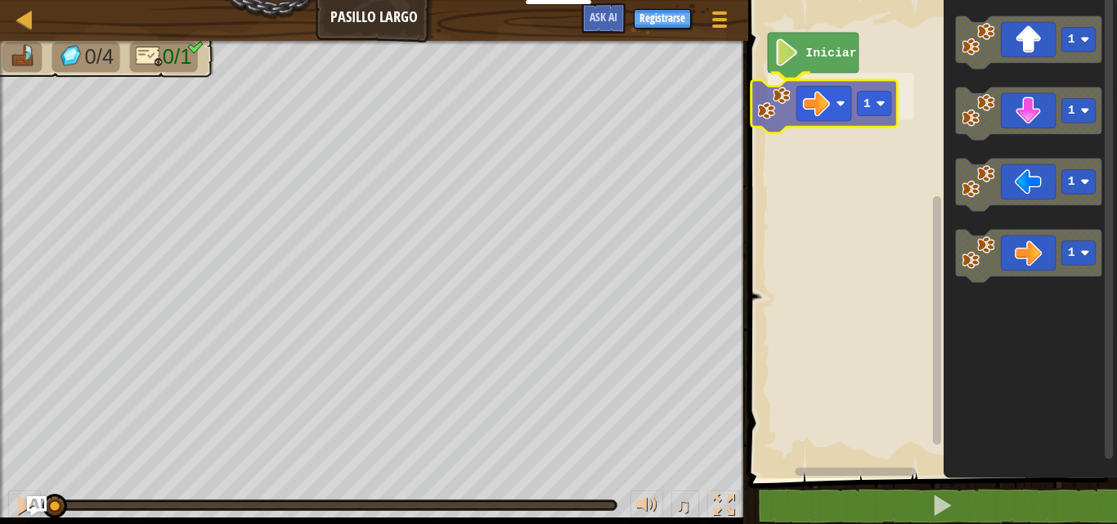
click at [861, 93] on div "Iniciar 1 1 1 1 1 1" at bounding box center [930, 235] width 374 height 487
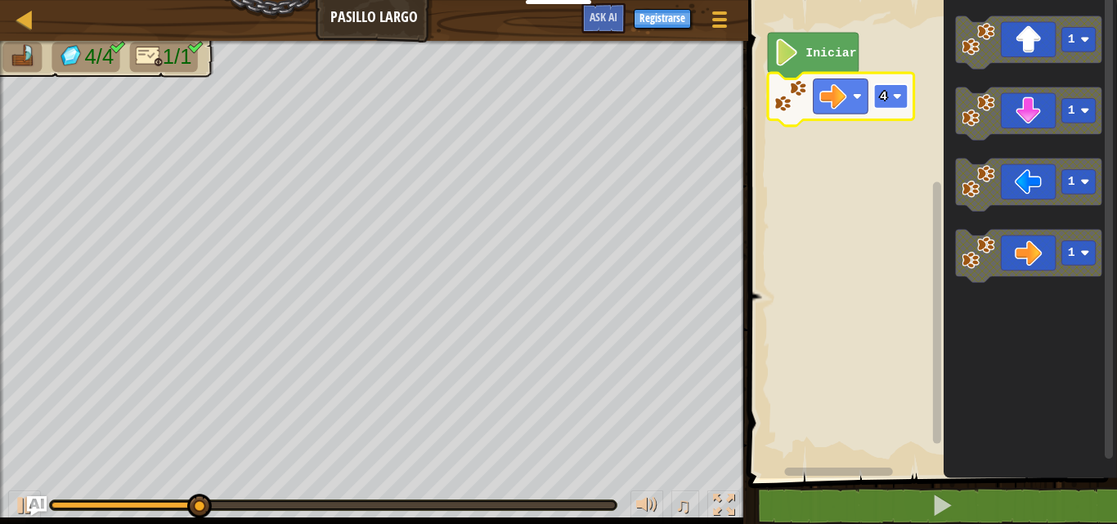
click at [890, 108] on rect "Espacio de trabajo de Blockly" at bounding box center [891, 96] width 34 height 25
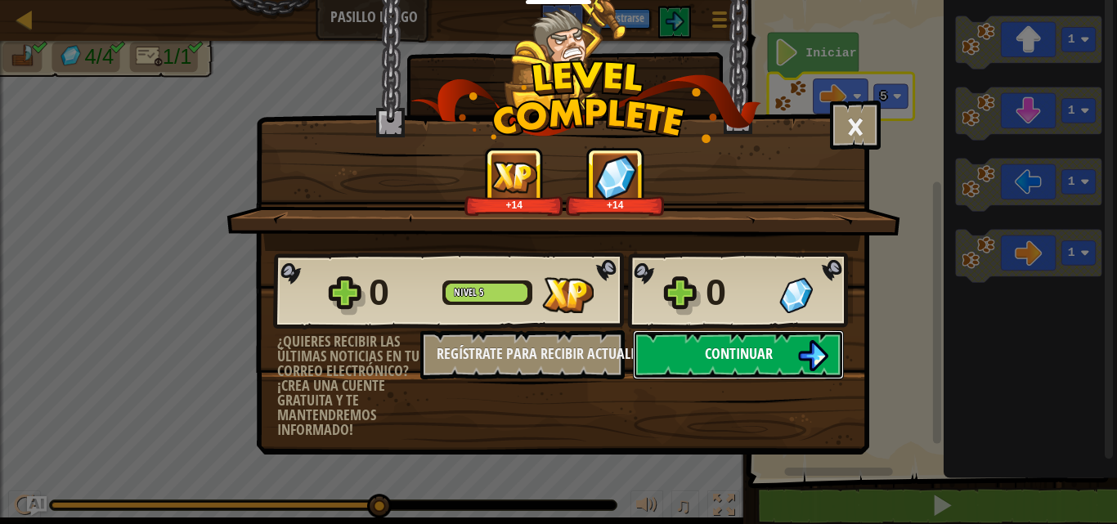
click at [784, 357] on button "Continuar" at bounding box center [738, 354] width 211 height 49
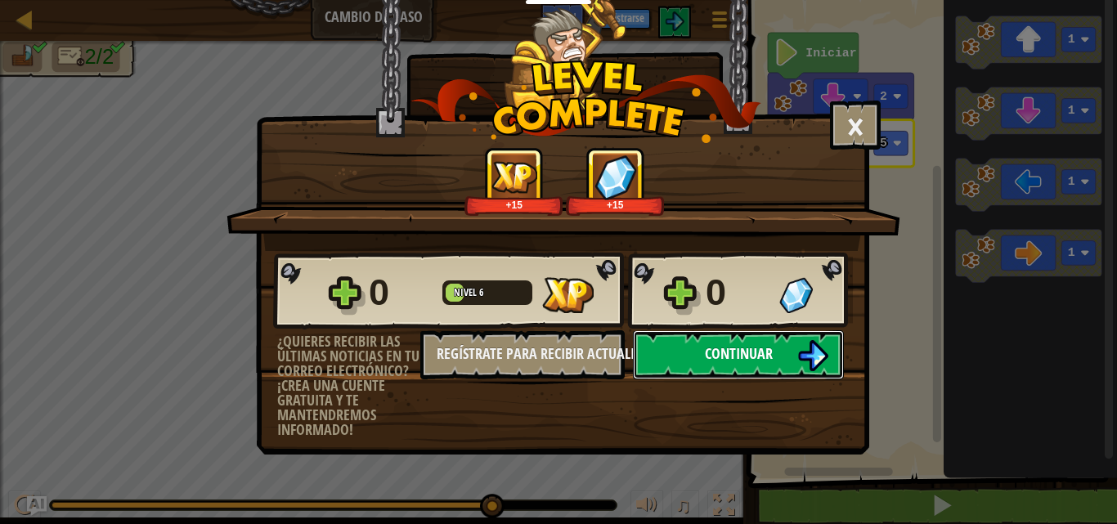
click at [723, 346] on span "Continuar" at bounding box center [739, 354] width 68 height 20
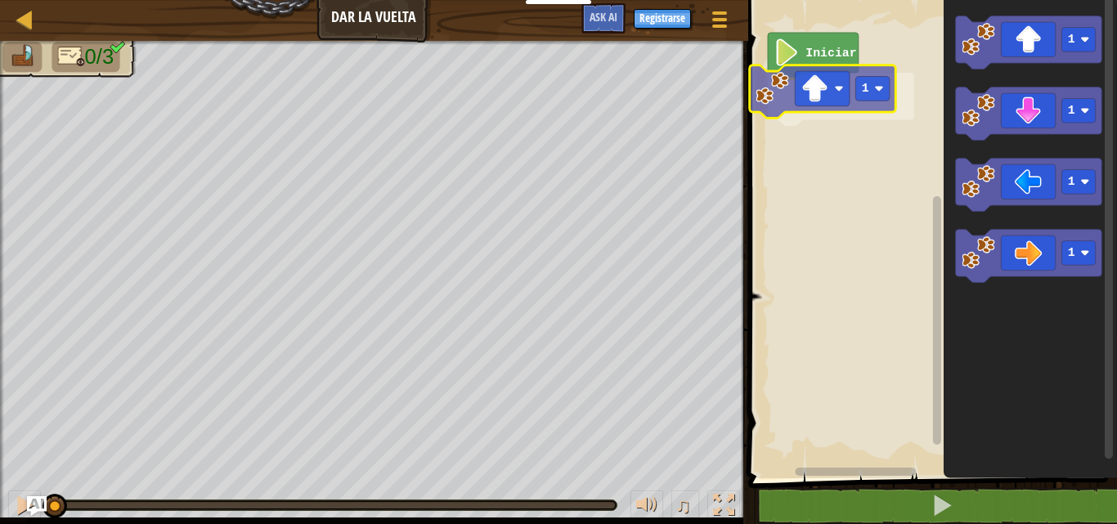
click at [809, 65] on div "Iniciar 1 1 1 1 1 1" at bounding box center [930, 235] width 374 height 487
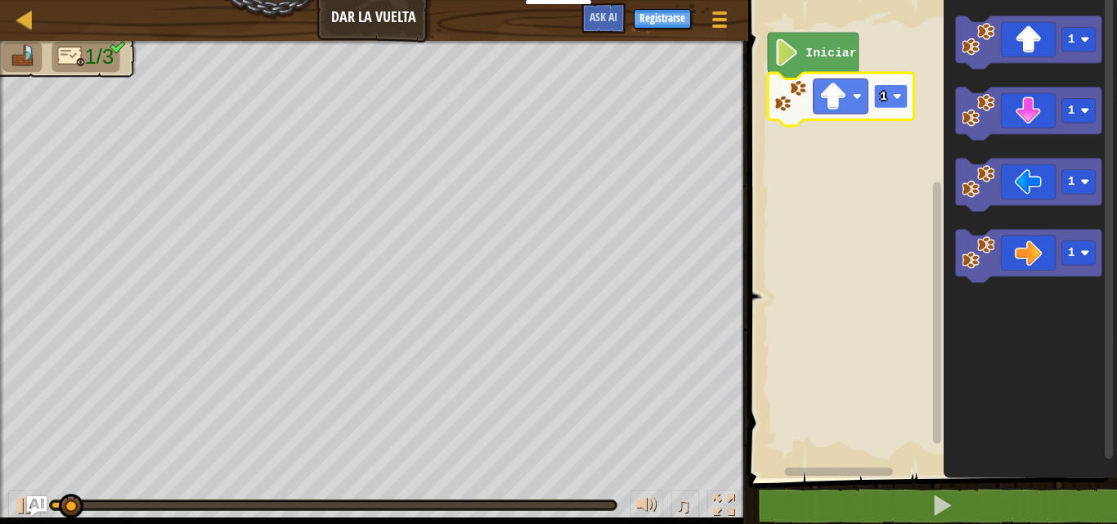
click at [893, 97] on image "Espacio de trabajo de Blockly" at bounding box center [896, 96] width 9 height 9
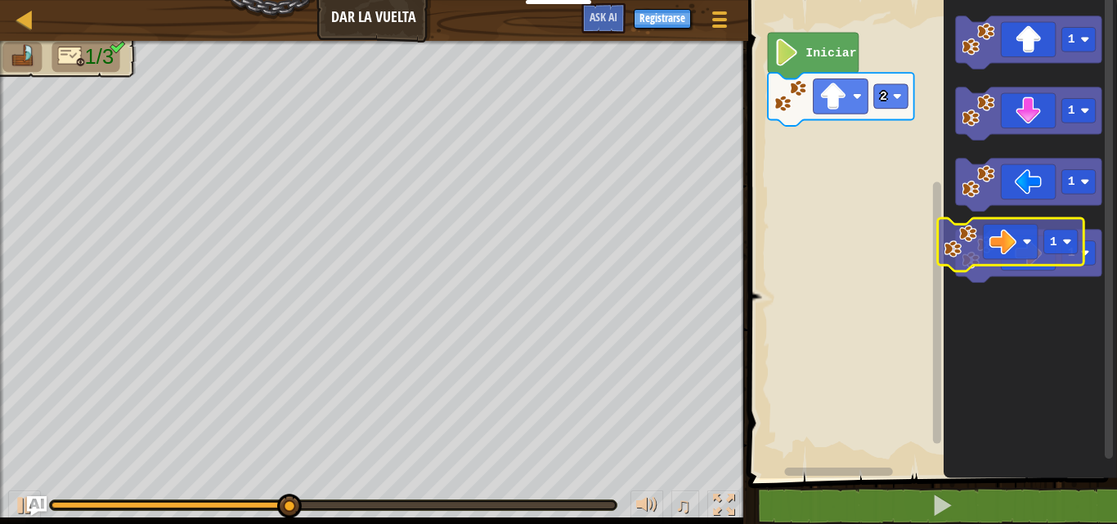
click at [982, 263] on g "1" at bounding box center [1028, 256] width 146 height 53
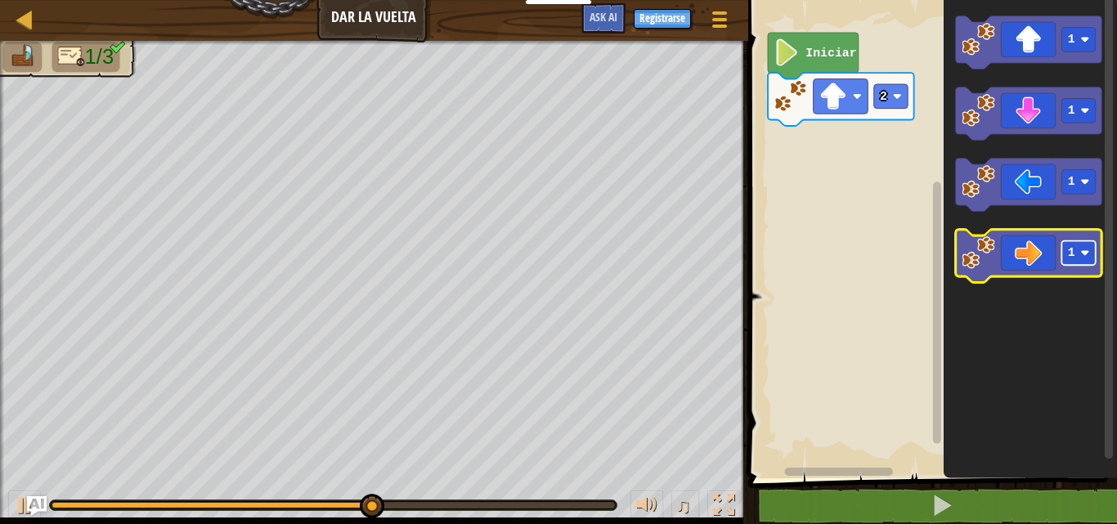
click at [1088, 258] on image "Espacio de trabajo de Blockly" at bounding box center [1084, 253] width 9 height 9
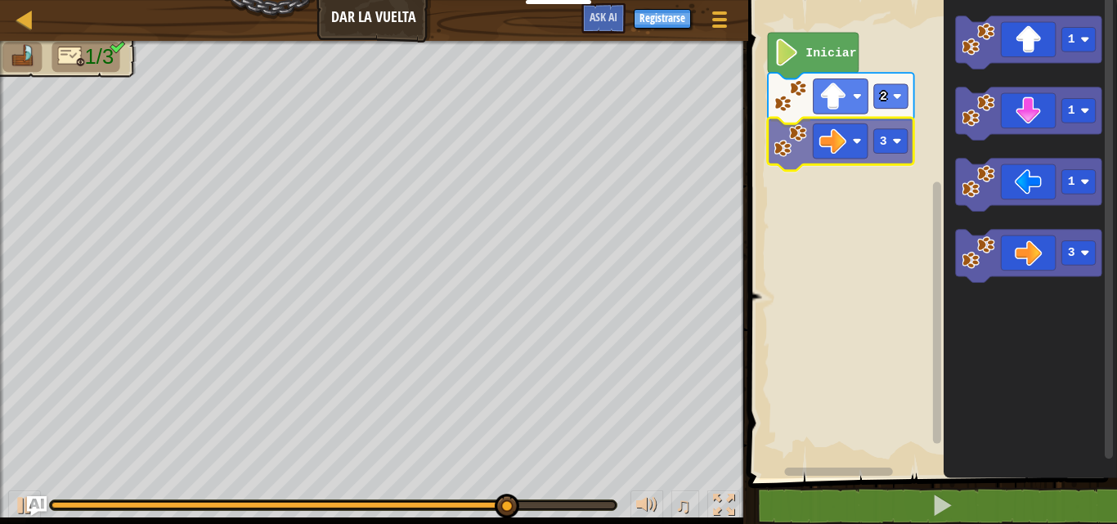
click at [875, 156] on div "Iniciar 2 3 1 1 1 3 3" at bounding box center [930, 235] width 374 height 487
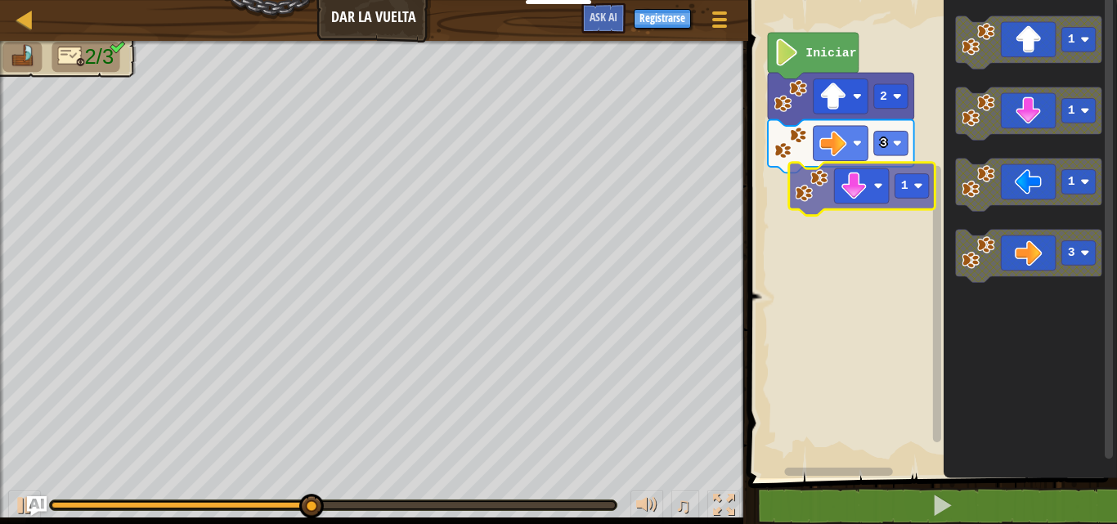
click at [869, 186] on div "Iniciar 2 3 1 1 1 3 1" at bounding box center [930, 235] width 374 height 487
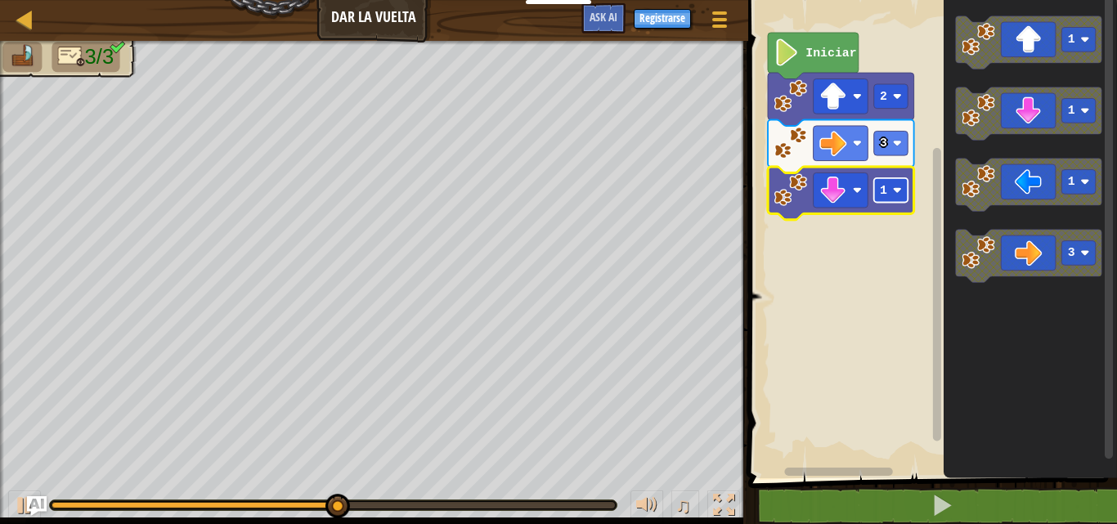
click at [888, 187] on rect "Espacio de trabajo de Blockly" at bounding box center [891, 190] width 34 height 25
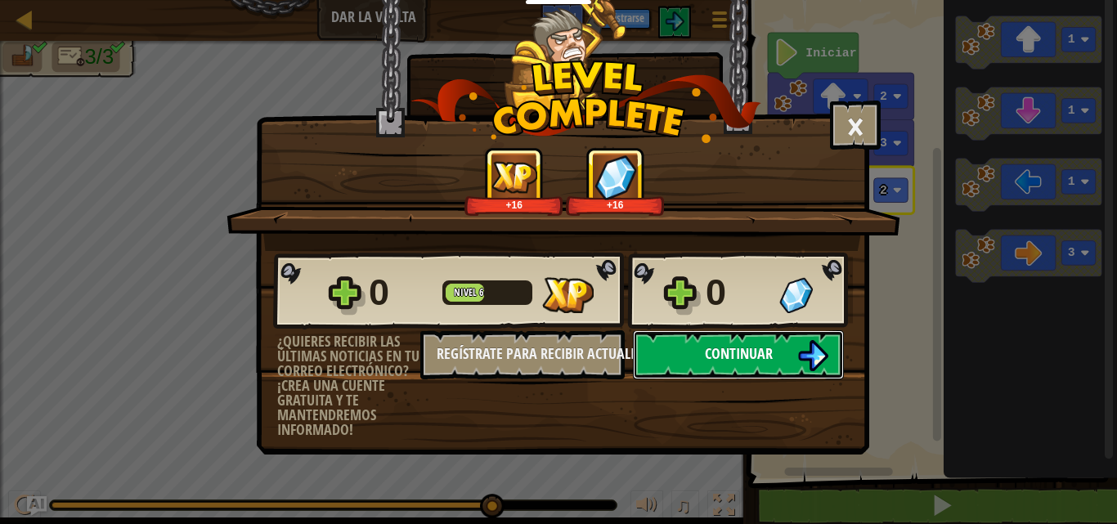
click at [793, 357] on button "Continuar" at bounding box center [738, 354] width 211 height 49
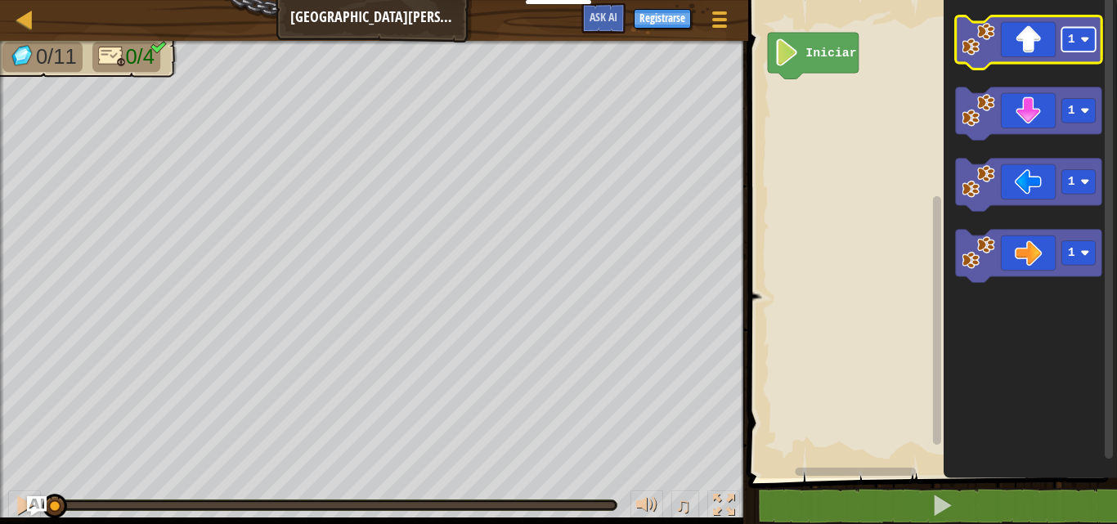
click at [1085, 45] on rect "Espacio de trabajo de Blockly" at bounding box center [1079, 40] width 34 height 25
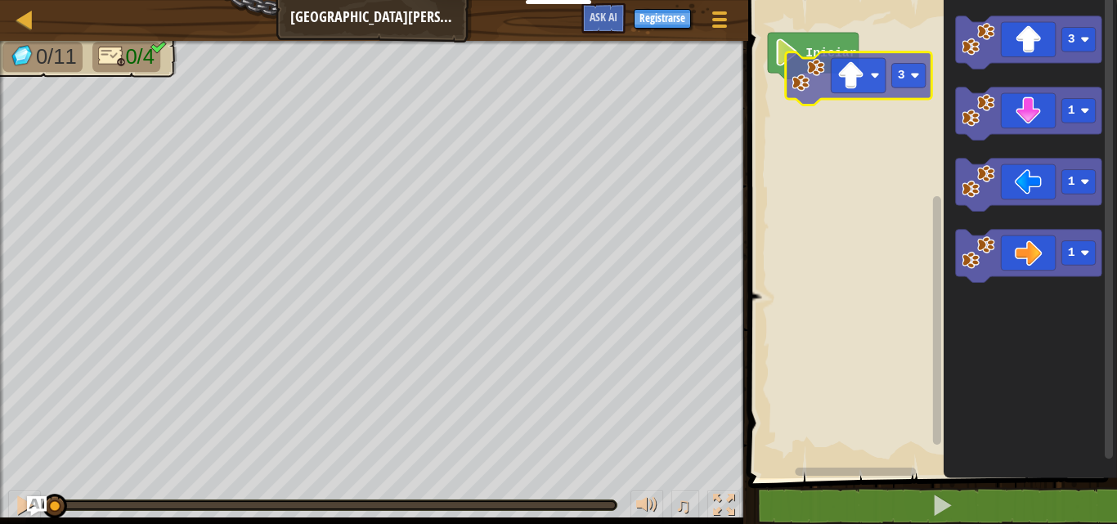
click at [833, 97] on div "Iniciar 3 1 1 1 3" at bounding box center [930, 235] width 374 height 487
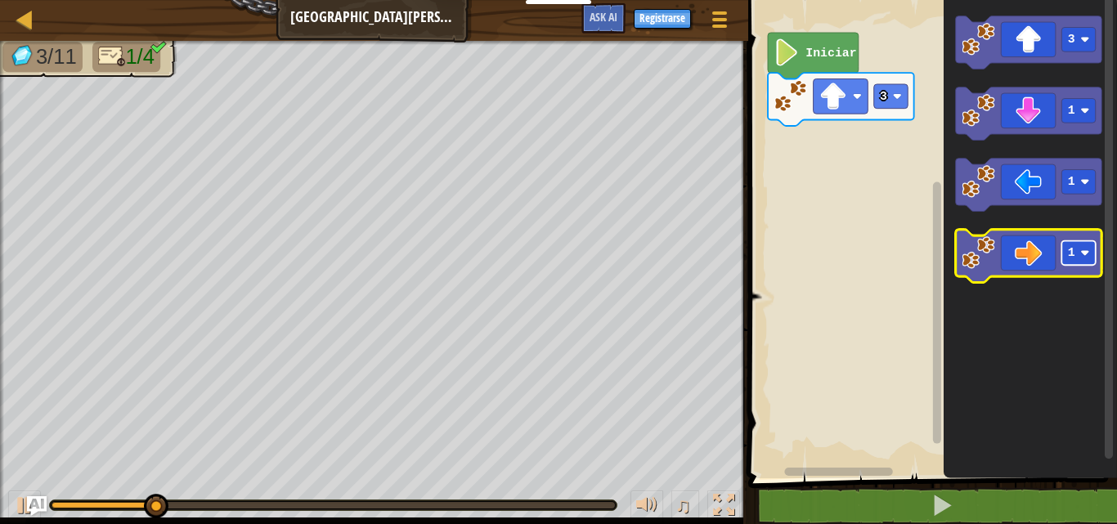
click at [1074, 254] on text "1" at bounding box center [1071, 253] width 7 height 13
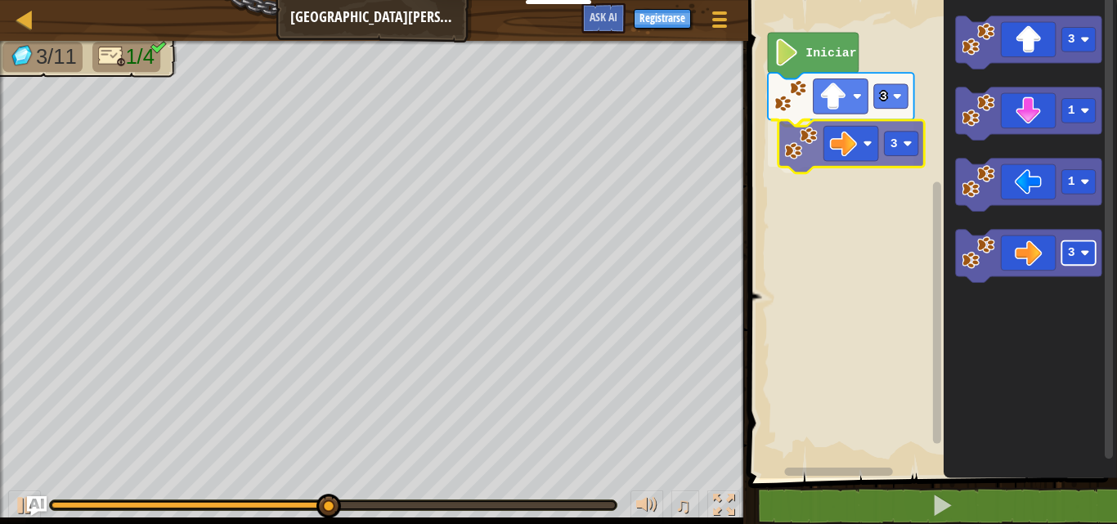
click at [893, 146] on div "Iniciar 3 3 3 1 1 3 3" at bounding box center [930, 235] width 374 height 487
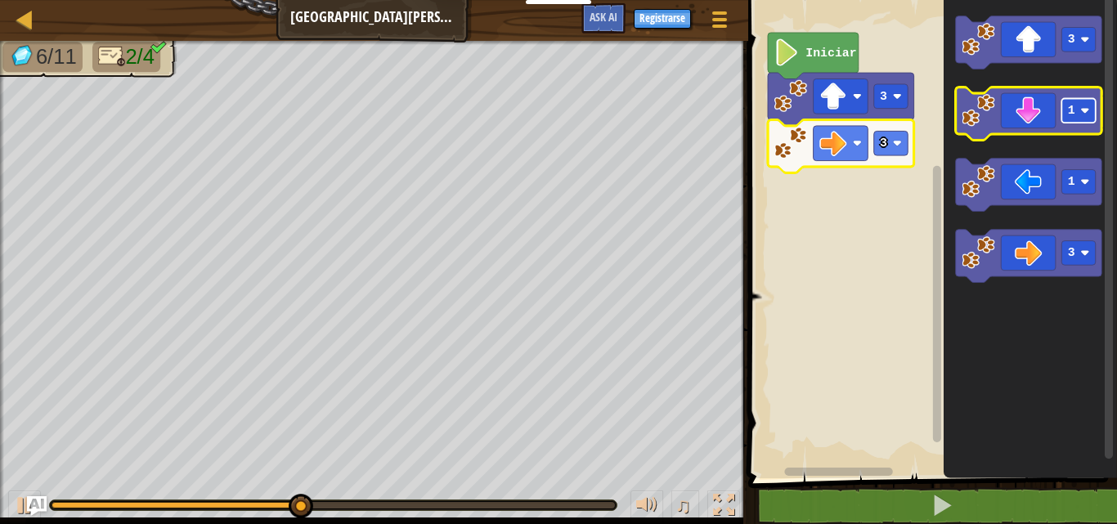
click at [1067, 119] on rect "Espacio de trabajo de Blockly" at bounding box center [1079, 111] width 34 height 25
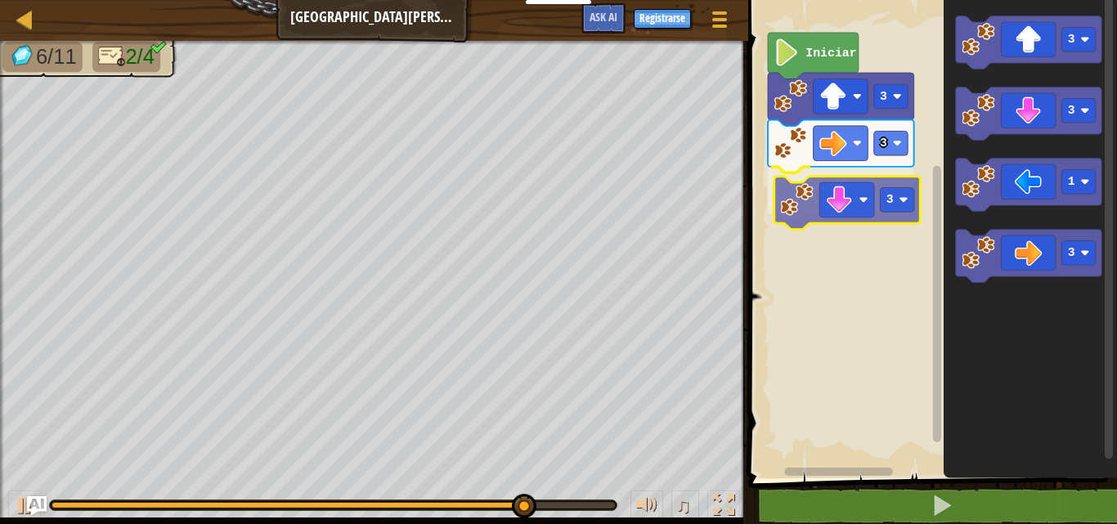
click at [843, 209] on div "Iniciar 3 3 3 3 3 1 3 3" at bounding box center [930, 235] width 374 height 487
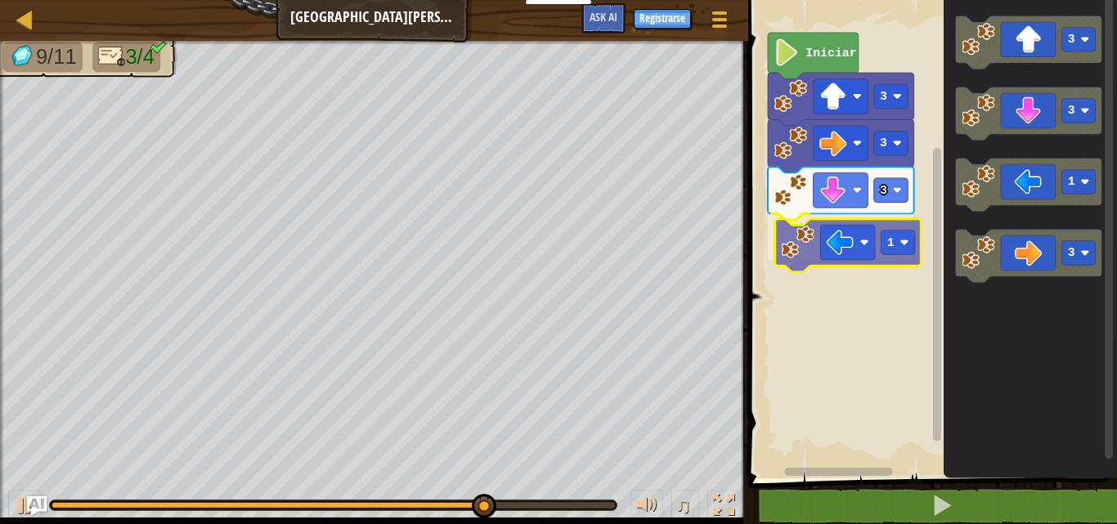
click at [861, 247] on div "Iniciar 3 3 3 1 3 3 1 3 1" at bounding box center [930, 235] width 374 height 487
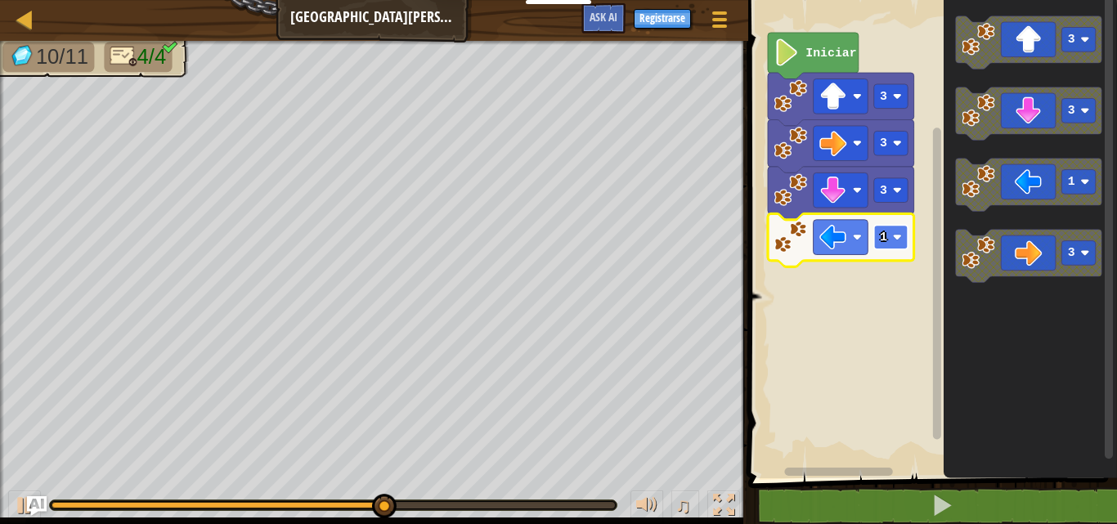
click at [901, 236] on image "Espacio de trabajo de Blockly" at bounding box center [896, 237] width 9 height 9
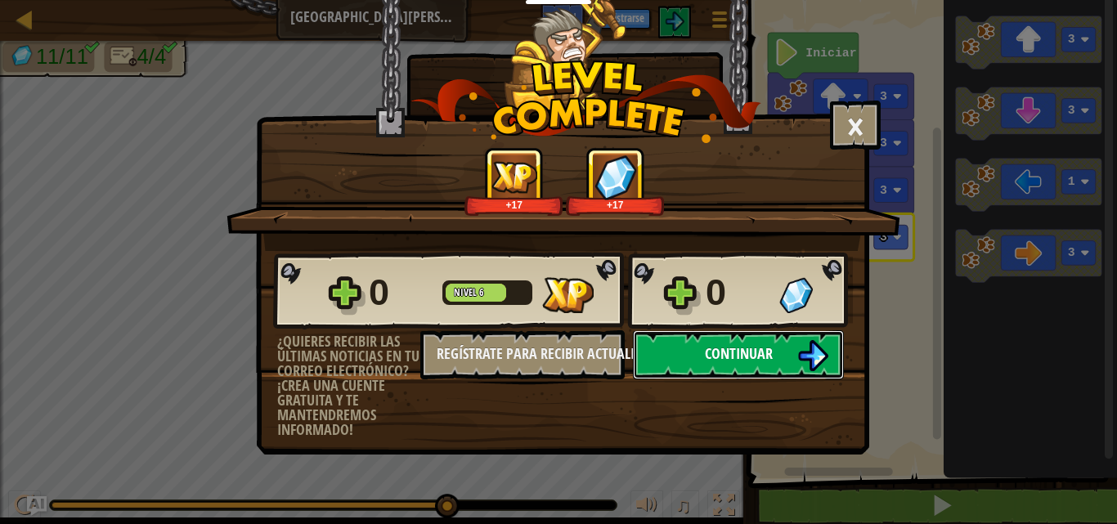
click at [819, 357] on img at bounding box center [812, 355] width 31 height 31
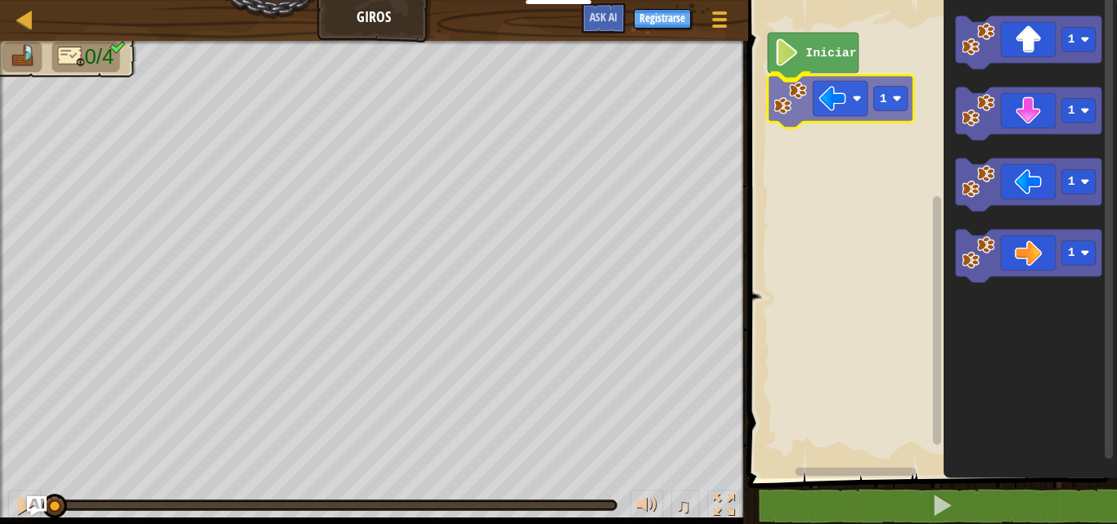
click at [871, 106] on div "Iniciar 1 1 1 1 1 1" at bounding box center [930, 235] width 374 height 487
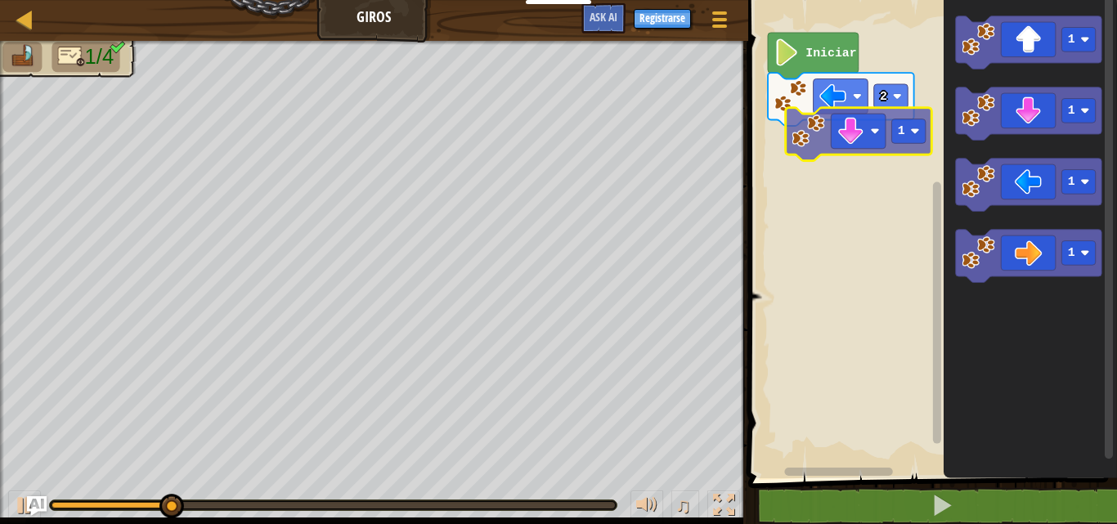
click at [823, 133] on div "Iniciar 2 1 1 1 1 1" at bounding box center [930, 235] width 374 height 487
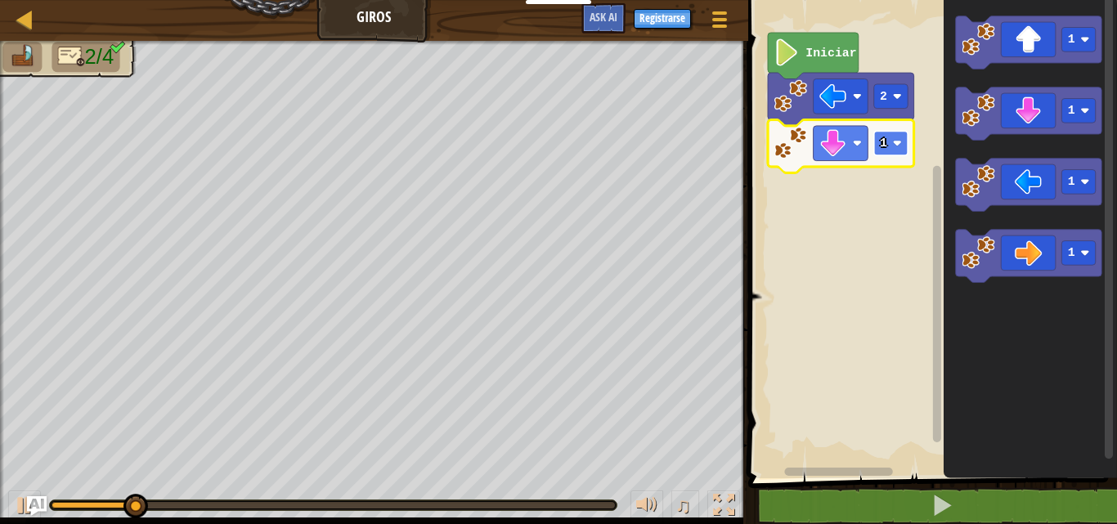
click at [889, 133] on rect "Espacio de trabajo de Blockly" at bounding box center [891, 143] width 34 height 25
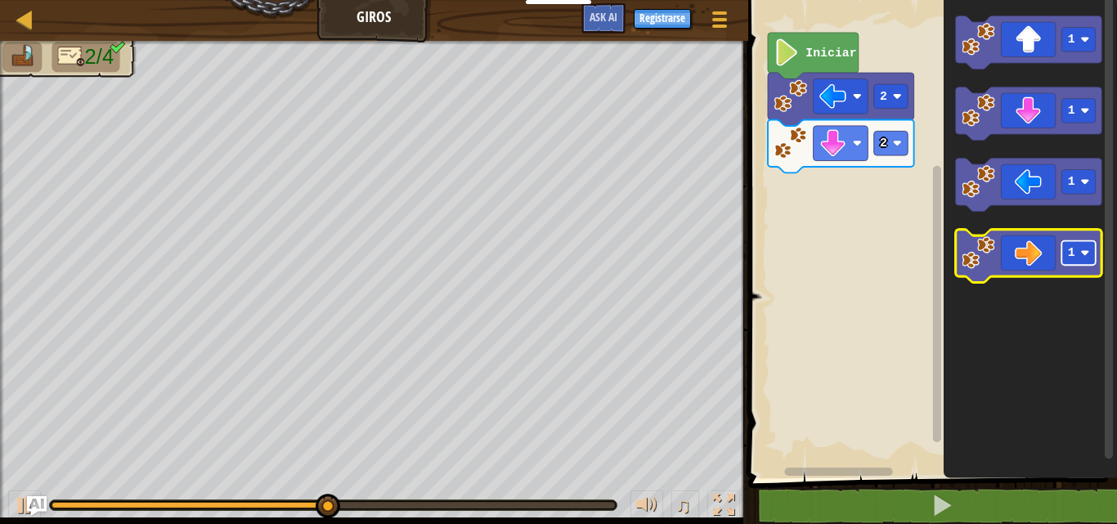
click at [1085, 258] on rect "Espacio de trabajo de Blockly" at bounding box center [1079, 253] width 34 height 25
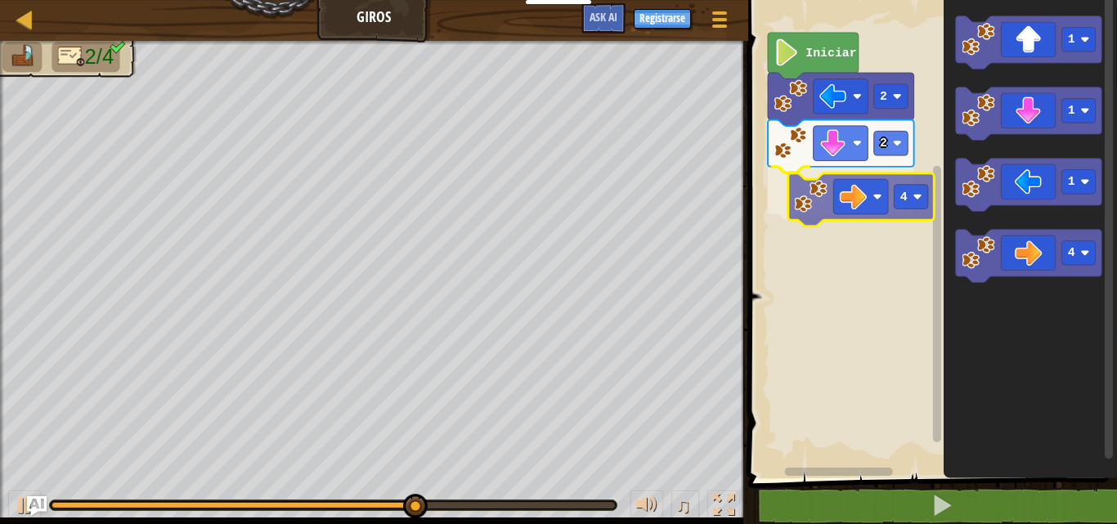
click at [887, 209] on div "Iniciar 2 2 4 1 1 1 4 4" at bounding box center [930, 235] width 374 height 487
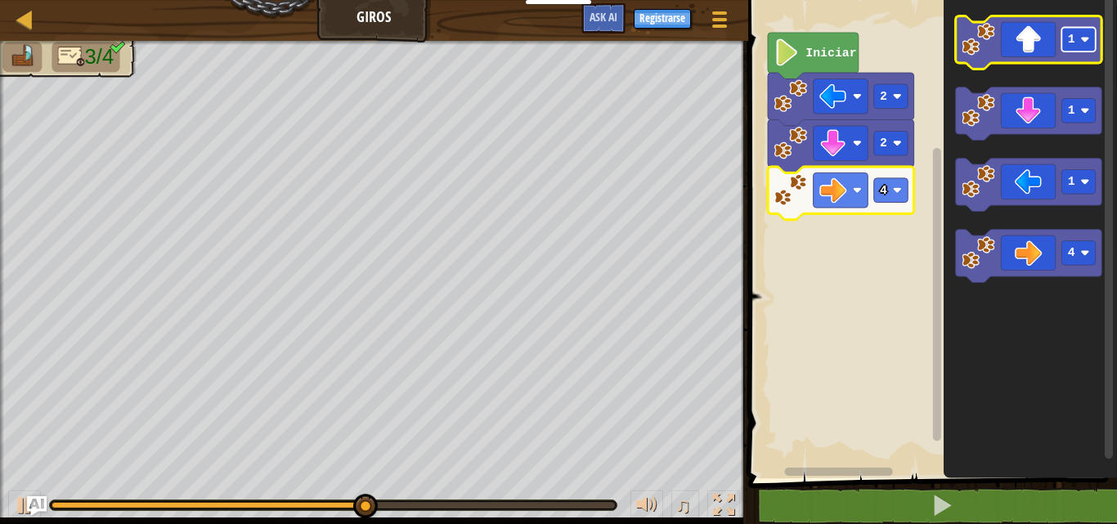
click at [1072, 50] on rect "Espacio de trabajo de Blockly" at bounding box center [1079, 40] width 34 height 25
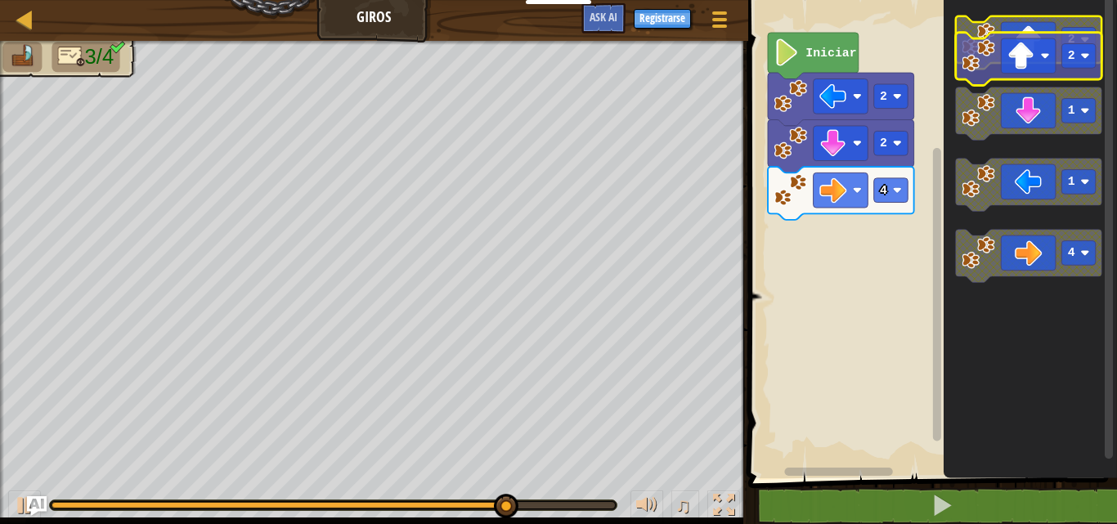
click at [1007, 58] on icon "Espacio de trabajo de Blockly" at bounding box center [1028, 42] width 146 height 53
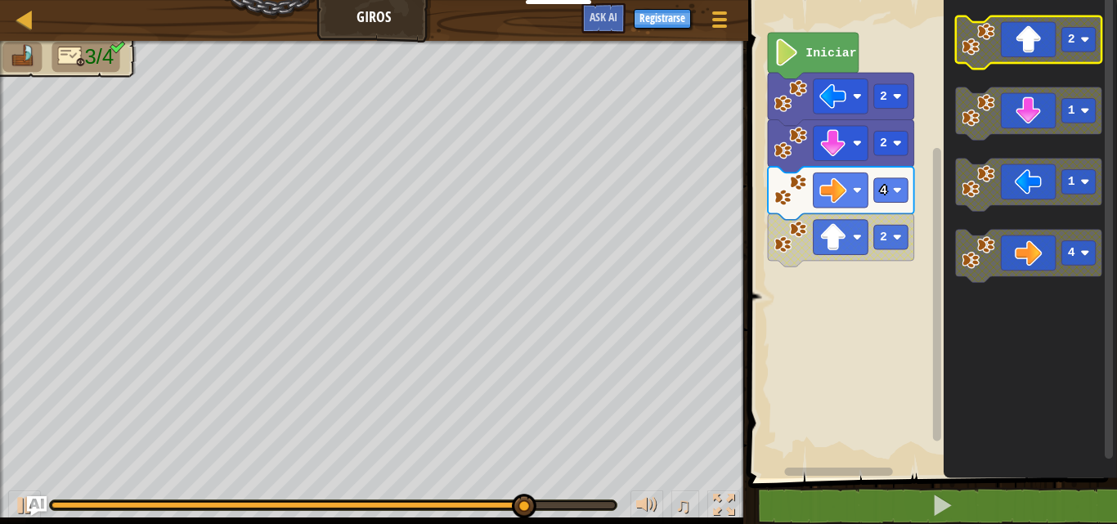
click at [1083, 43] on image "Espacio de trabajo de Blockly" at bounding box center [1084, 39] width 9 height 9
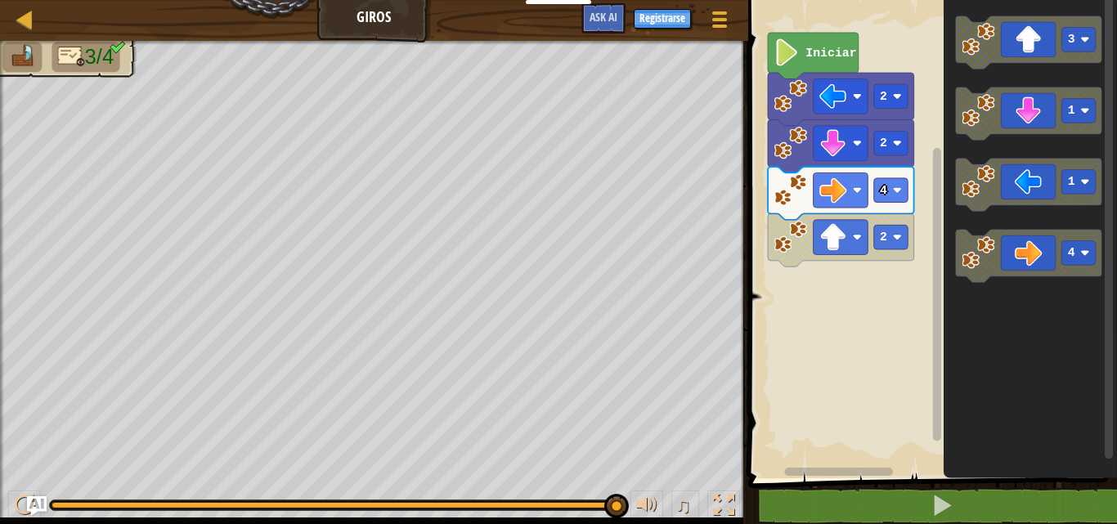
click at [849, 156] on div "Iniciar 2 2 4 2 3 1 1 4" at bounding box center [930, 235] width 374 height 487
click at [903, 151] on div "Iniciar 2 2 4 2 3 1 1 4" at bounding box center [930, 235] width 374 height 487
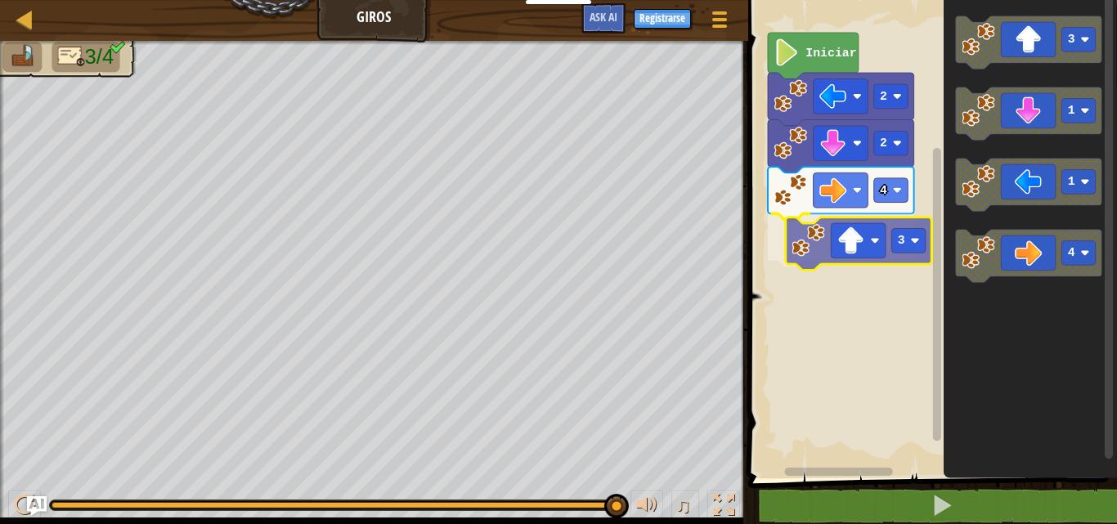
click at [881, 240] on div "Iniciar 2 2 4 3 3 1 1 4 3" at bounding box center [930, 235] width 374 height 487
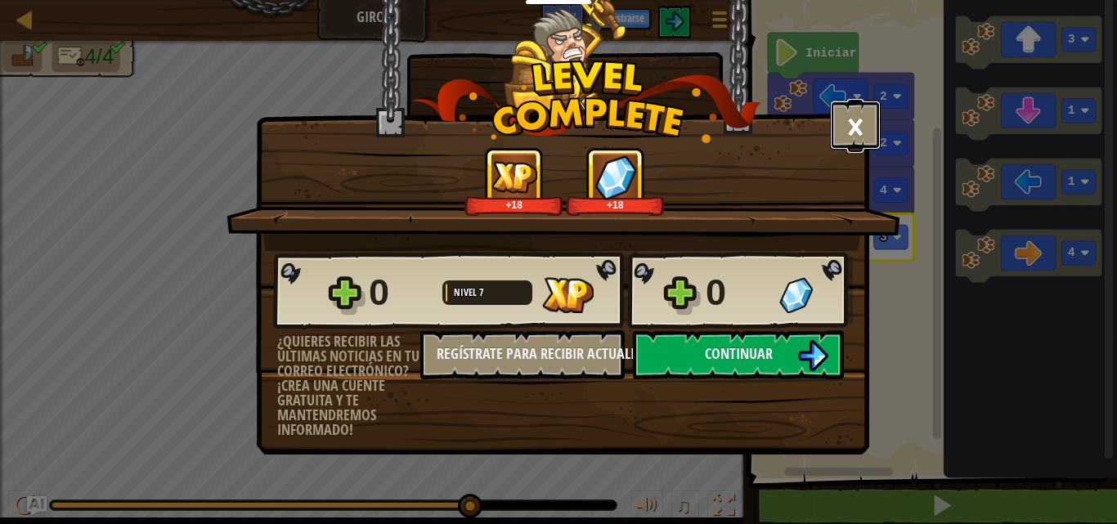
click at [859, 105] on button "×" at bounding box center [855, 125] width 51 height 49
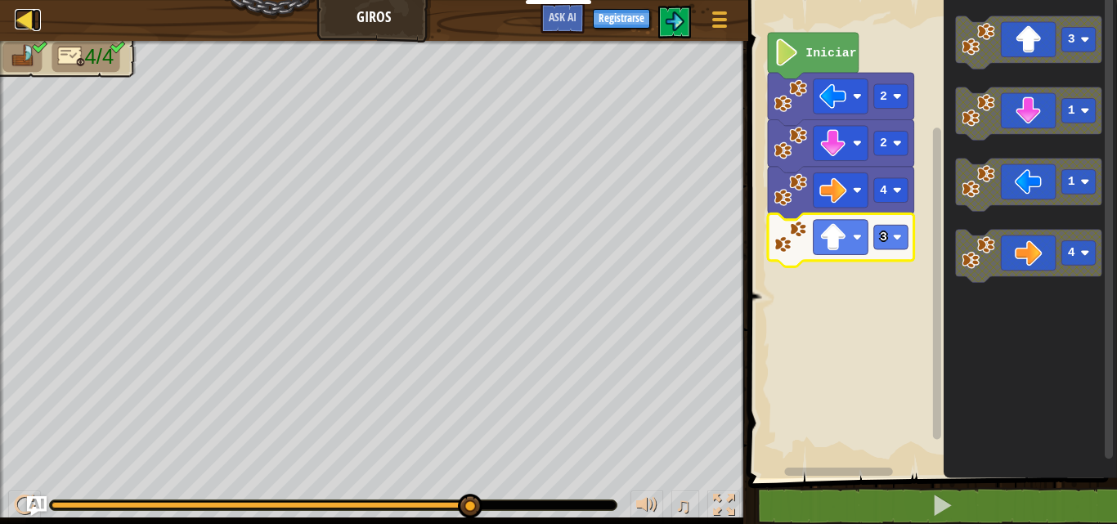
click at [24, 18] on div at bounding box center [25, 19] width 20 height 20
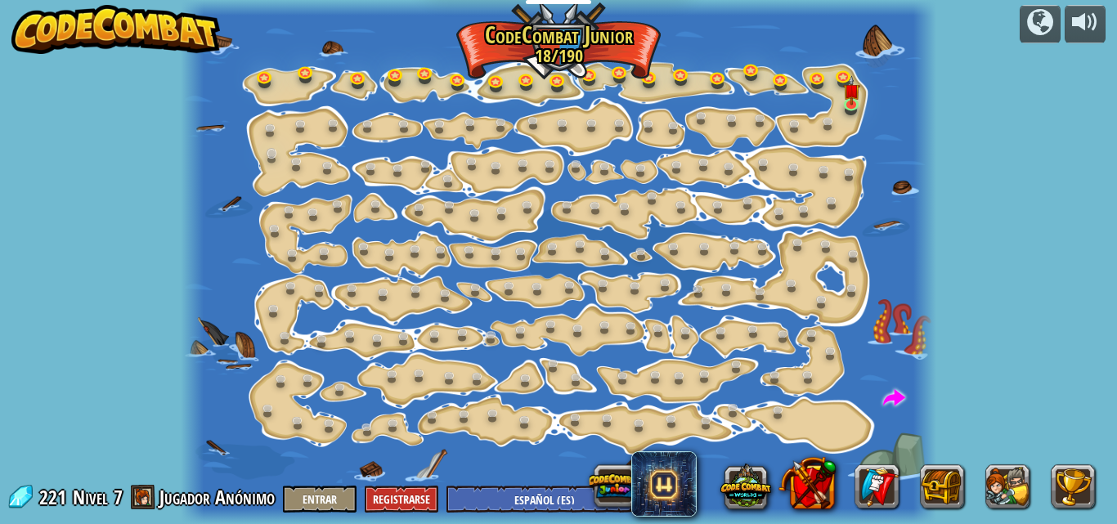
select select "es-ES"
click at [848, 106] on link at bounding box center [854, 104] width 33 height 33
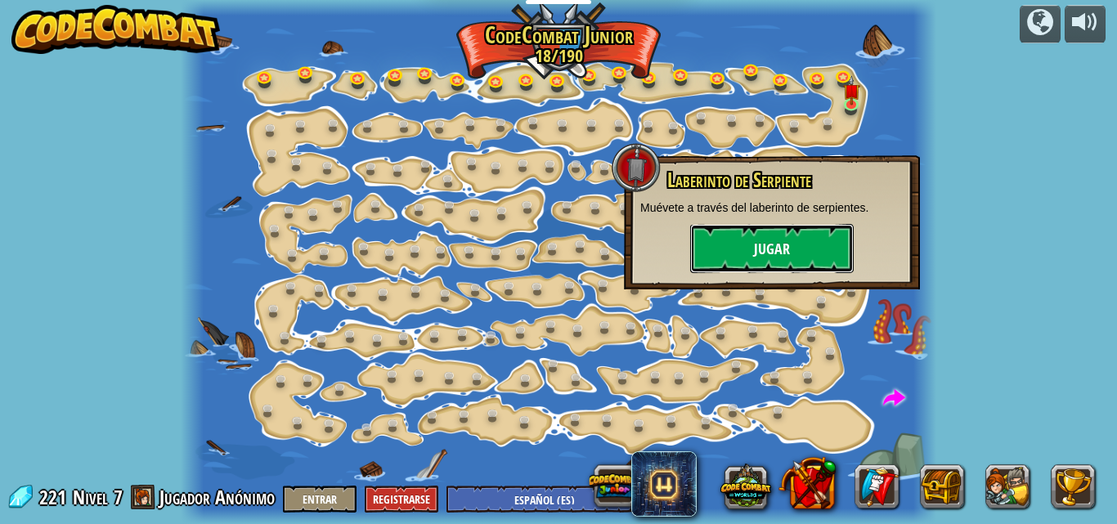
click at [816, 253] on button "Jugar" at bounding box center [772, 248] width 164 height 49
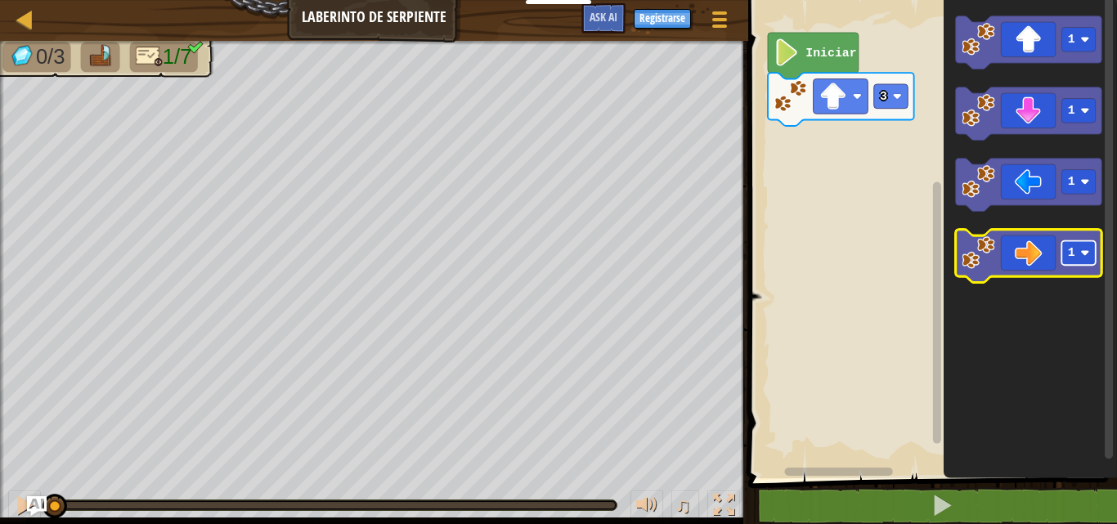
click at [1085, 258] on rect "Espacio de trabajo de Blockly" at bounding box center [1079, 253] width 34 height 25
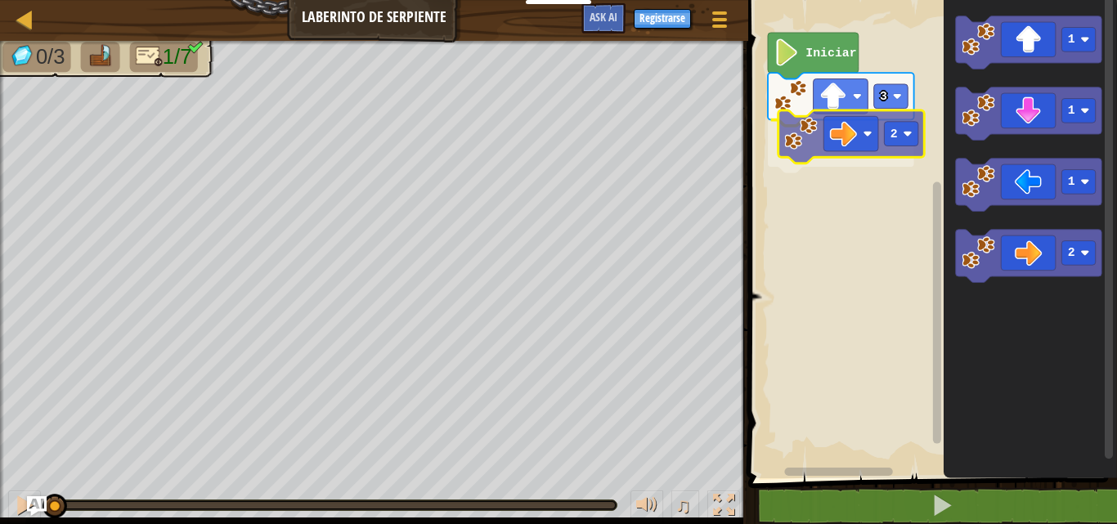
click at [877, 155] on div "3 2 Iniciar 1 1 1 2 2" at bounding box center [930, 235] width 374 height 487
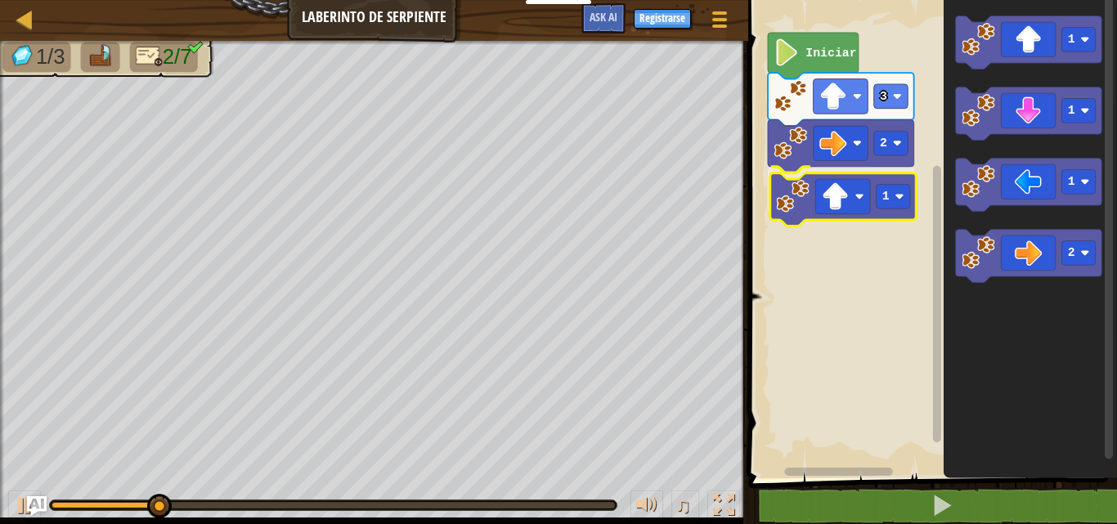
click at [868, 209] on div "3 2 1 Iniciar 1 1 1 2 1" at bounding box center [930, 235] width 374 height 487
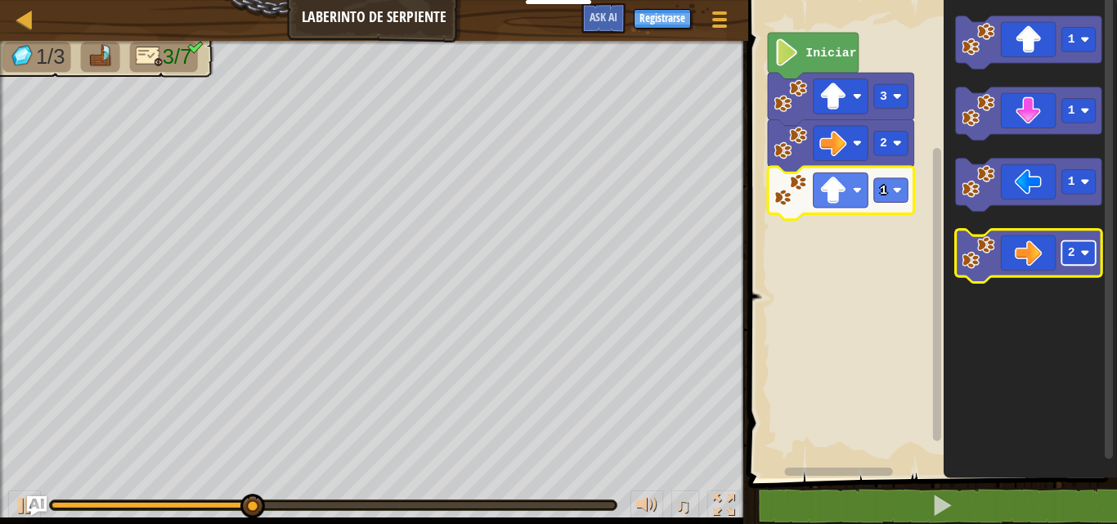
click at [1076, 258] on rect "Espacio de trabajo de Blockly" at bounding box center [1079, 253] width 34 height 25
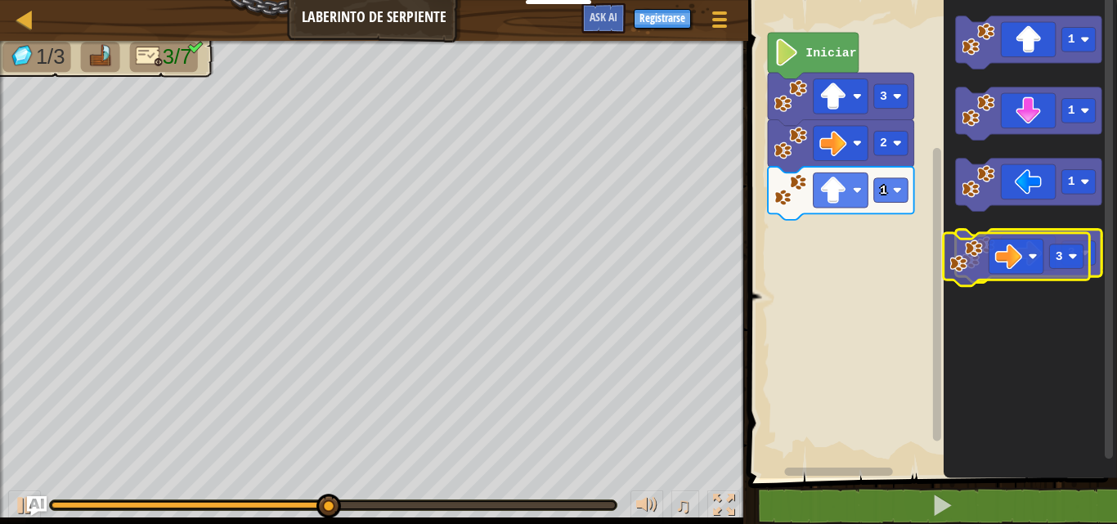
click at [1031, 260] on icon "Espacio de trabajo de Blockly" at bounding box center [1028, 256] width 146 height 53
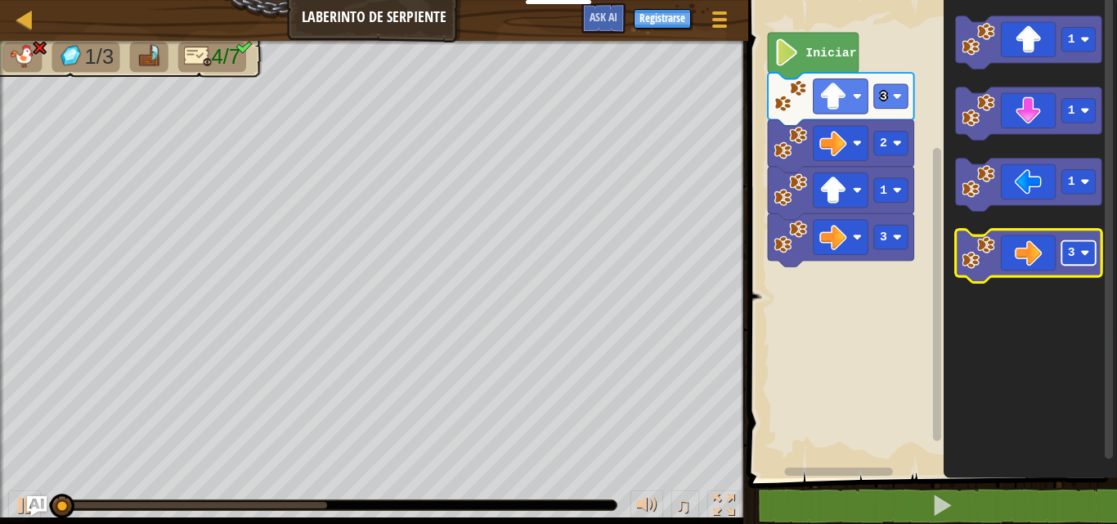
click at [1088, 259] on rect "Espacio de trabajo de Blockly" at bounding box center [1079, 253] width 34 height 25
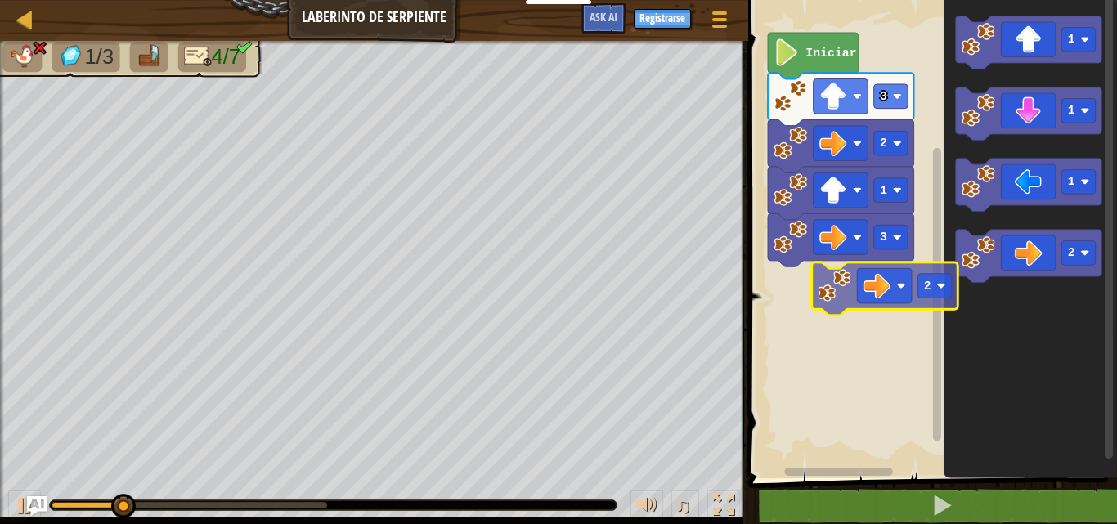
click at [906, 307] on div "3 2 1 3 Iniciar 1 1 1 2 2" at bounding box center [930, 235] width 374 height 487
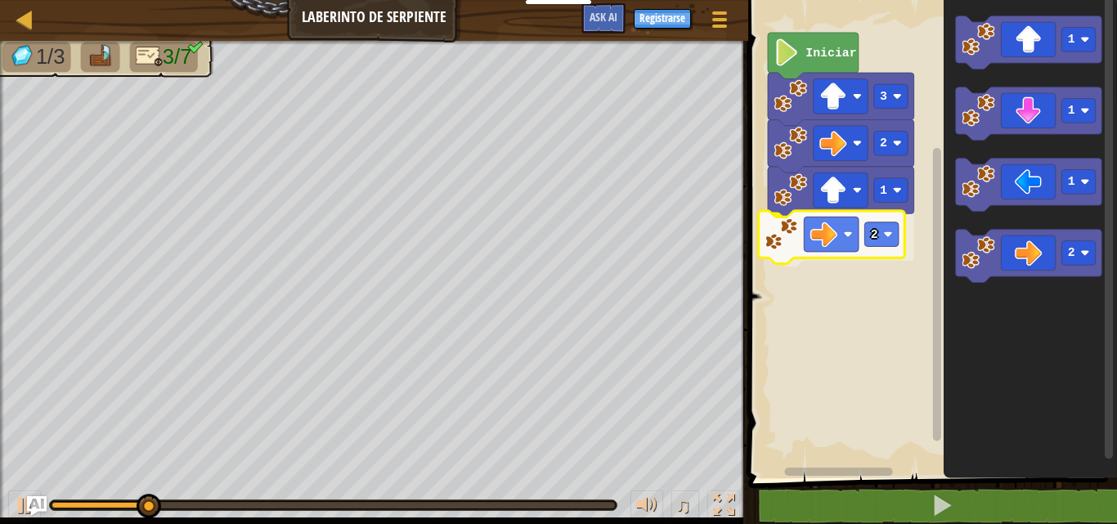
click at [803, 240] on div "1 2 2 3 Iniciar 1 1 1 2 2" at bounding box center [930, 235] width 374 height 487
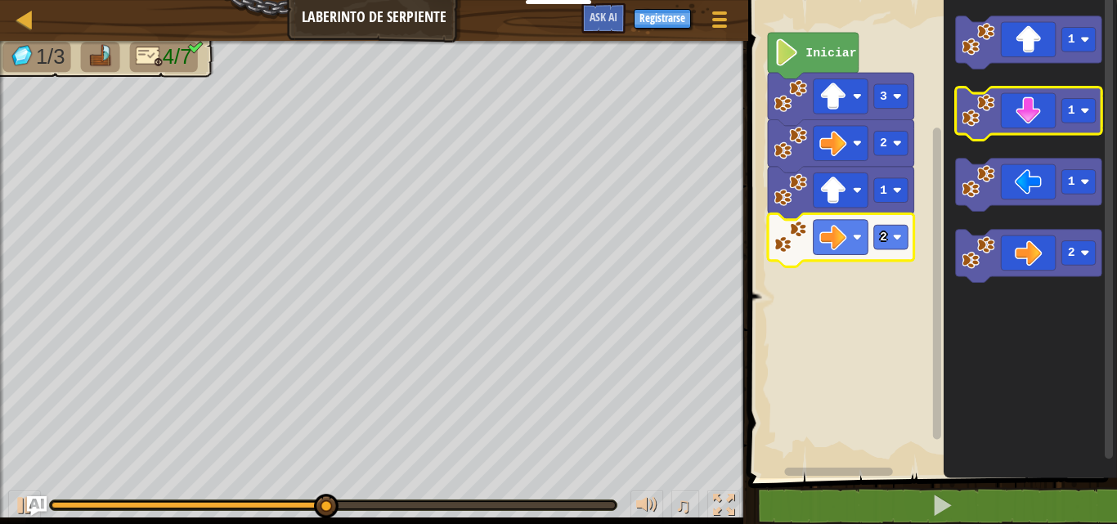
click at [1071, 126] on icon "Espacio de trabajo de Blockly" at bounding box center [1028, 114] width 146 height 53
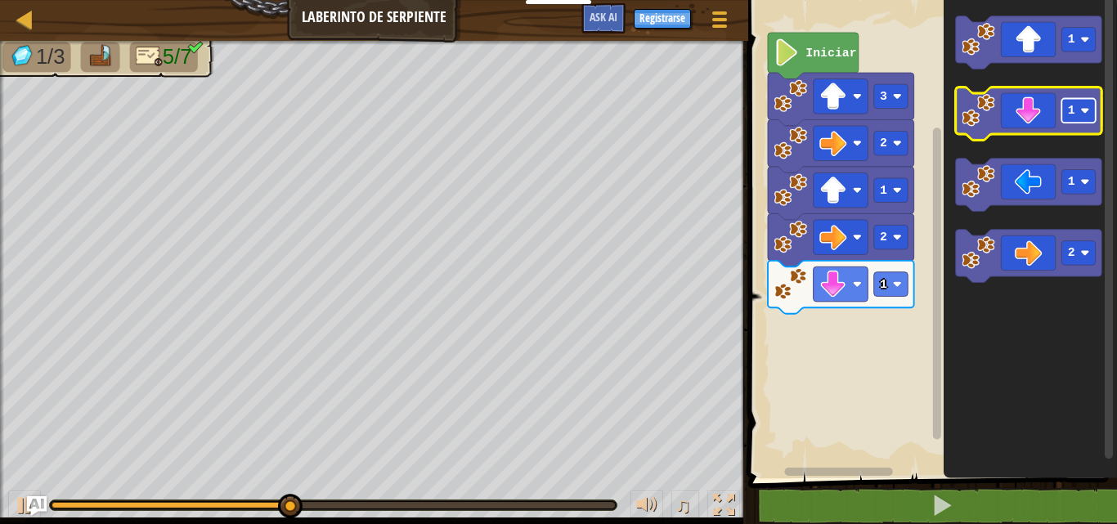
click at [1073, 115] on g "1" at bounding box center [1079, 111] width 34 height 25
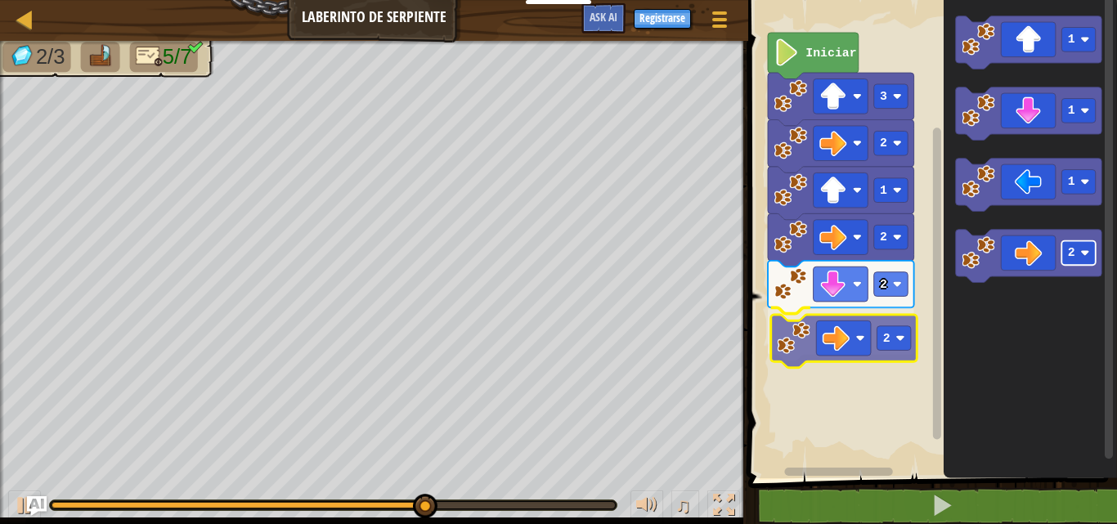
click at [892, 340] on div "Iniciar 3 2 1 2 2 2 1 1 1 2 2" at bounding box center [930, 235] width 374 height 487
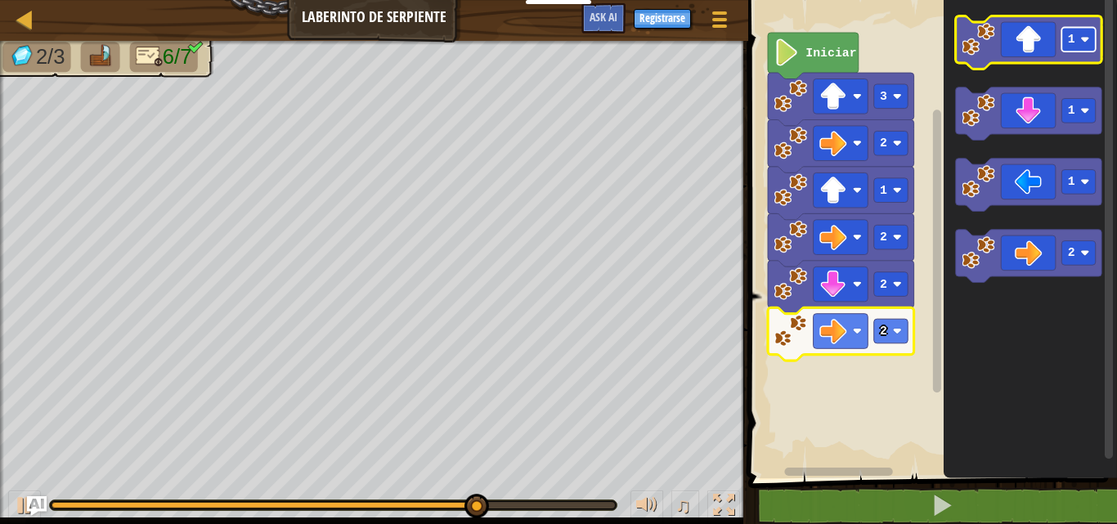
click at [1080, 42] on g "1" at bounding box center [1079, 40] width 34 height 25
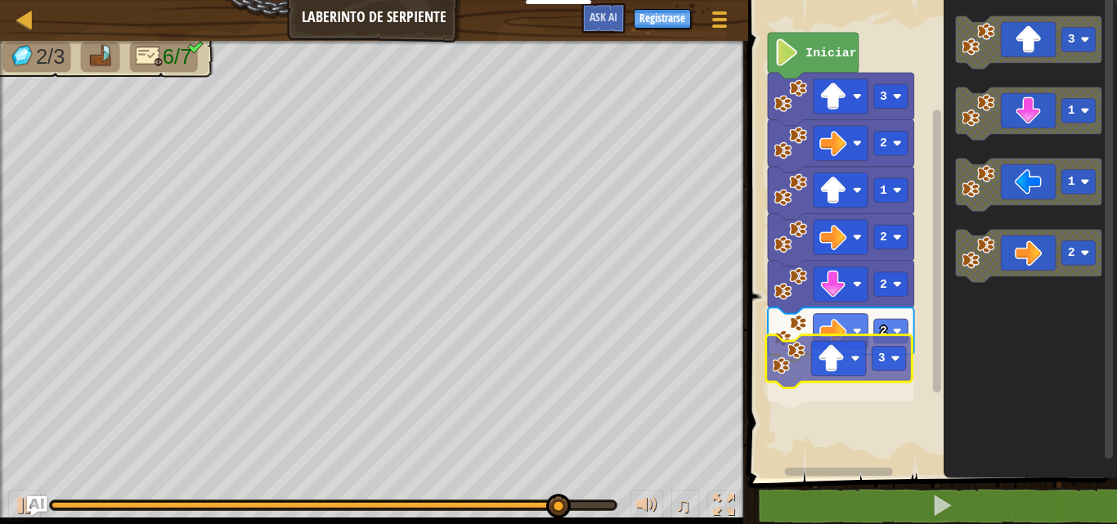
click at [896, 393] on div "Iniciar 3 2 1 2 2 2 3 3 1 1 2 3" at bounding box center [930, 235] width 374 height 487
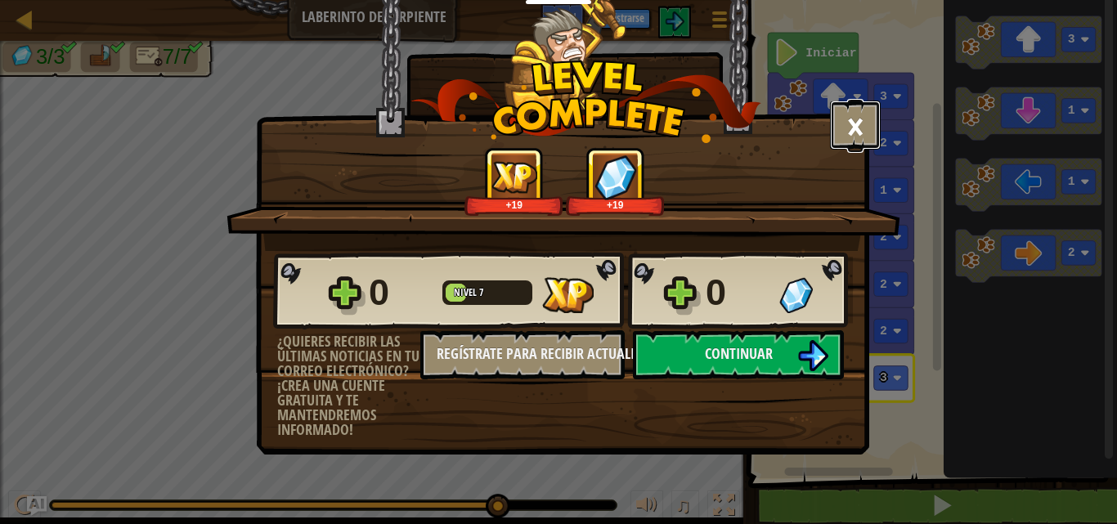
click at [830, 117] on button "×" at bounding box center [855, 125] width 51 height 49
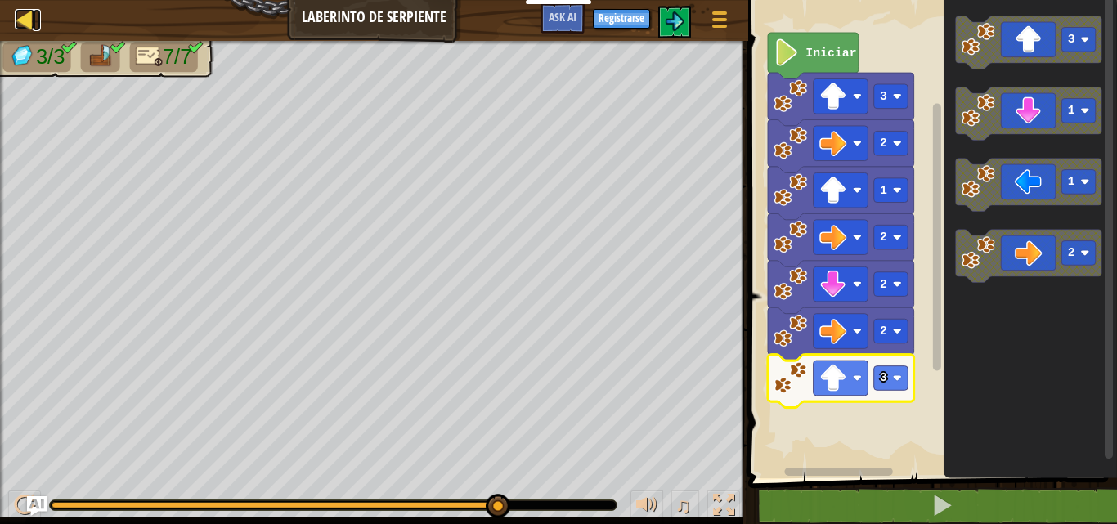
click at [21, 19] on div at bounding box center [25, 19] width 20 height 20
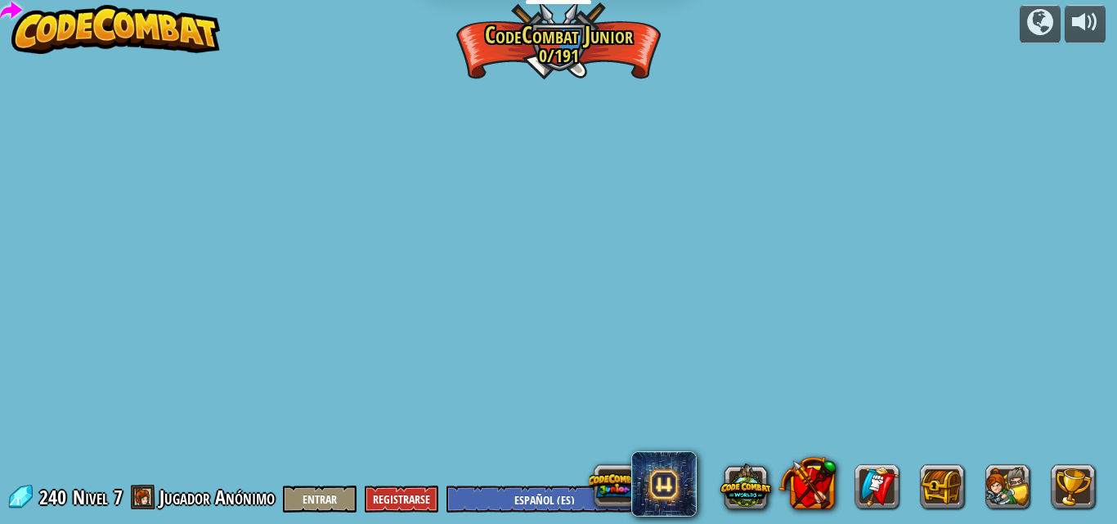
select select "es-ES"
